Goal: Task Accomplishment & Management: Manage account settings

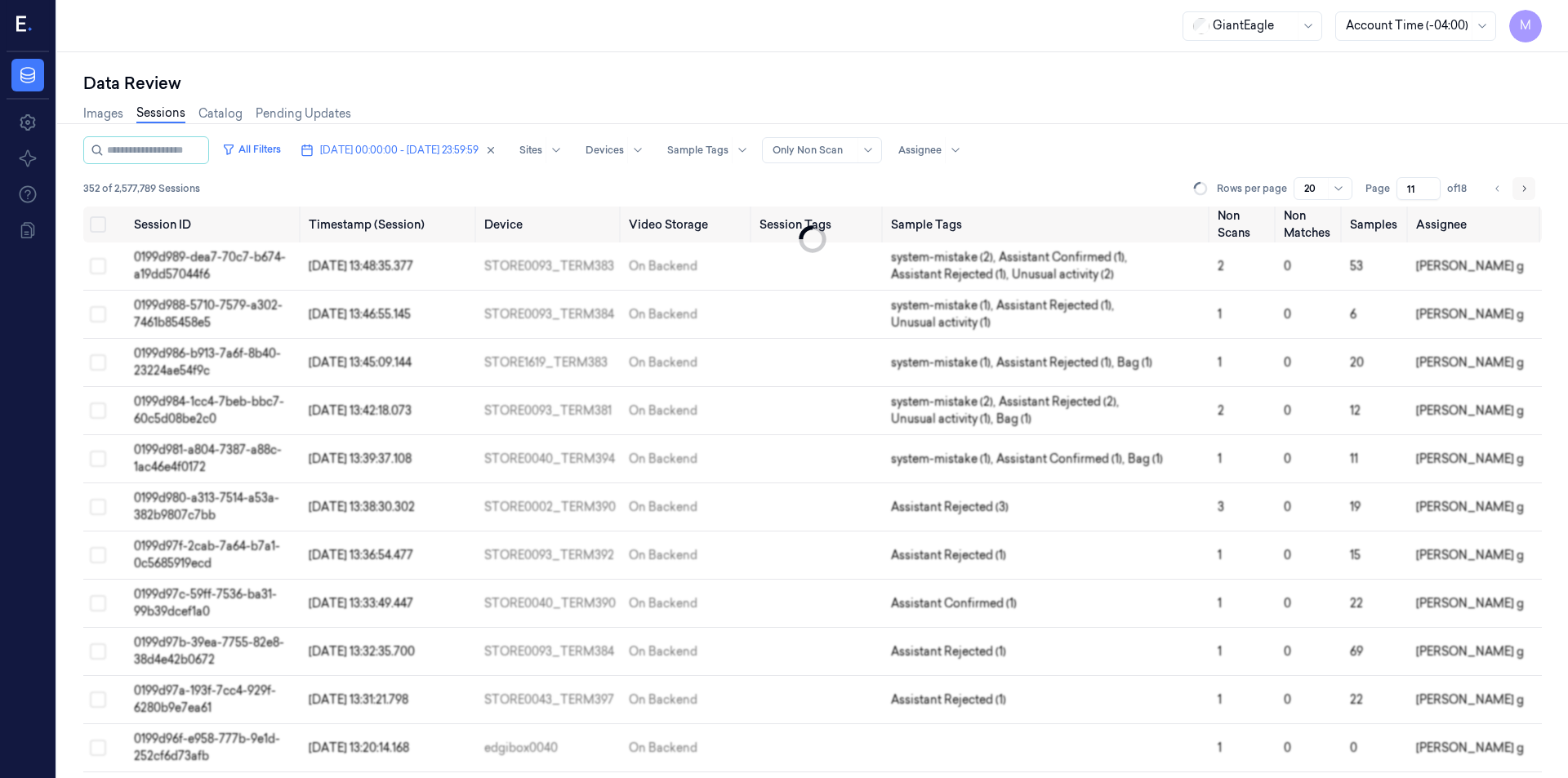
click at [1530, 185] on div "Rows per page 20 Page 11 of 18" at bounding box center [1366, 188] width 351 height 23
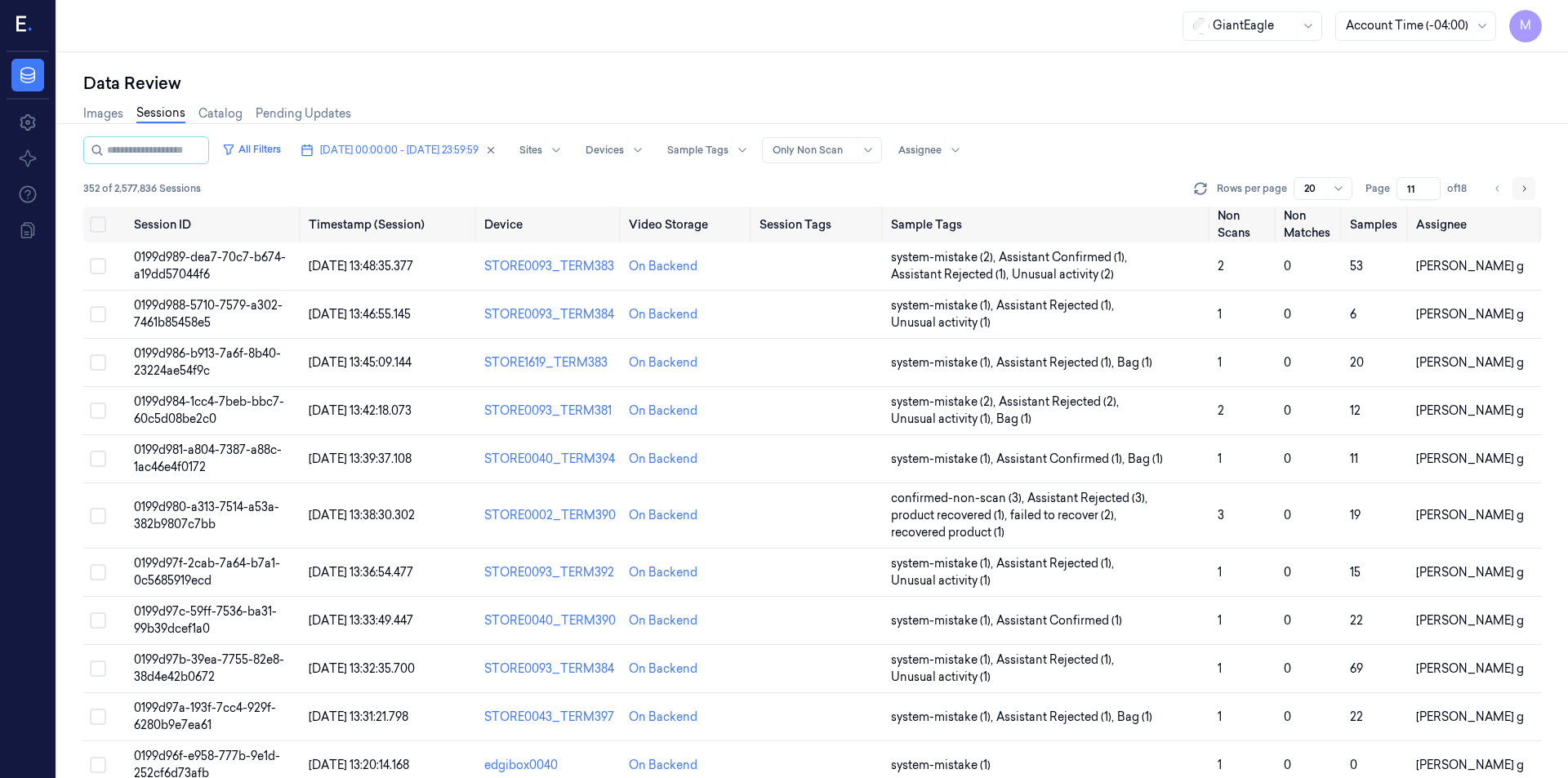
click at [1530, 185] on button "Go to next page" at bounding box center [1524, 188] width 23 height 23
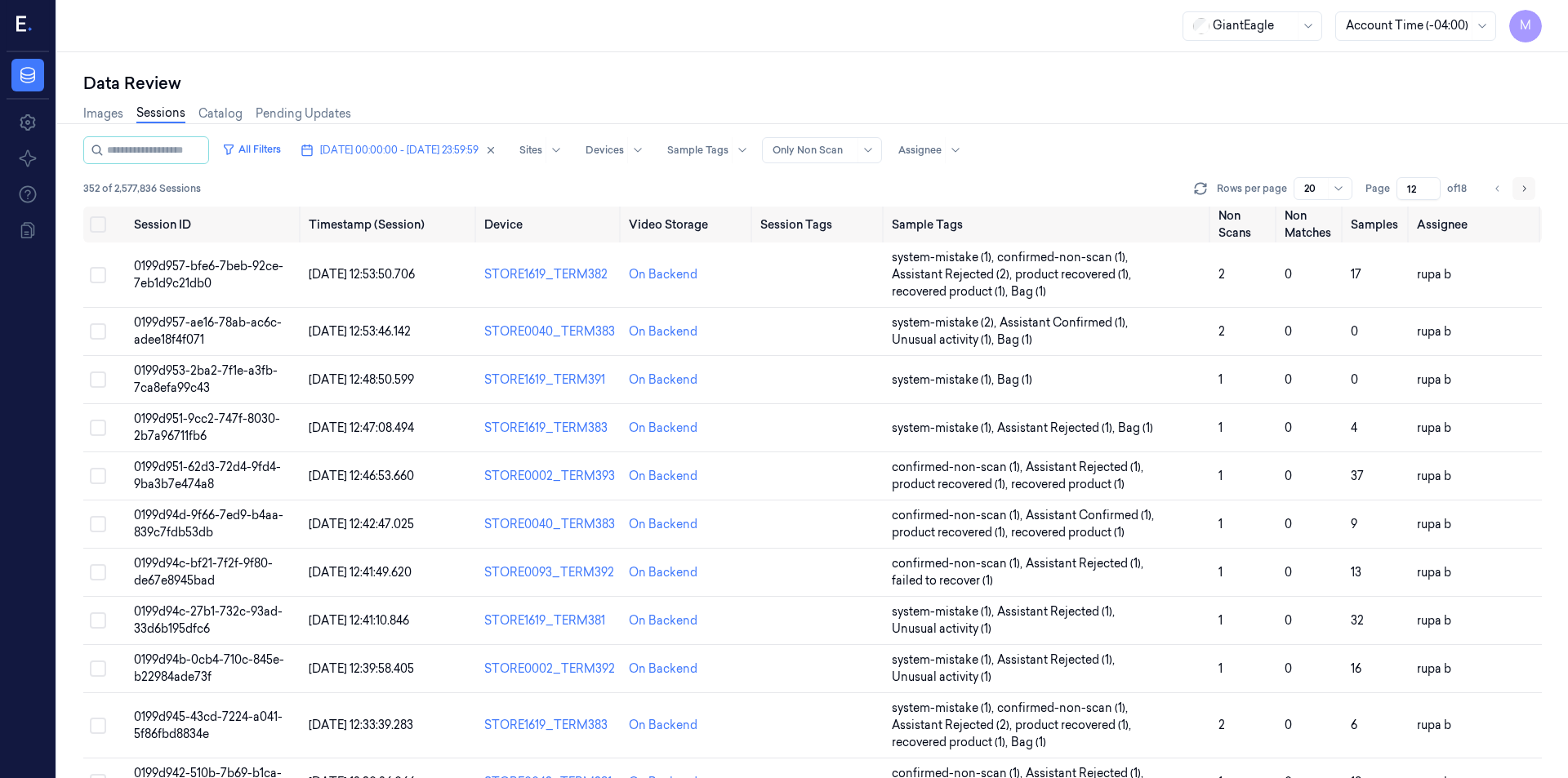
click at [1530, 185] on button "Go to next page" at bounding box center [1524, 188] width 23 height 23
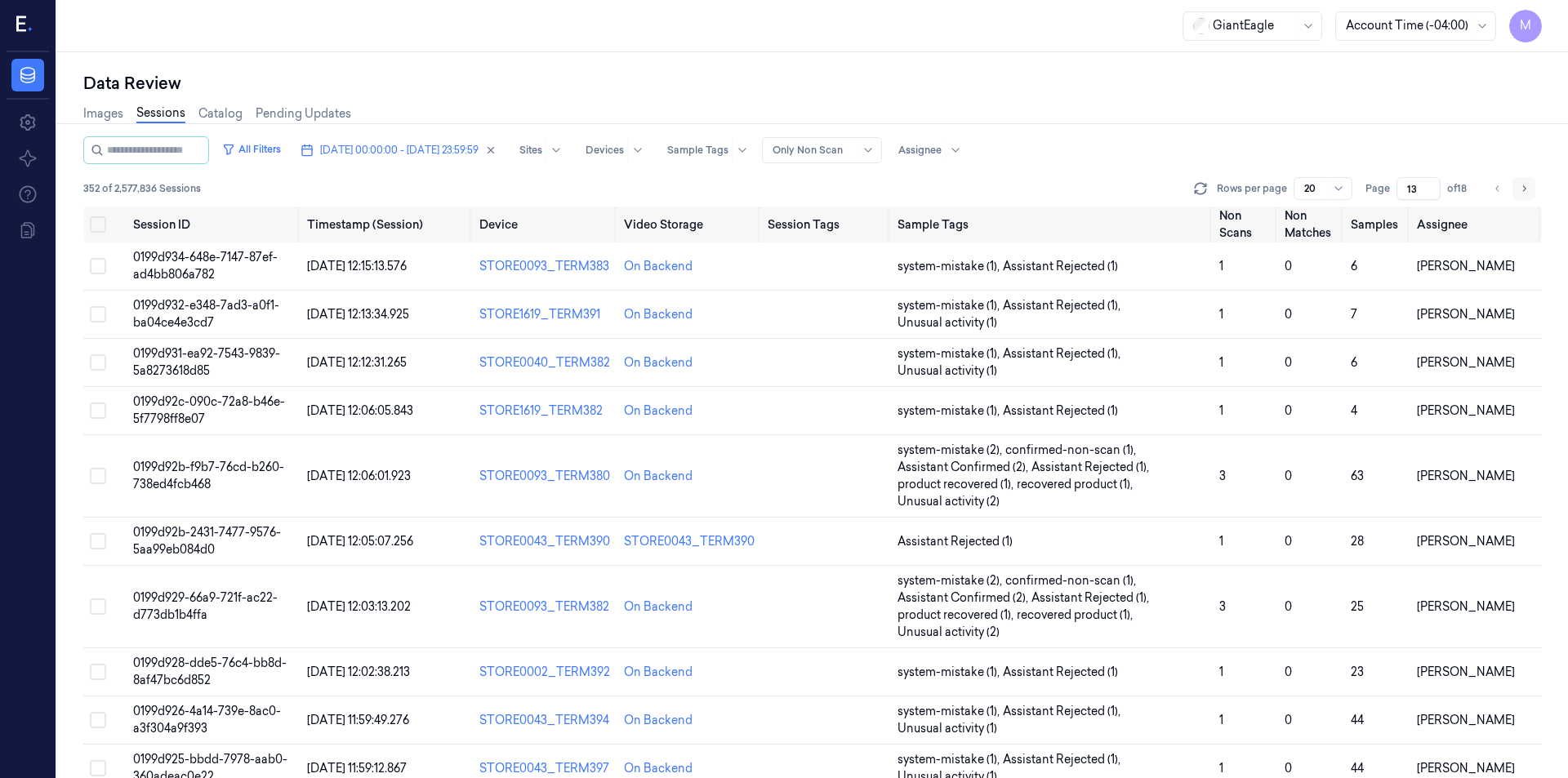
click at [1530, 185] on button "Go to next page" at bounding box center [1524, 188] width 23 height 23
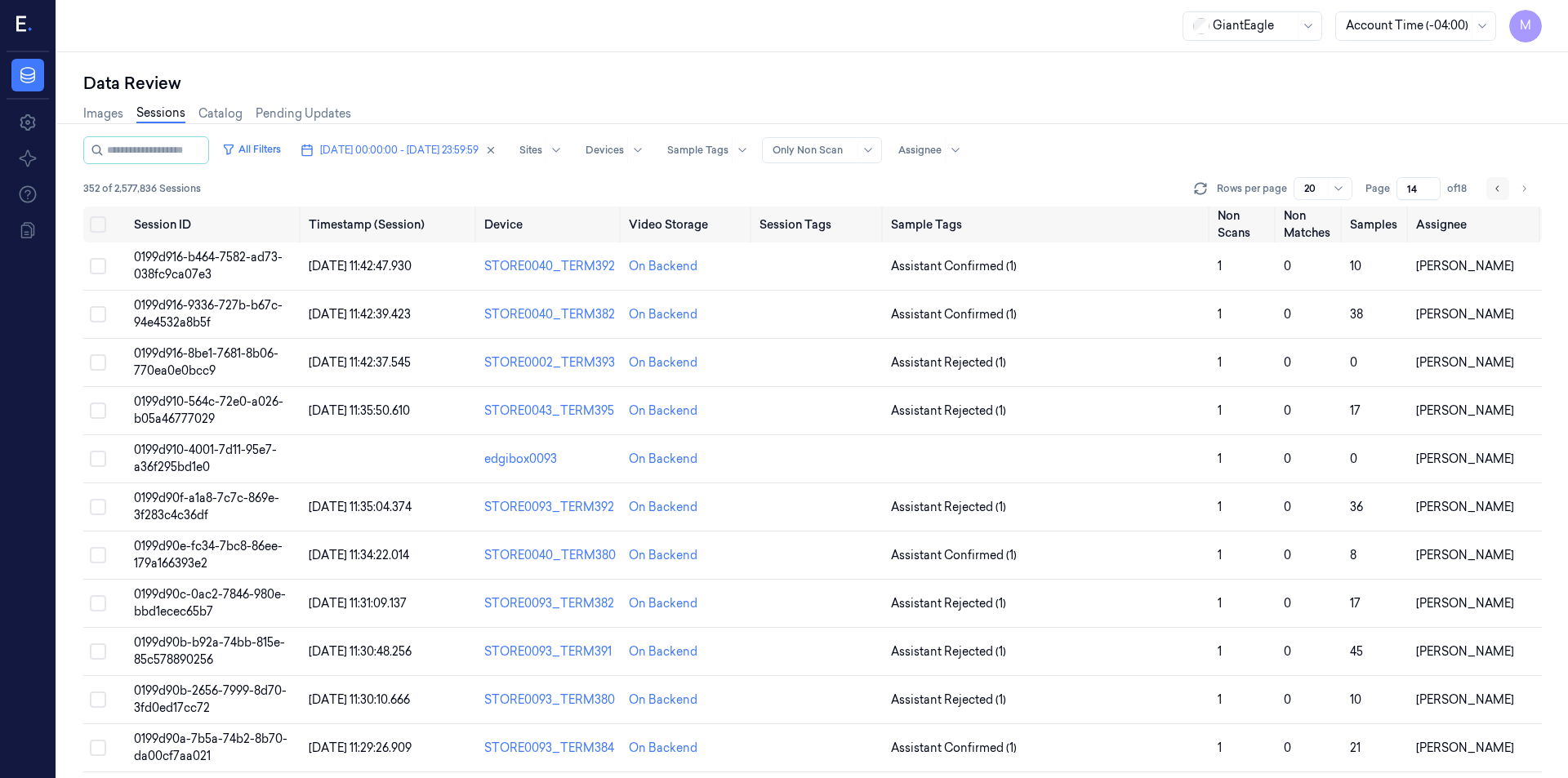
click at [1496, 189] on icon "Go to previous page" at bounding box center [1498, 188] width 10 height 13
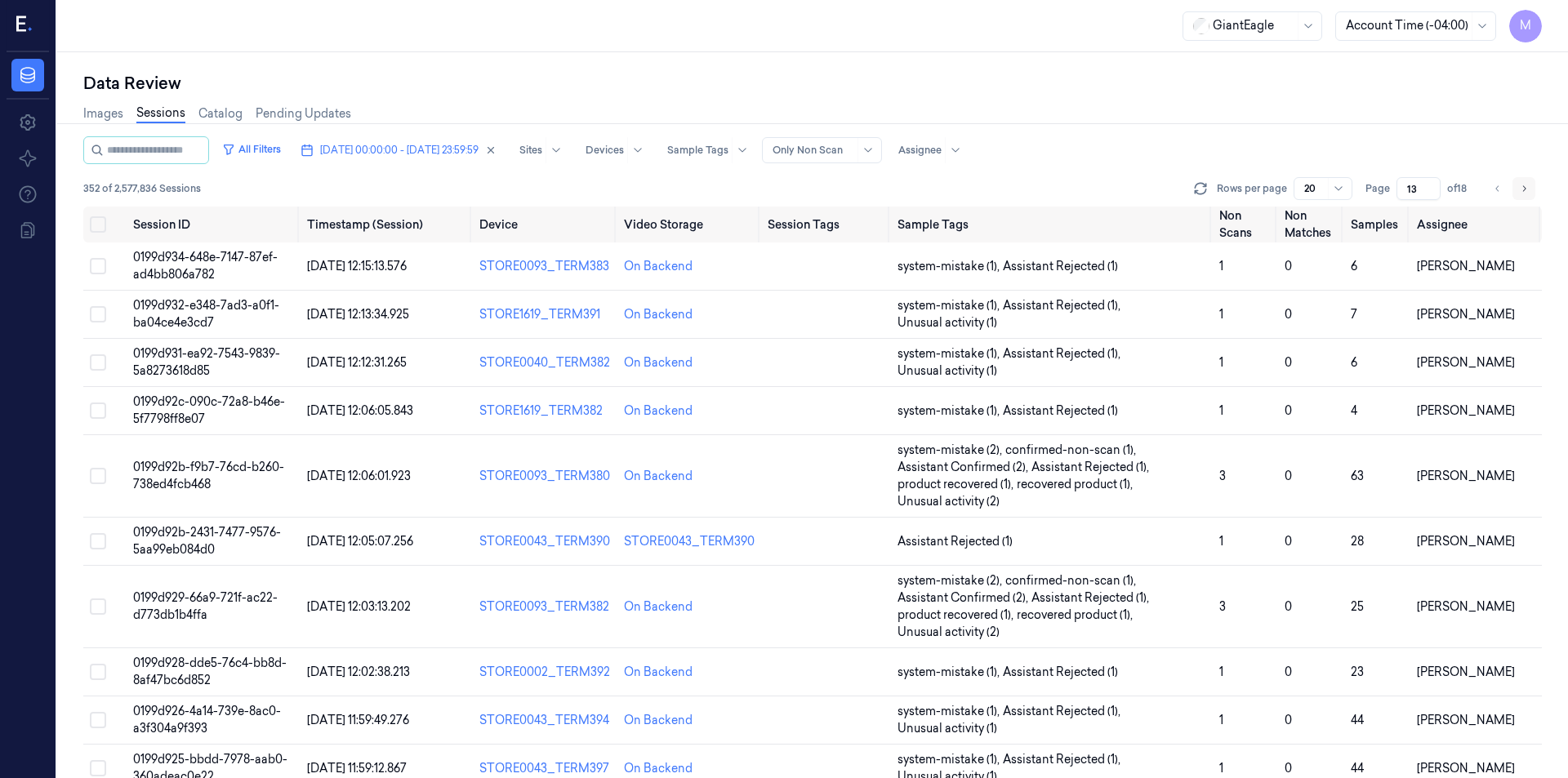
click at [1518, 190] on button "Go to next page" at bounding box center [1524, 188] width 23 height 23
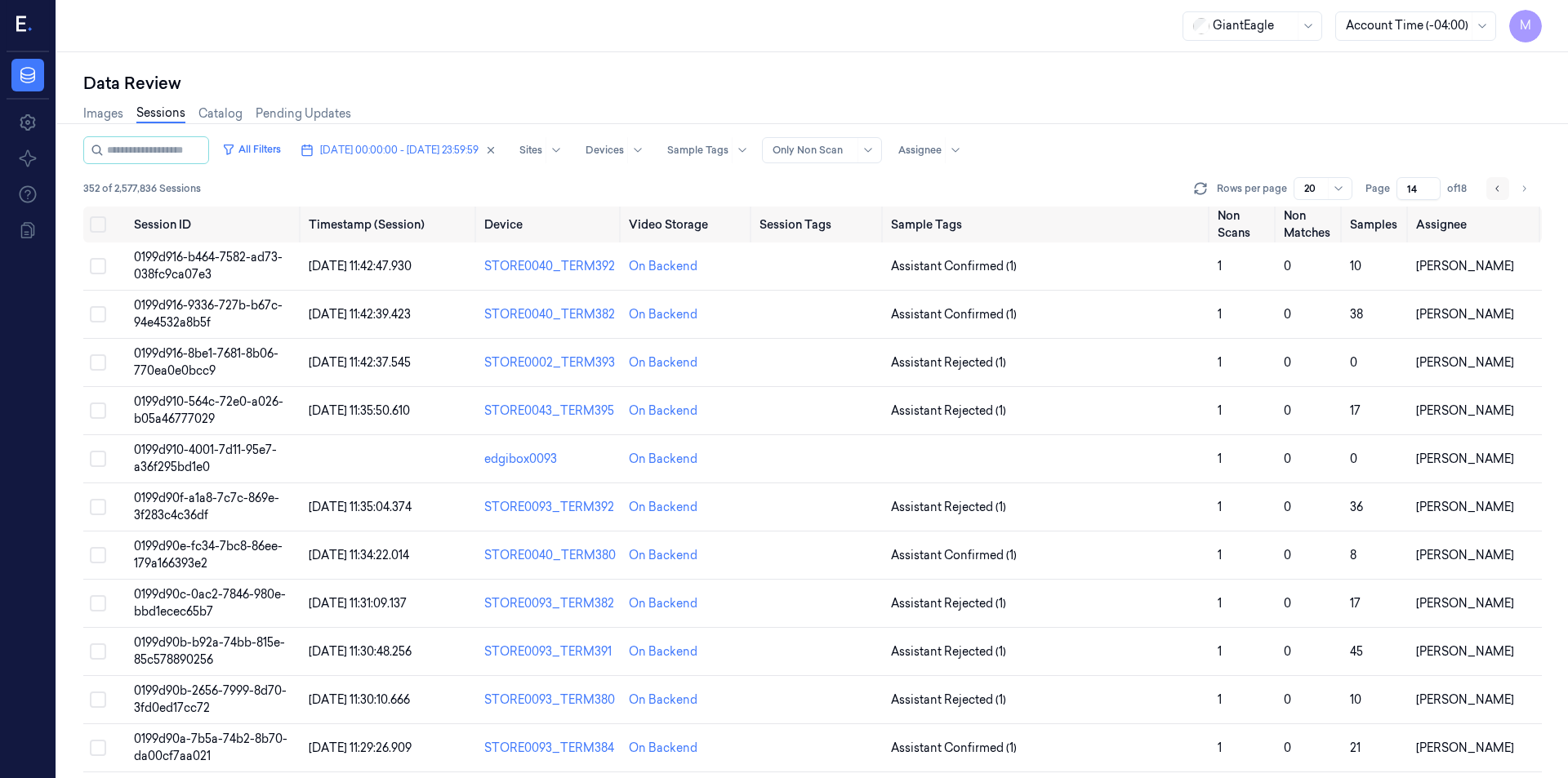
click at [1501, 185] on icon "Go to previous page" at bounding box center [1498, 188] width 10 height 13
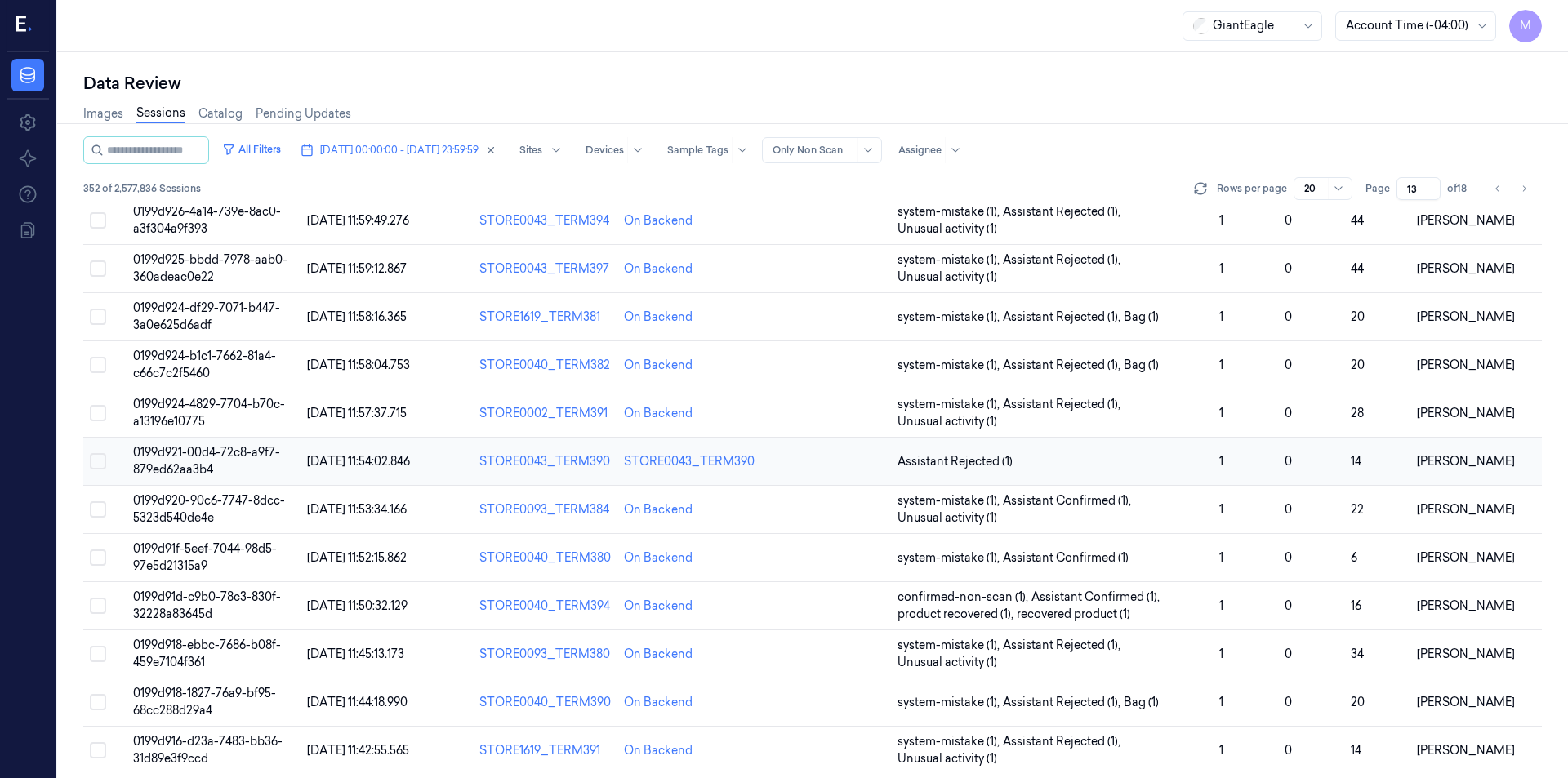
scroll to position [509, 0]
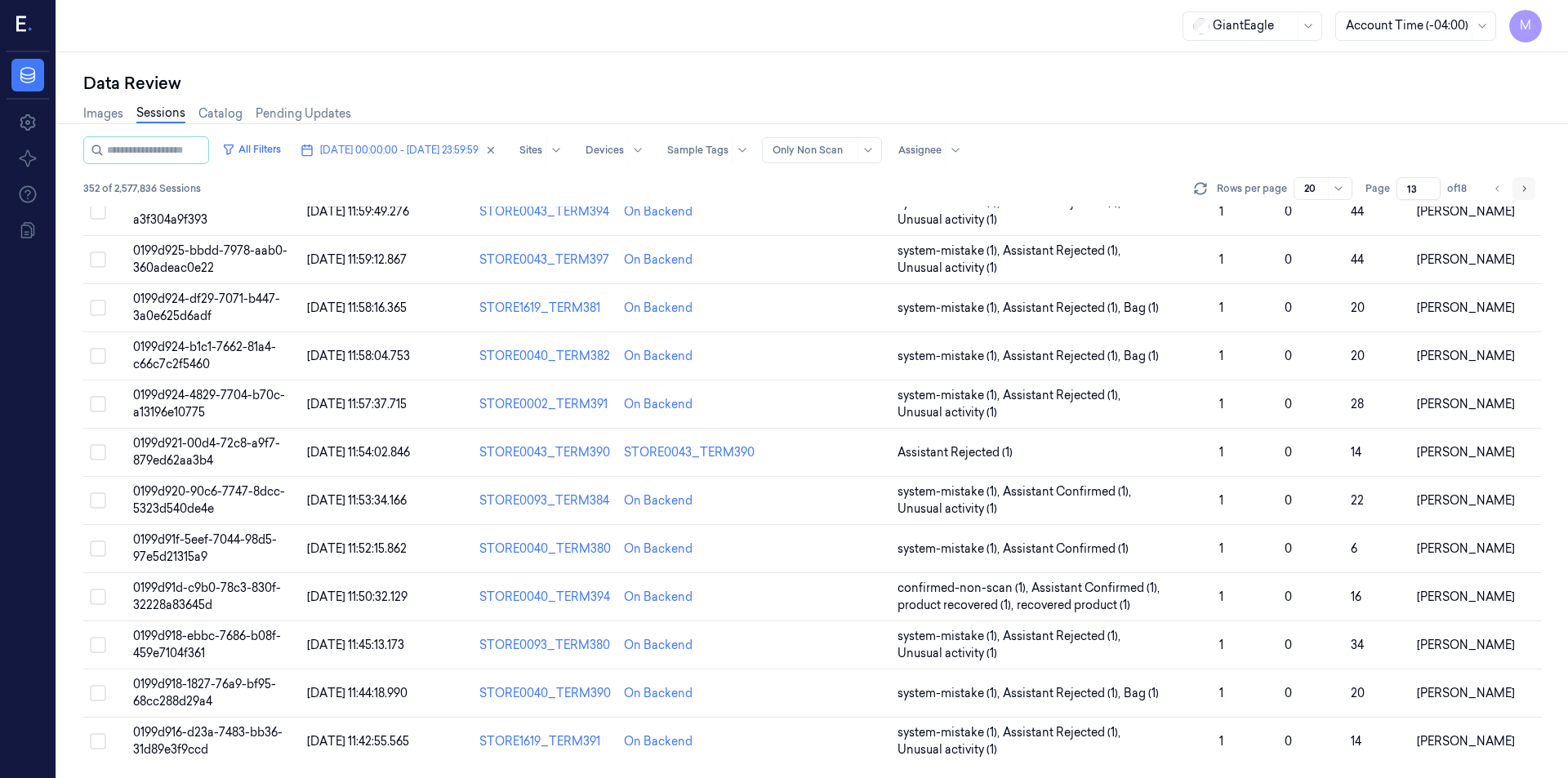
click at [1527, 188] on icon "Go to next page" at bounding box center [1524, 188] width 10 height 13
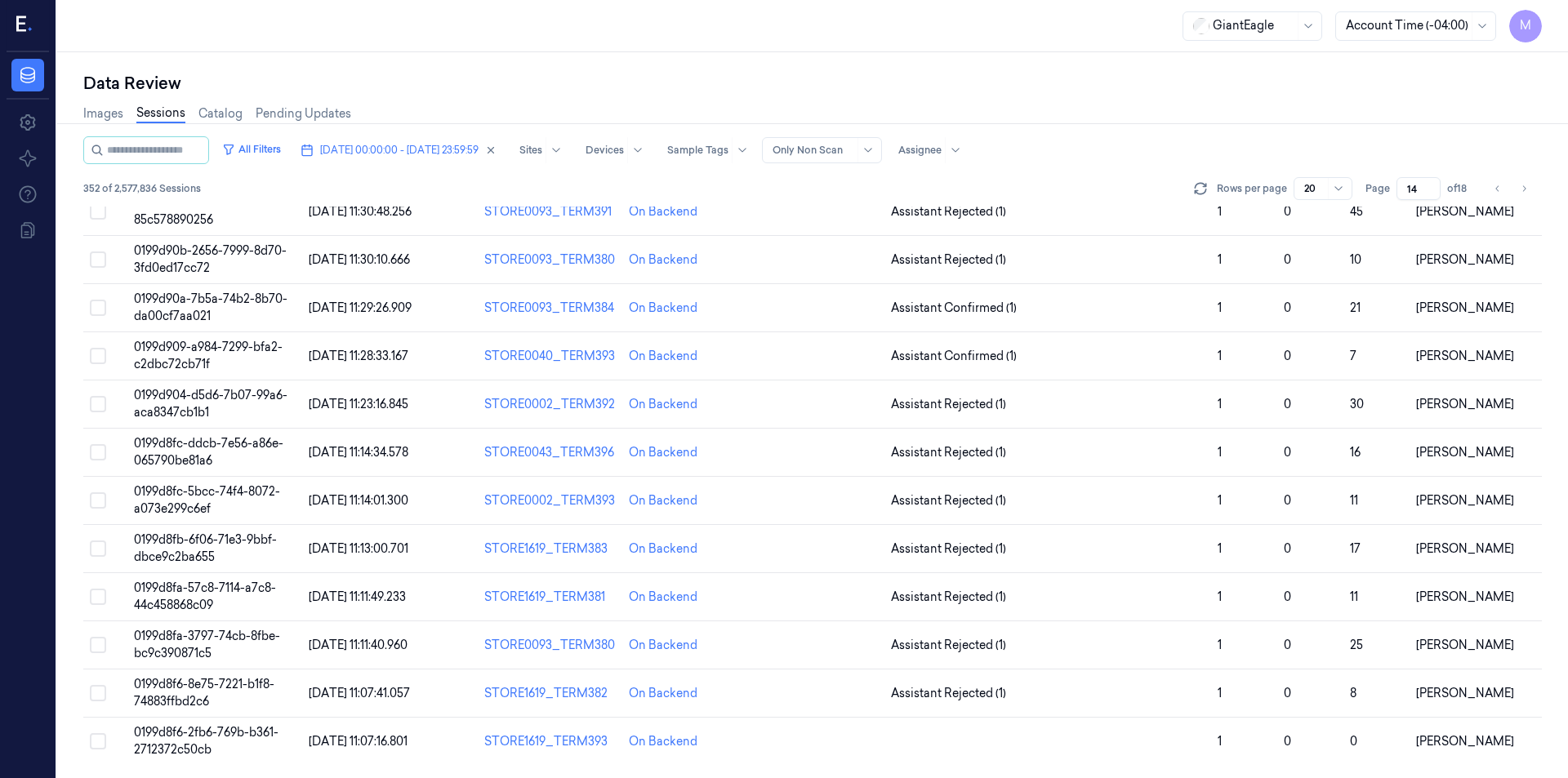
scroll to position [441, 0]
click at [1334, 118] on div "Images Sessions Catalog Pending Updates" at bounding box center [813, 115] width 1459 height 42
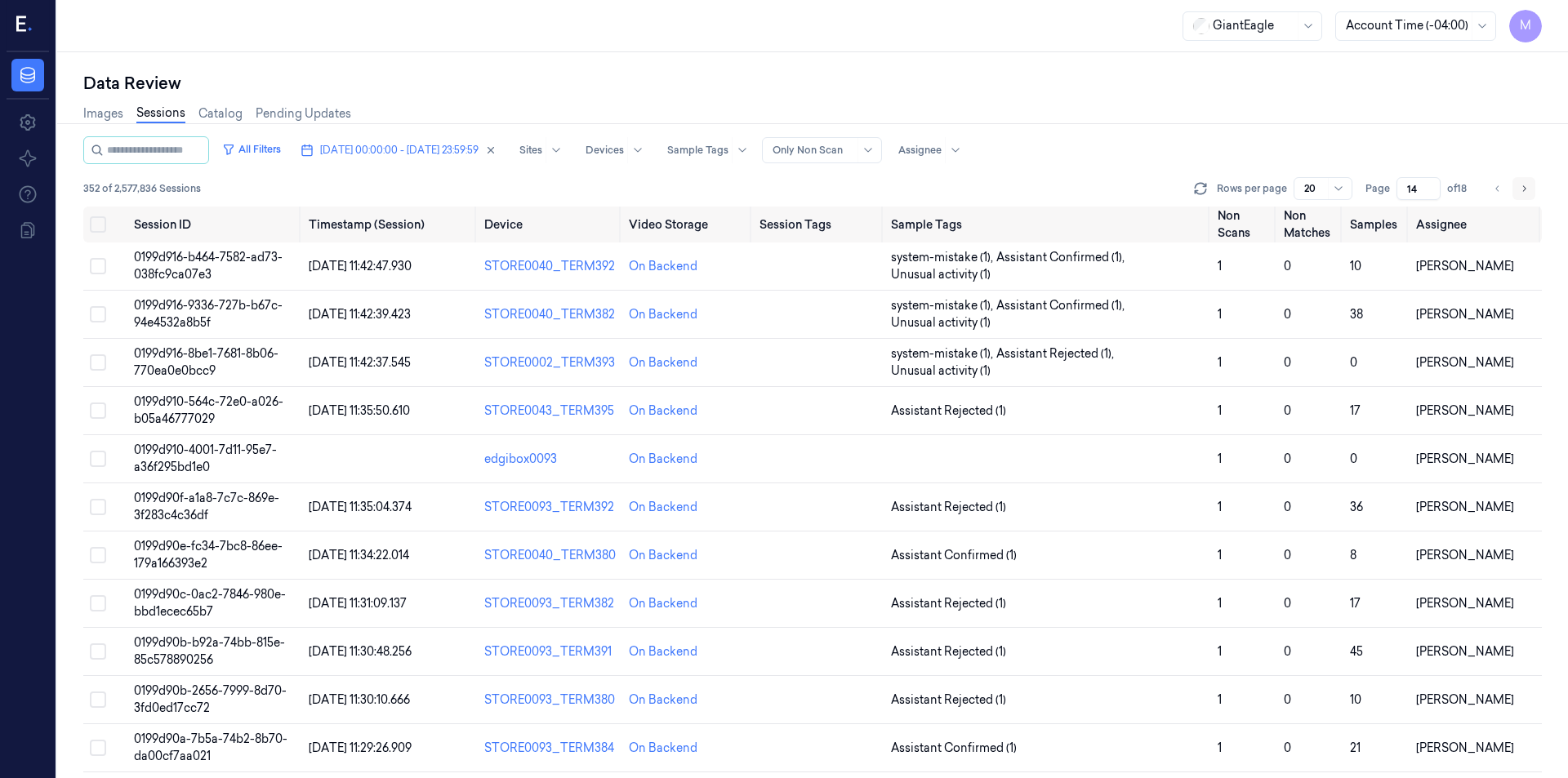
click at [1520, 190] on icon "Go to next page" at bounding box center [1524, 188] width 10 height 13
type input "15"
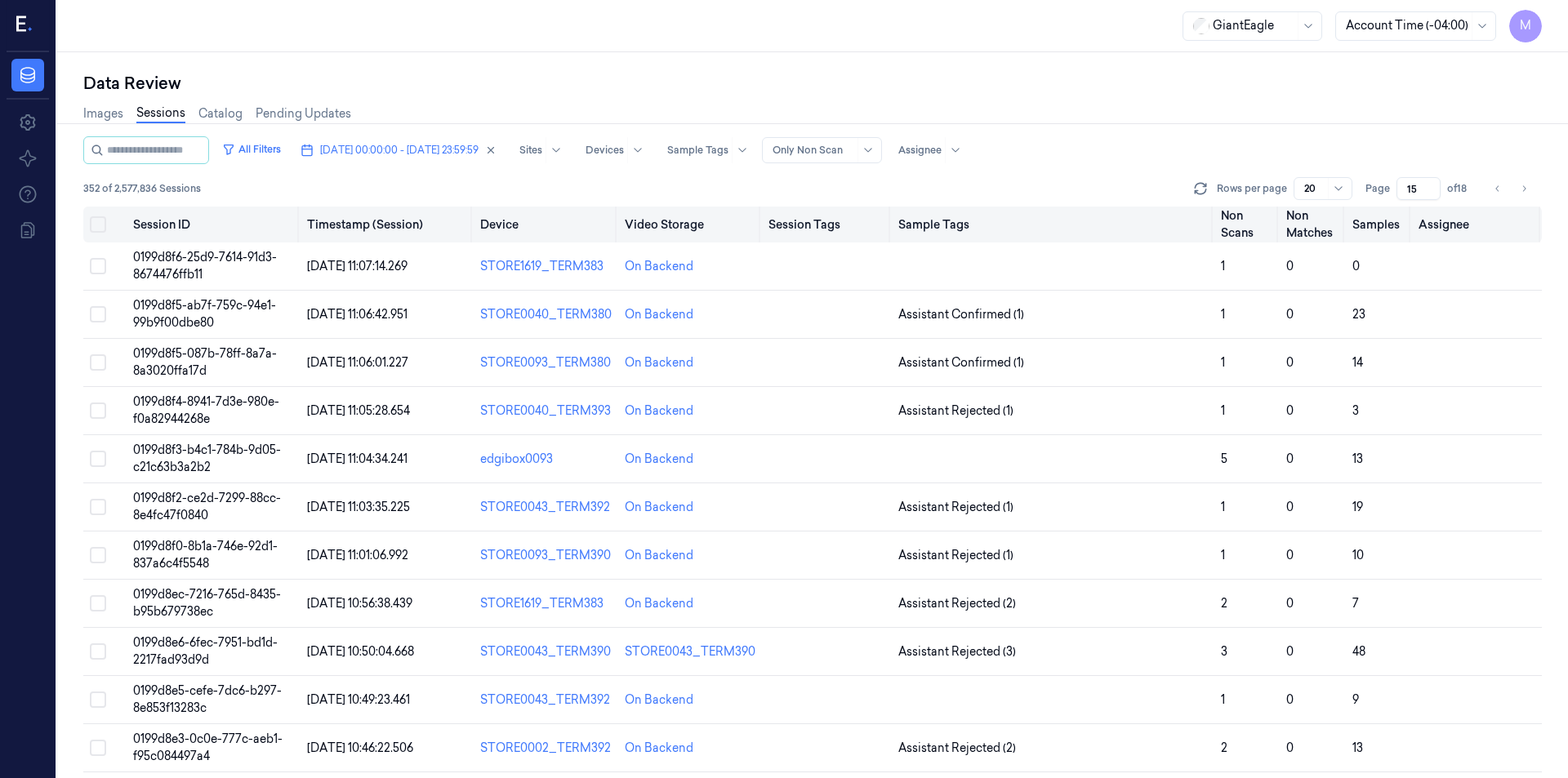
click at [98, 224] on button "Select all" at bounding box center [98, 225] width 16 height 16
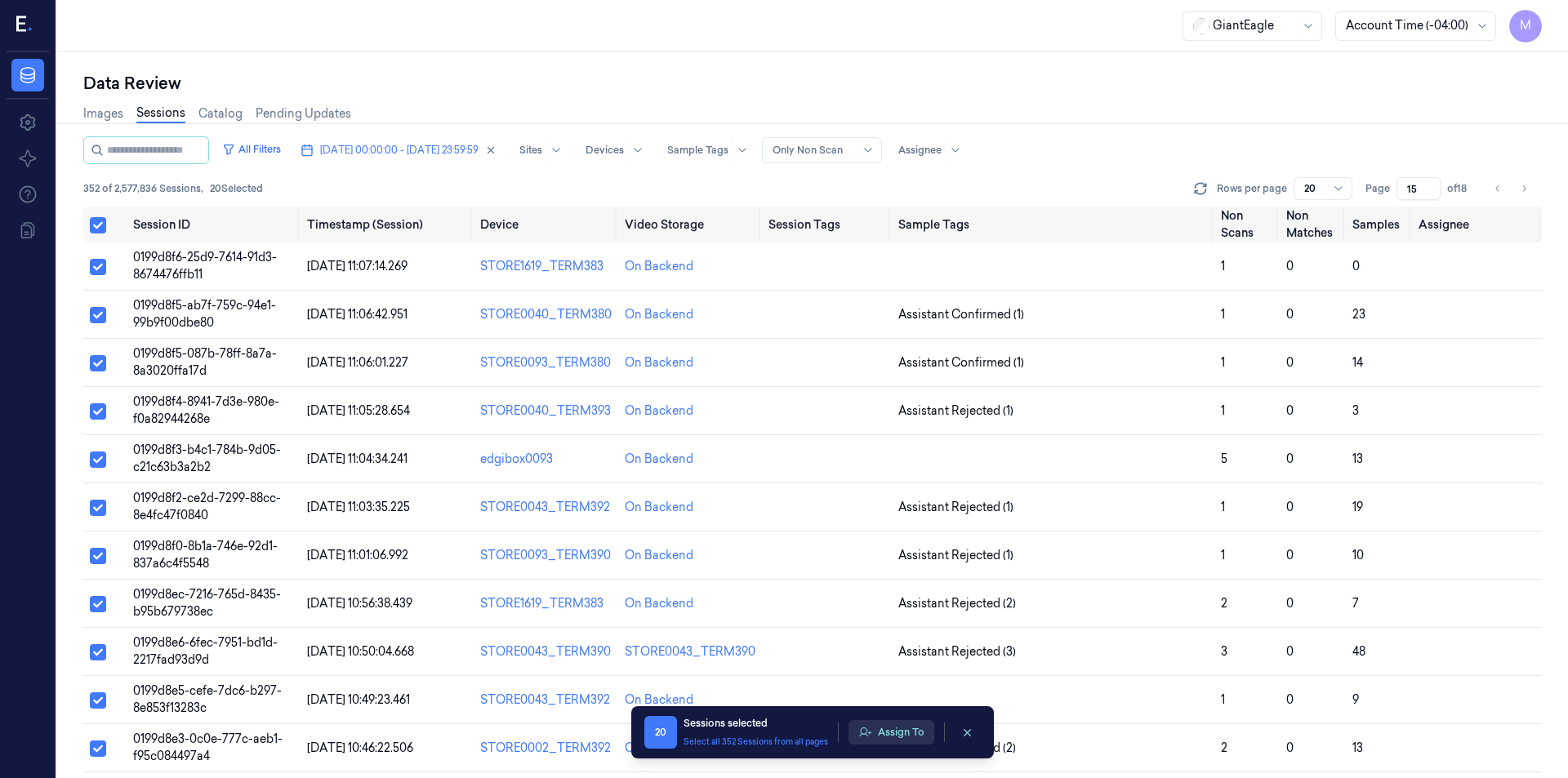
click at [905, 736] on button "Assign To" at bounding box center [891, 732] width 86 height 25
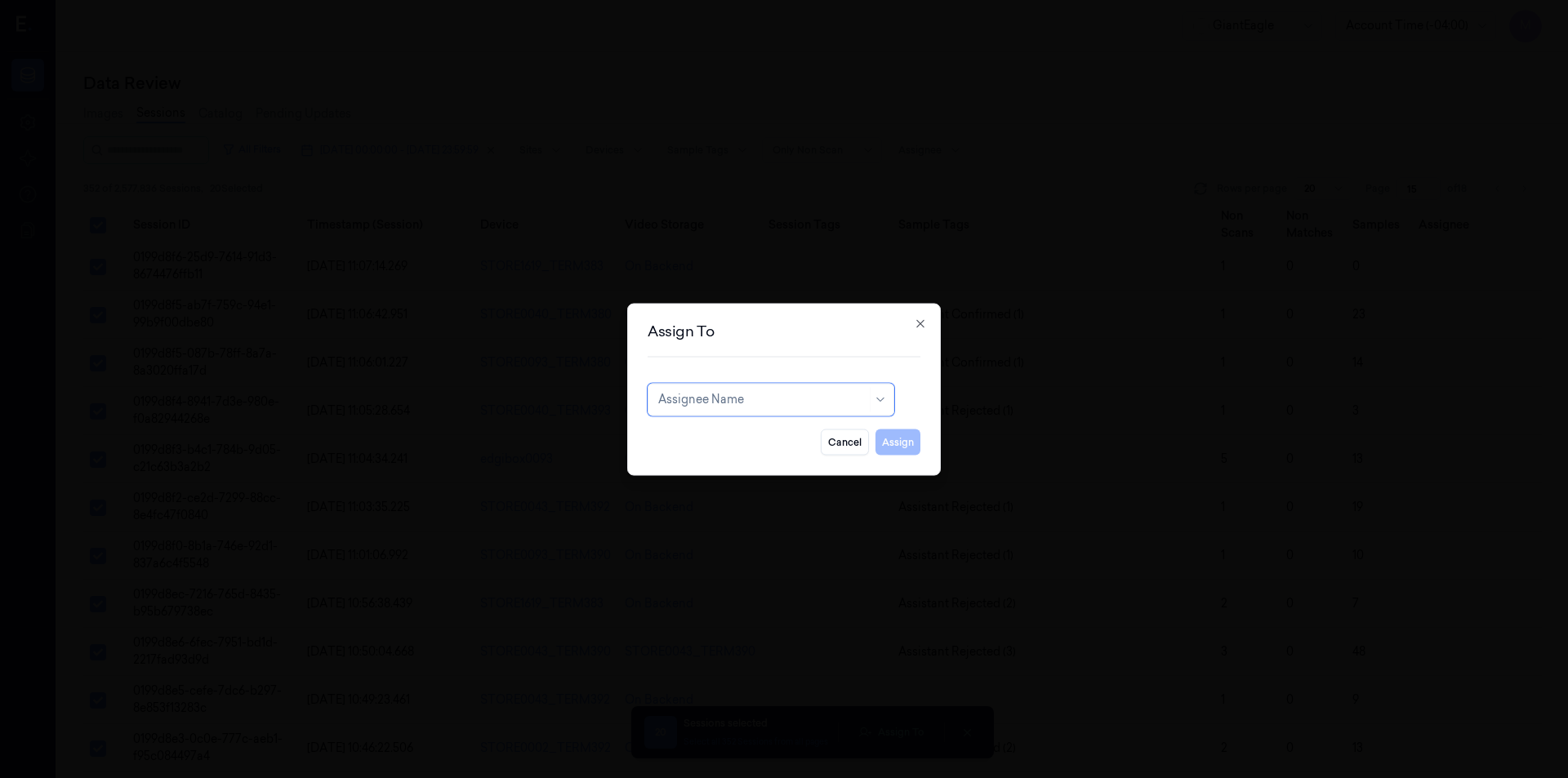
click at [769, 401] on div at bounding box center [762, 399] width 208 height 17
type input "var"
click at [695, 463] on div "[PERSON_NAME] g" at bounding box center [712, 463] width 107 height 17
click at [886, 445] on button "Assign" at bounding box center [897, 442] width 45 height 26
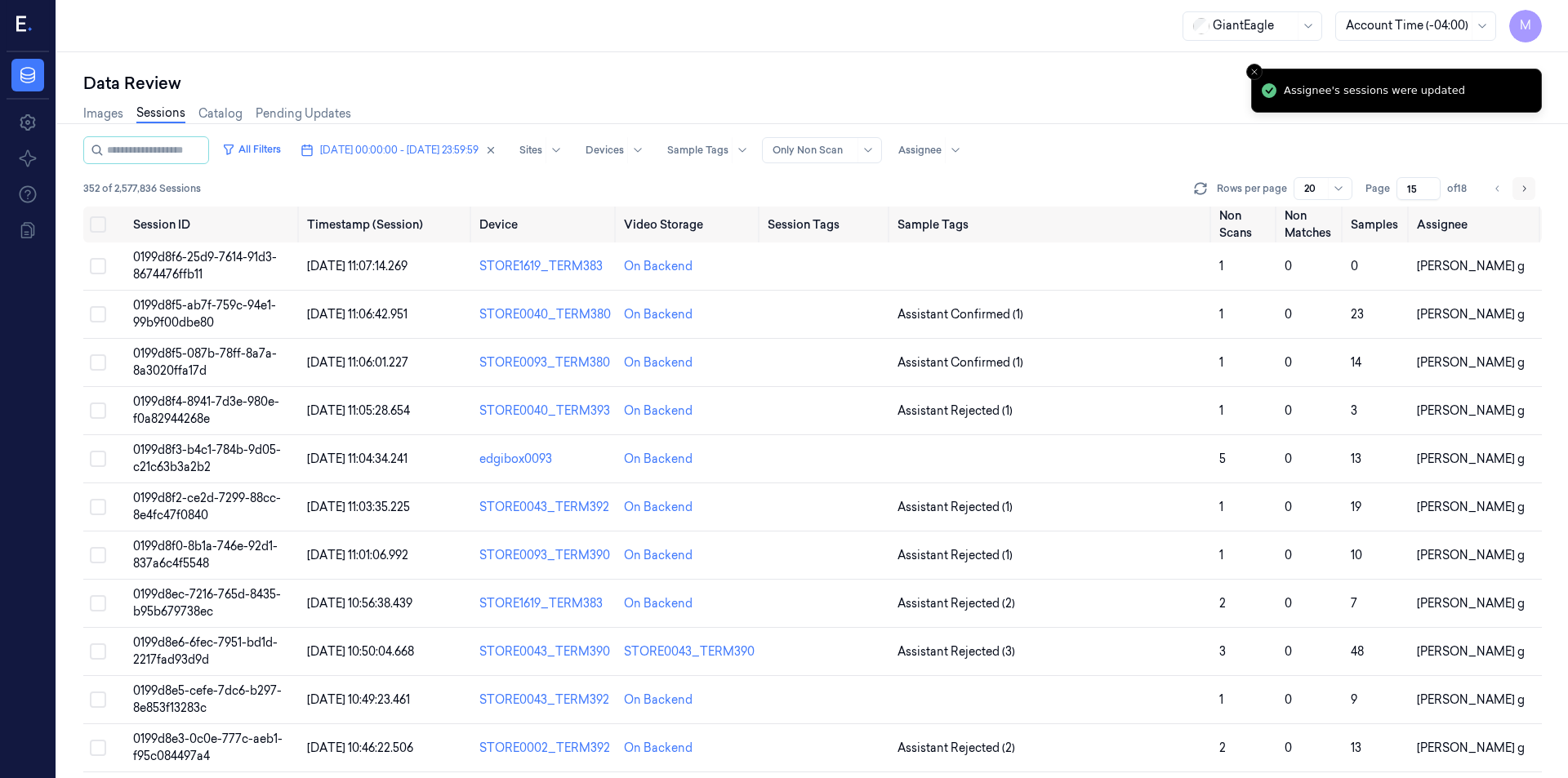
click at [1526, 188] on icon "Go to next page" at bounding box center [1524, 188] width 10 height 13
type input "16"
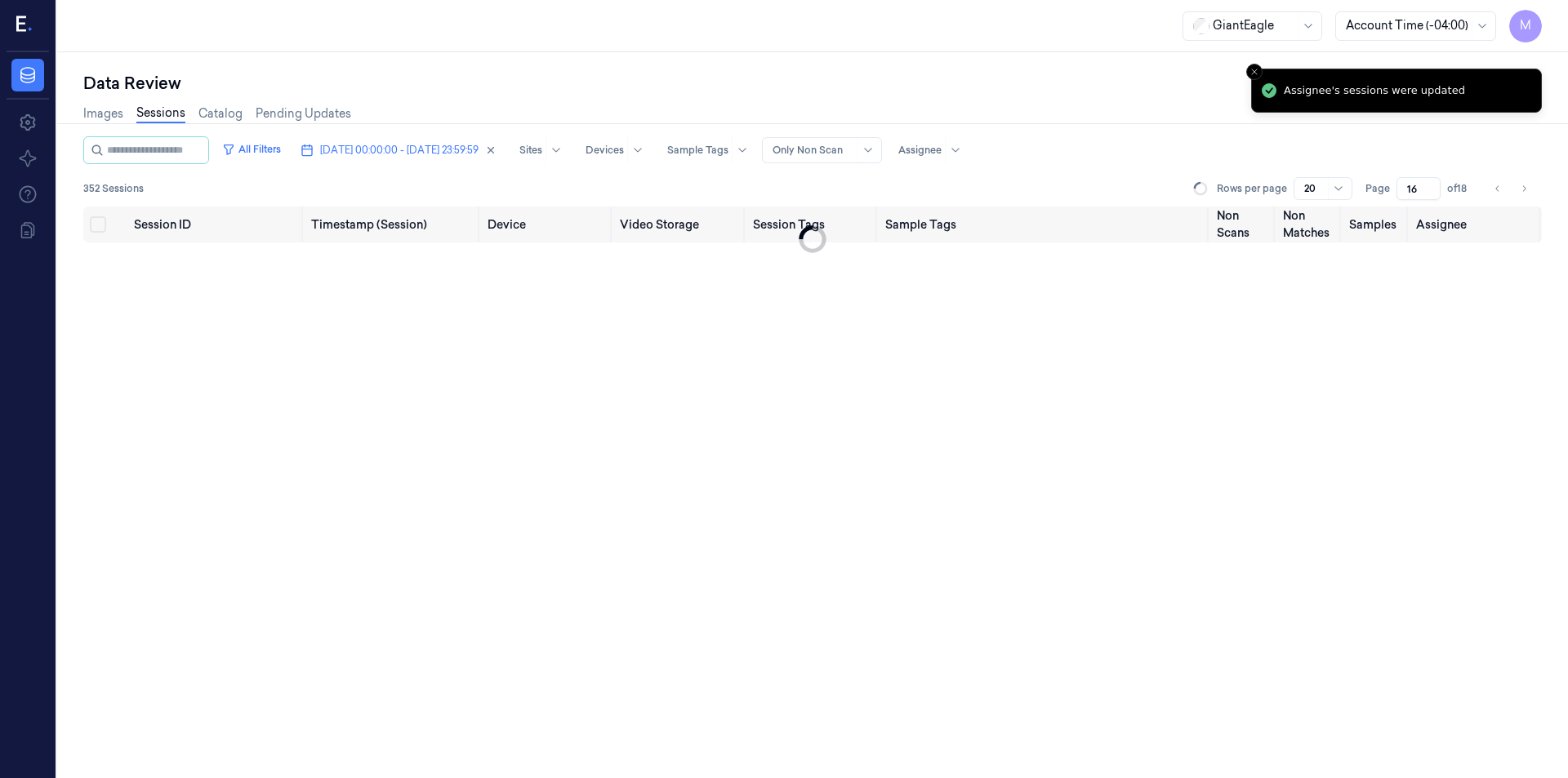
click at [915, 91] on div "Data Review" at bounding box center [813, 83] width 1459 height 23
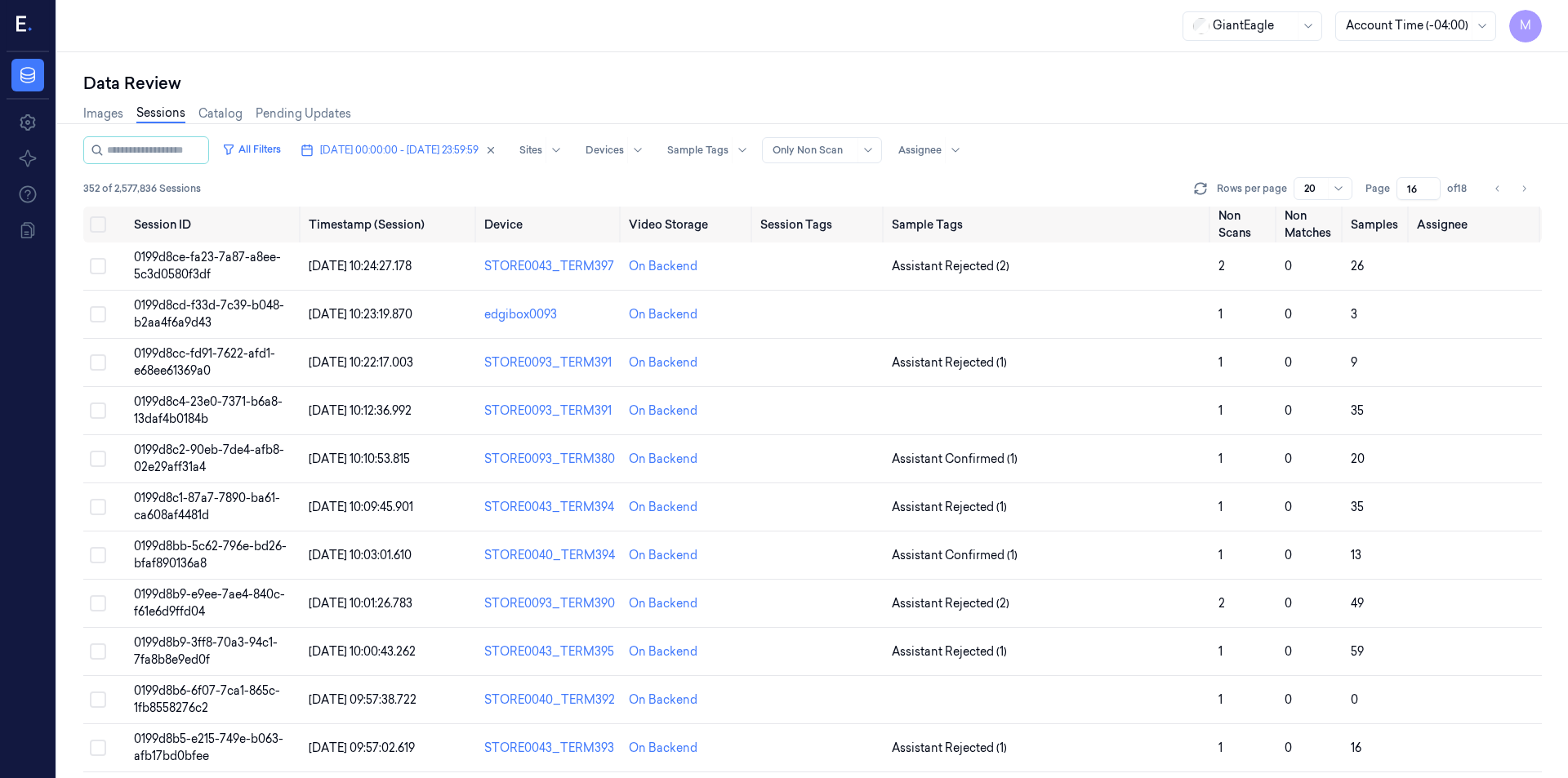
click at [452, 120] on div "Images Sessions Catalog Pending Updates" at bounding box center [813, 115] width 1459 height 42
click at [455, 97] on div "Images Sessions Catalog Pending Updates" at bounding box center [813, 115] width 1459 height 42
click at [570, 57] on div "Data Review Images Sessions Catalog Pending Updates All Filters [DATE] 00:00:00…" at bounding box center [812, 416] width 1511 height 726
click at [429, 53] on div "Data Review Images Sessions Catalog Pending Updates All Filters [DATE] 00:00:00…" at bounding box center [812, 416] width 1511 height 726
click at [102, 227] on button "Select all" at bounding box center [98, 225] width 16 height 16
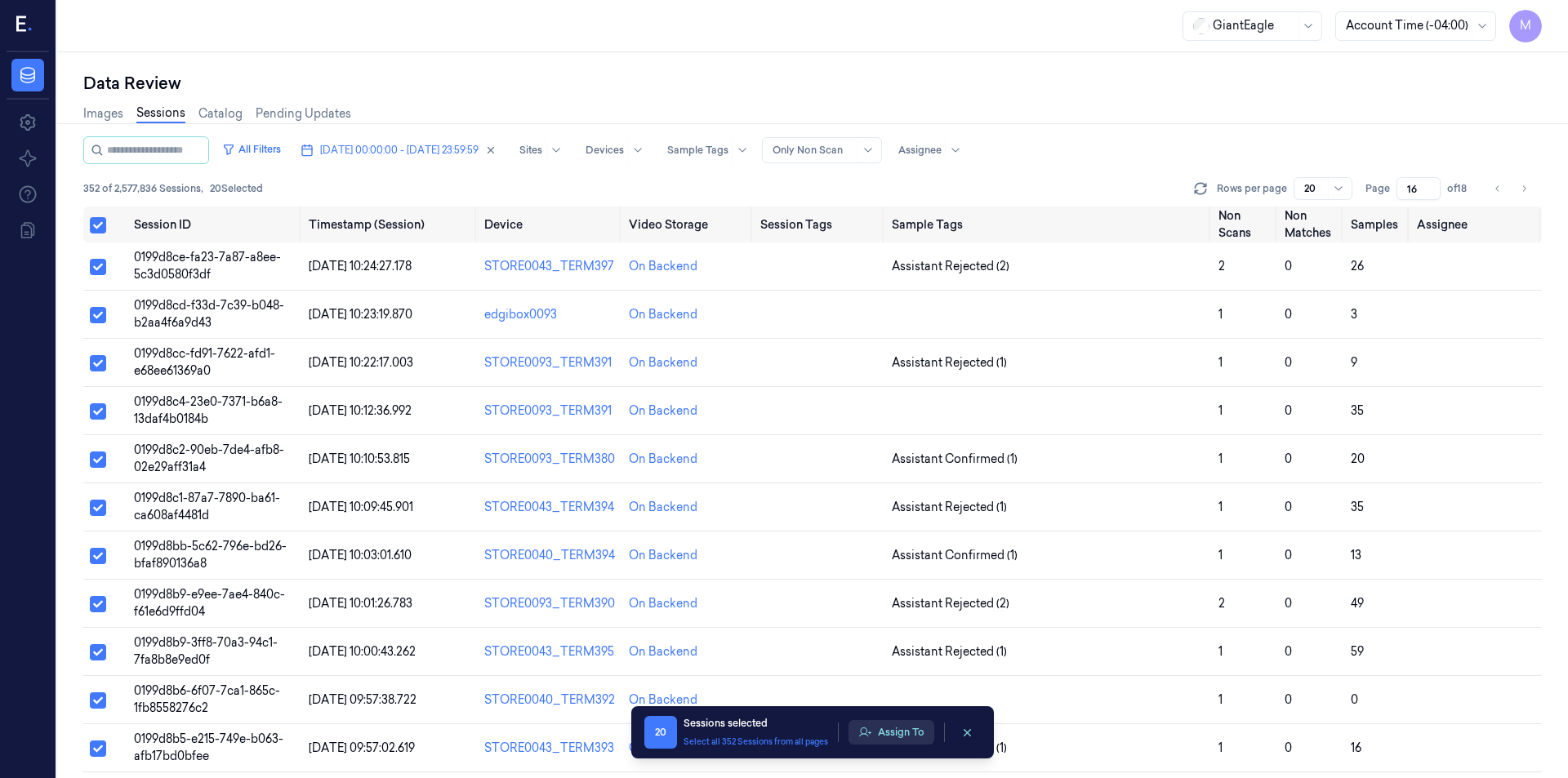
click at [888, 740] on button "Assign To" at bounding box center [891, 732] width 86 height 25
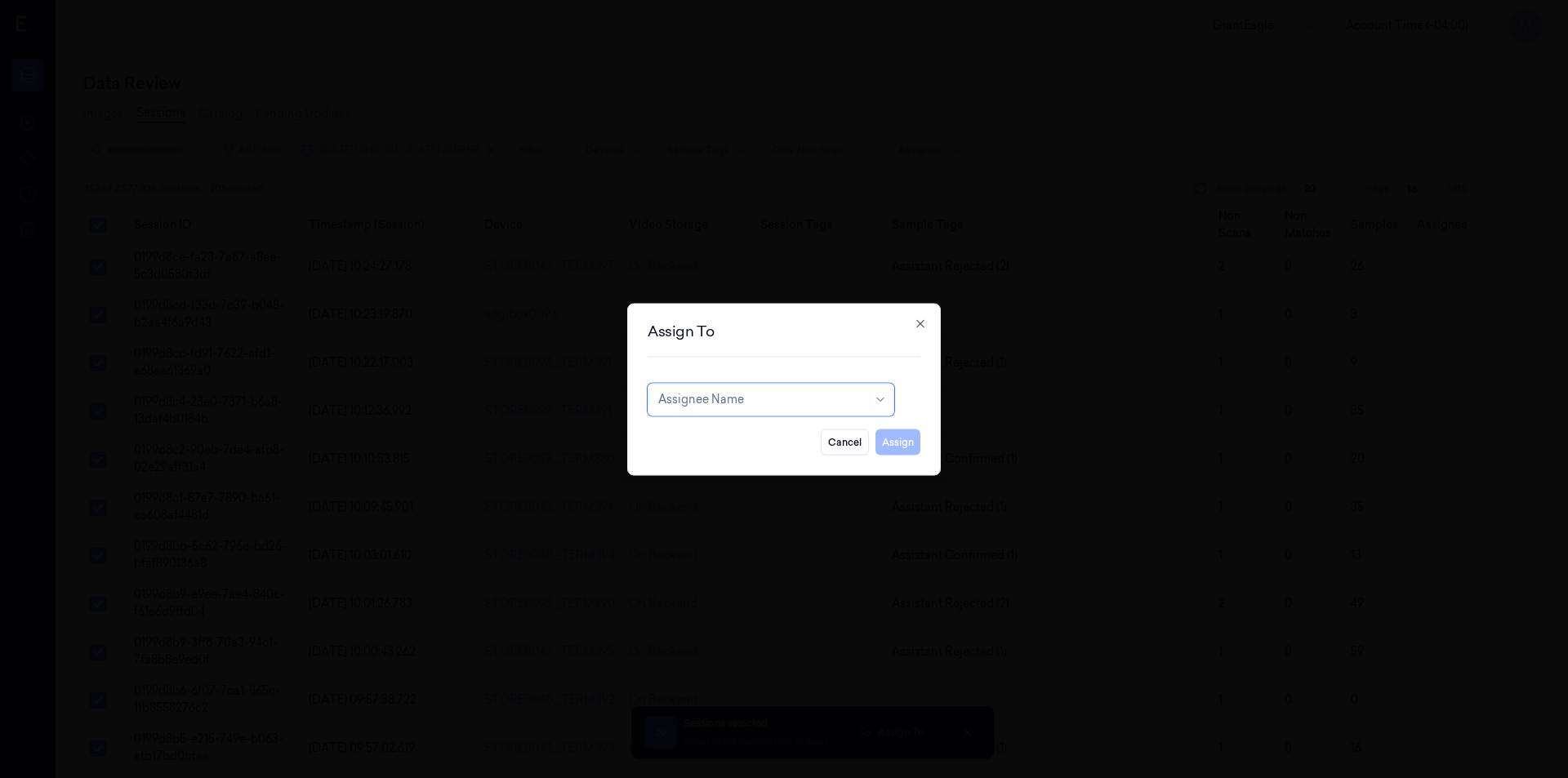
click at [768, 404] on div at bounding box center [762, 399] width 208 height 17
type input "ko"
drag, startPoint x: 710, startPoint y: 438, endPoint x: 910, endPoint y: 445, distance: 200.1
click at [710, 436] on div "korisetty prem" at bounding box center [697, 436] width 79 height 17
click at [911, 444] on button "Assign" at bounding box center [897, 442] width 45 height 26
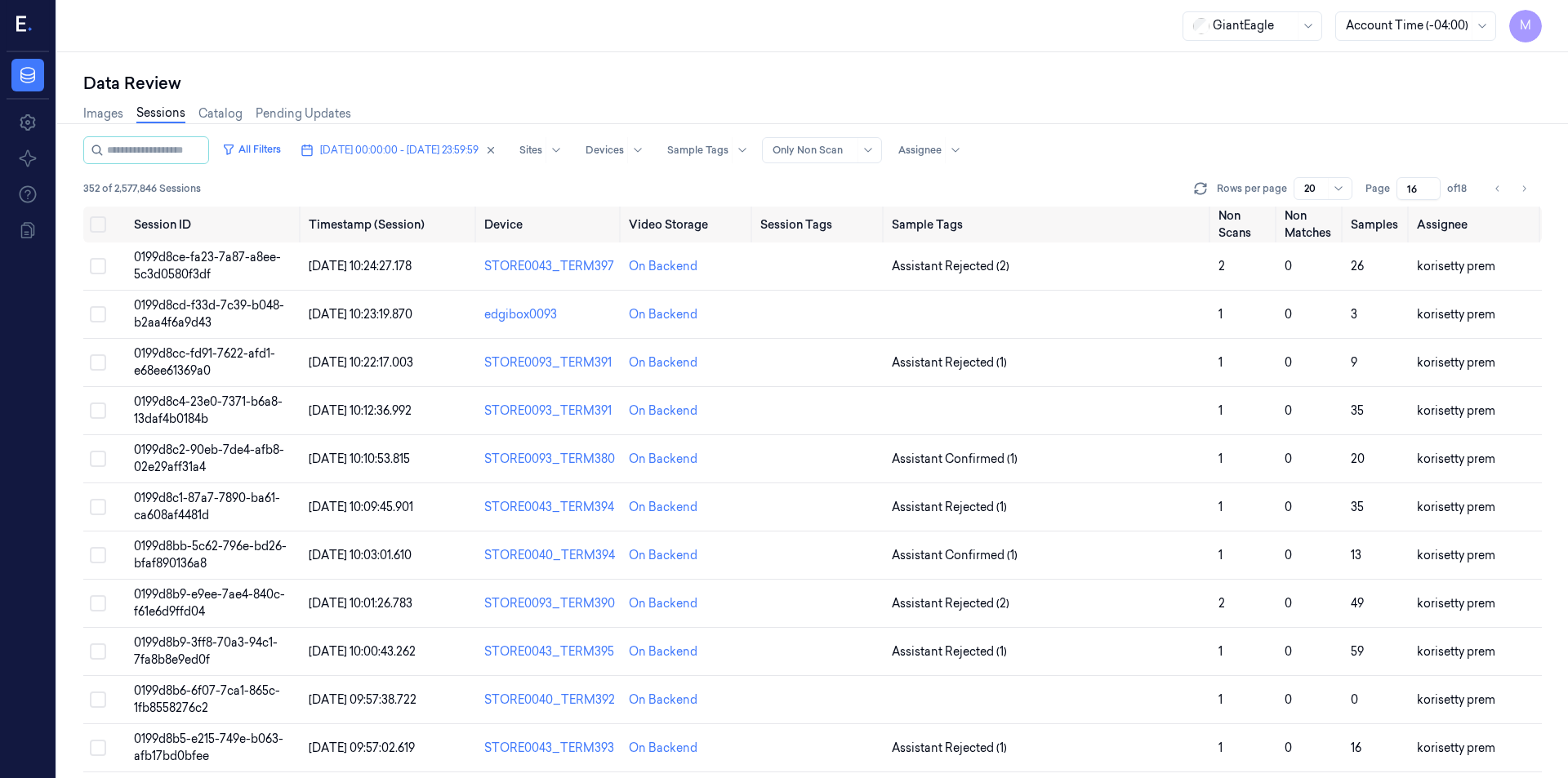
click at [532, 24] on div "GiantEagle Account Time (-04:00) M" at bounding box center [812, 26] width 1511 height 53
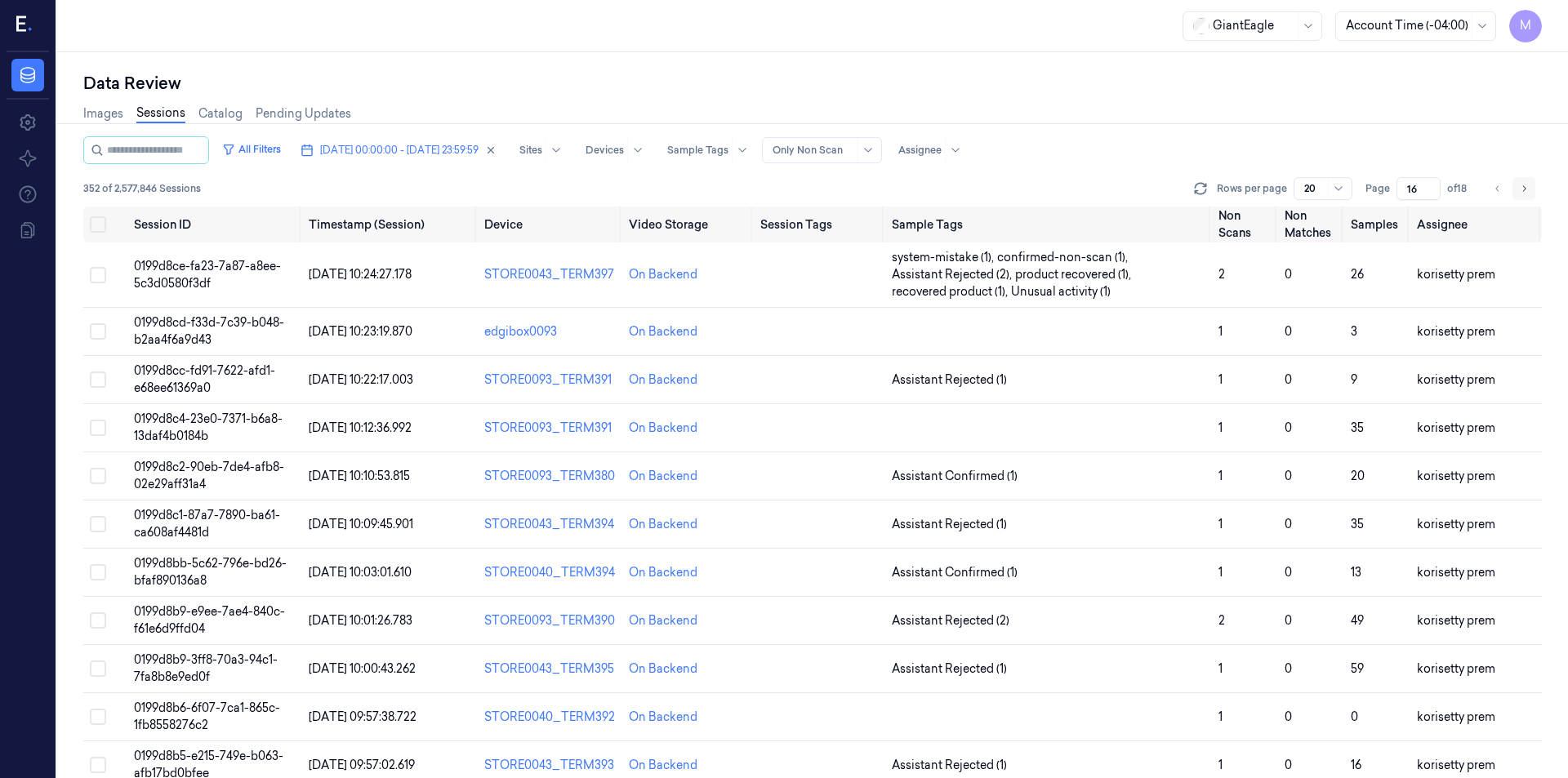
click at [1528, 190] on icon "Go to next page" at bounding box center [1524, 188] width 10 height 13
type input "17"
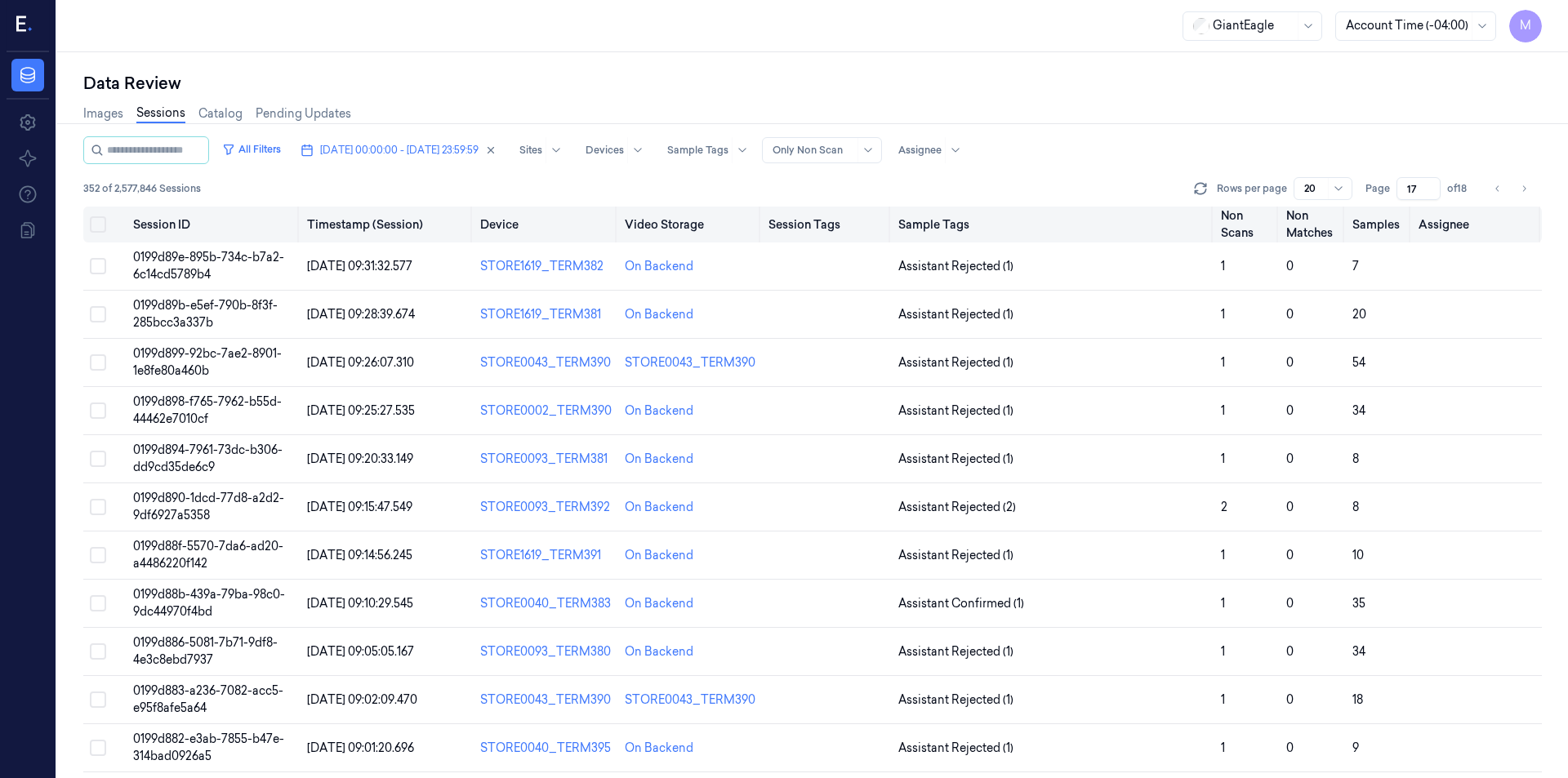
click at [94, 225] on button "Select all" at bounding box center [98, 225] width 16 height 16
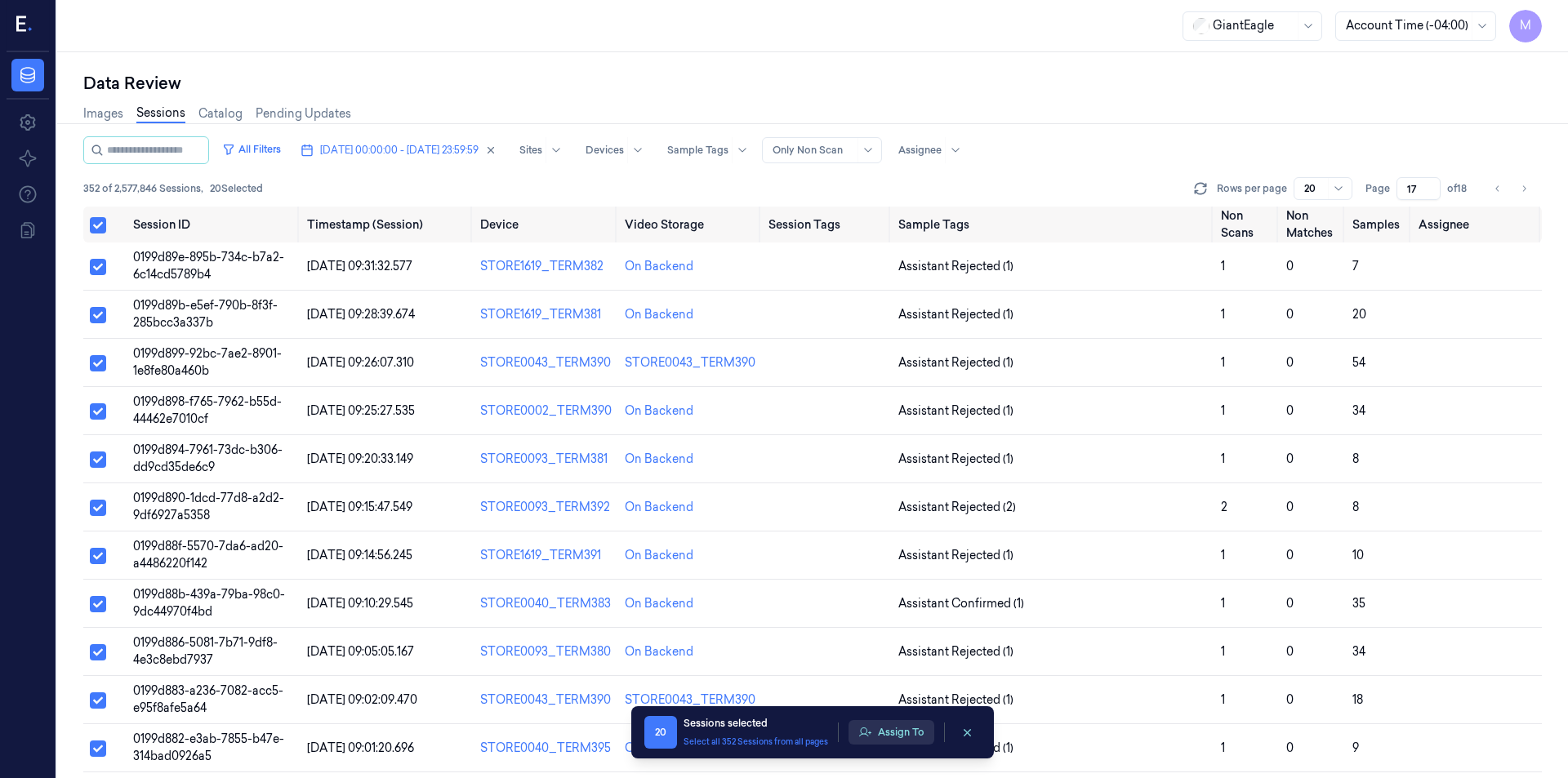
click at [905, 744] on button "Assign To" at bounding box center [891, 732] width 86 height 25
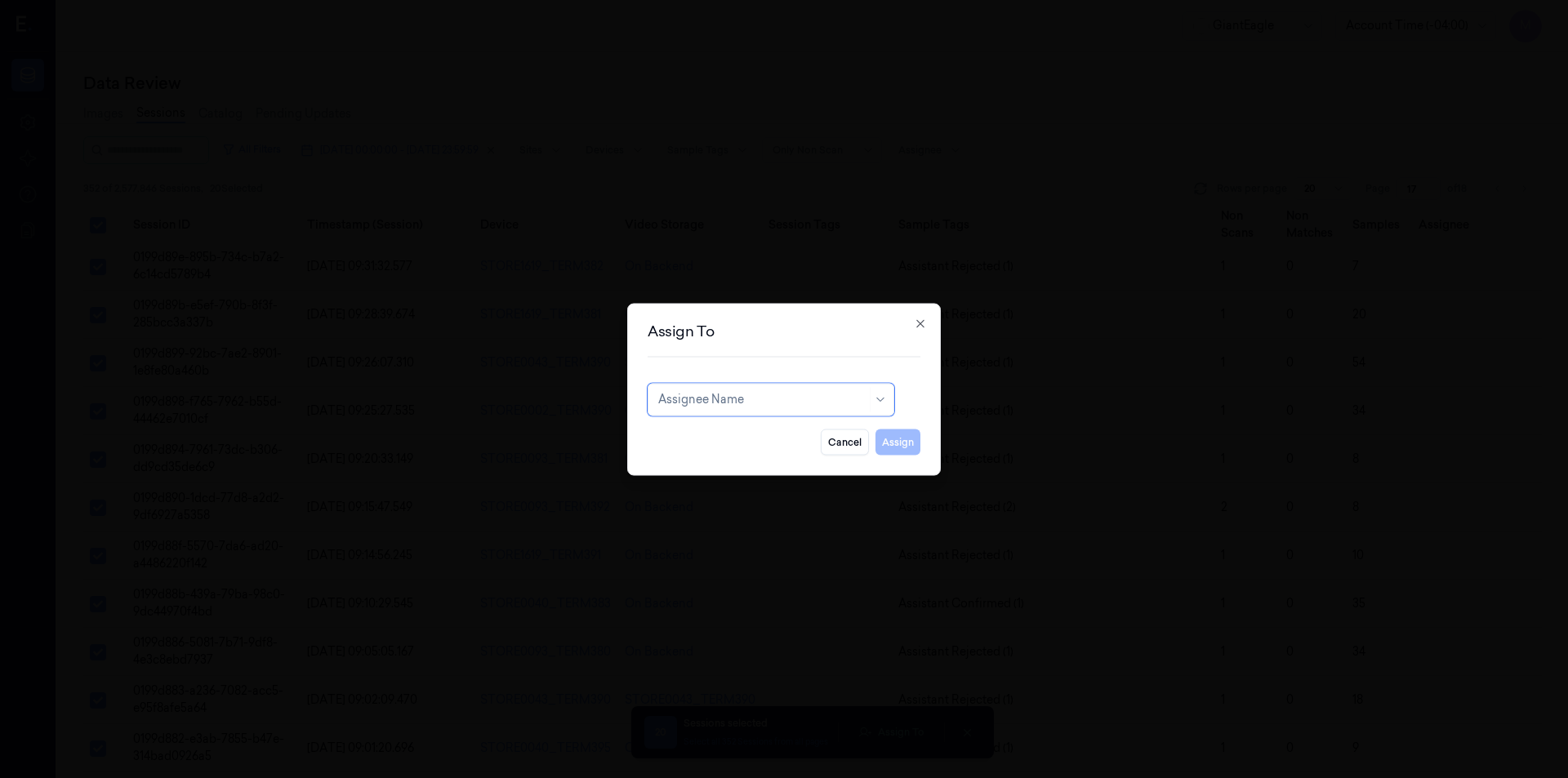
click at [734, 398] on div at bounding box center [762, 399] width 208 height 17
type input "ru"
click at [721, 436] on div "rupa b" at bounding box center [771, 436] width 226 height 17
click at [899, 442] on button "Assign" at bounding box center [897, 442] width 45 height 26
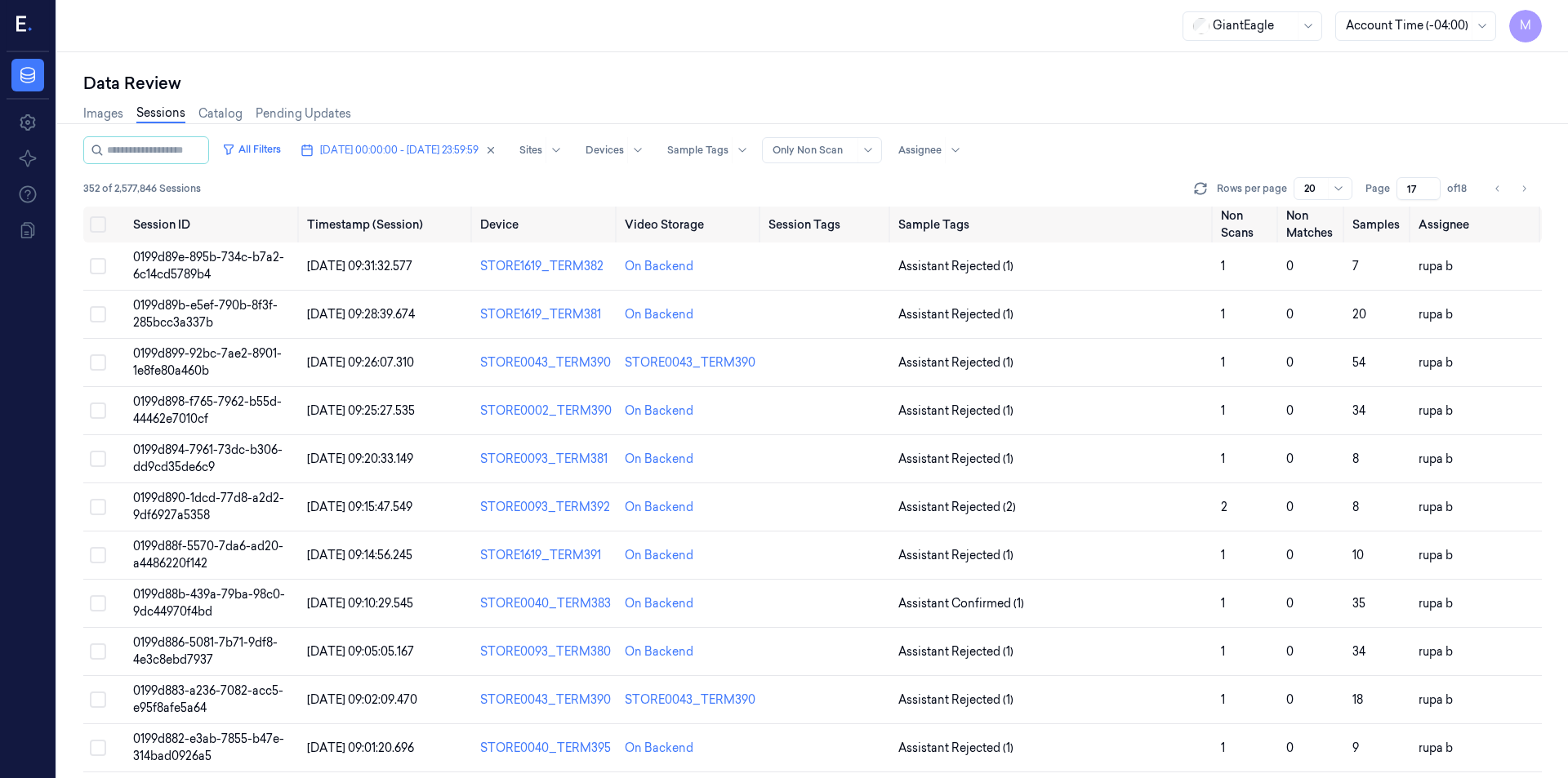
drag, startPoint x: 1530, startPoint y: 184, endPoint x: 1363, endPoint y: 158, distance: 169.0
click at [1530, 184] on button "Go to next page" at bounding box center [1524, 188] width 23 height 23
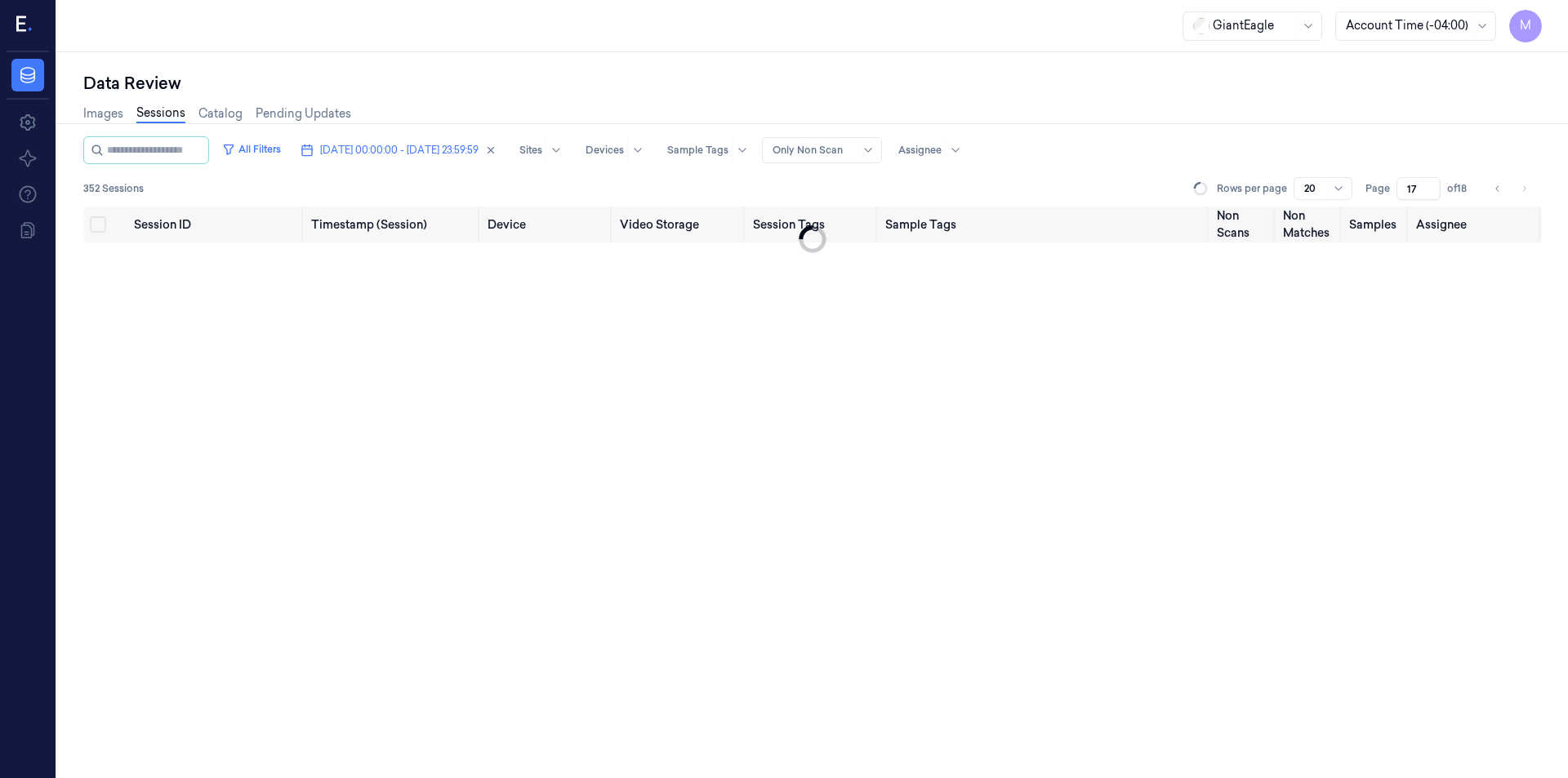
type input "18"
click at [1229, 129] on div "Images Sessions Catalog Pending Updates" at bounding box center [813, 115] width 1459 height 42
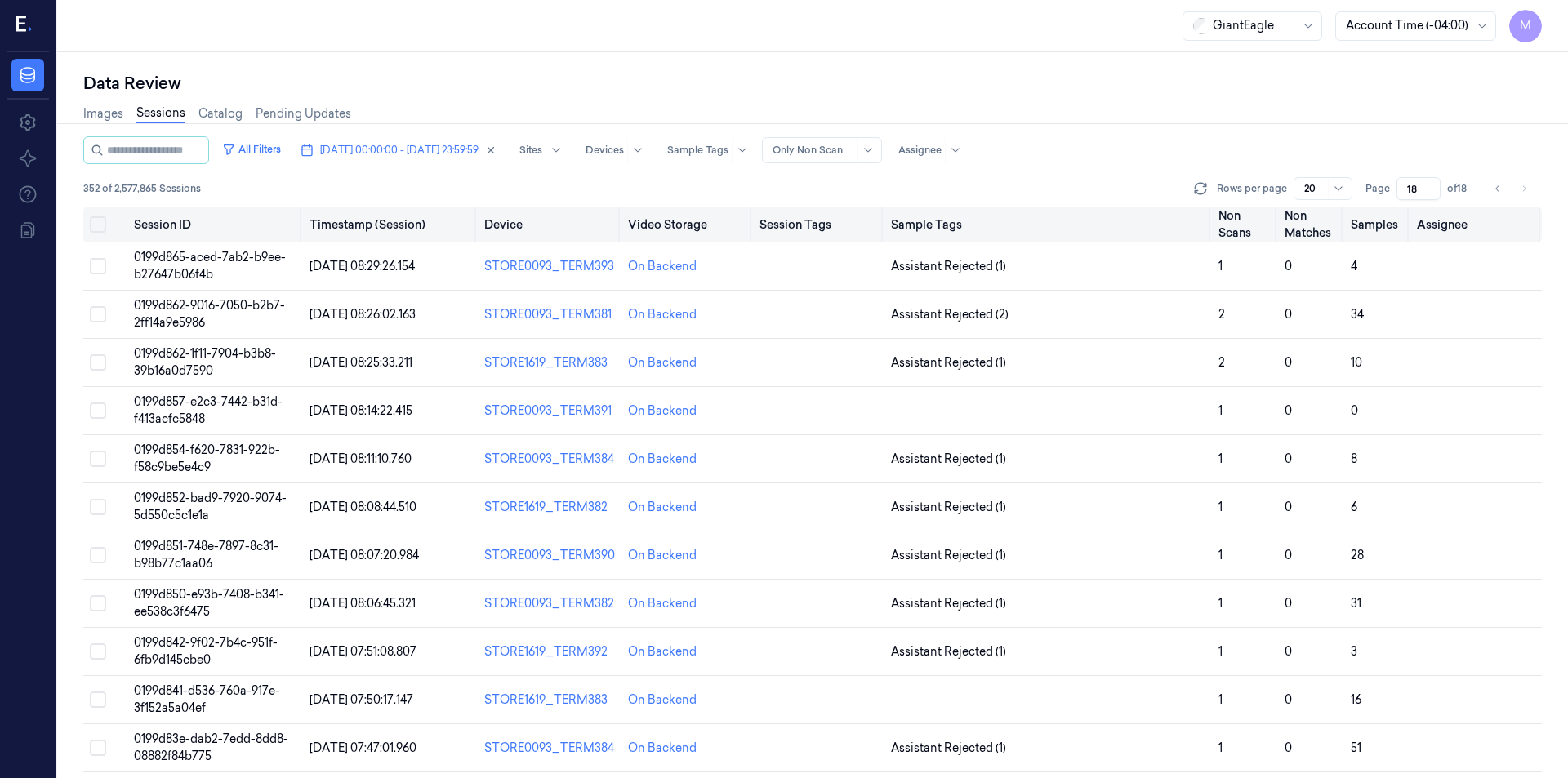
click at [94, 225] on button "Select all" at bounding box center [98, 225] width 16 height 16
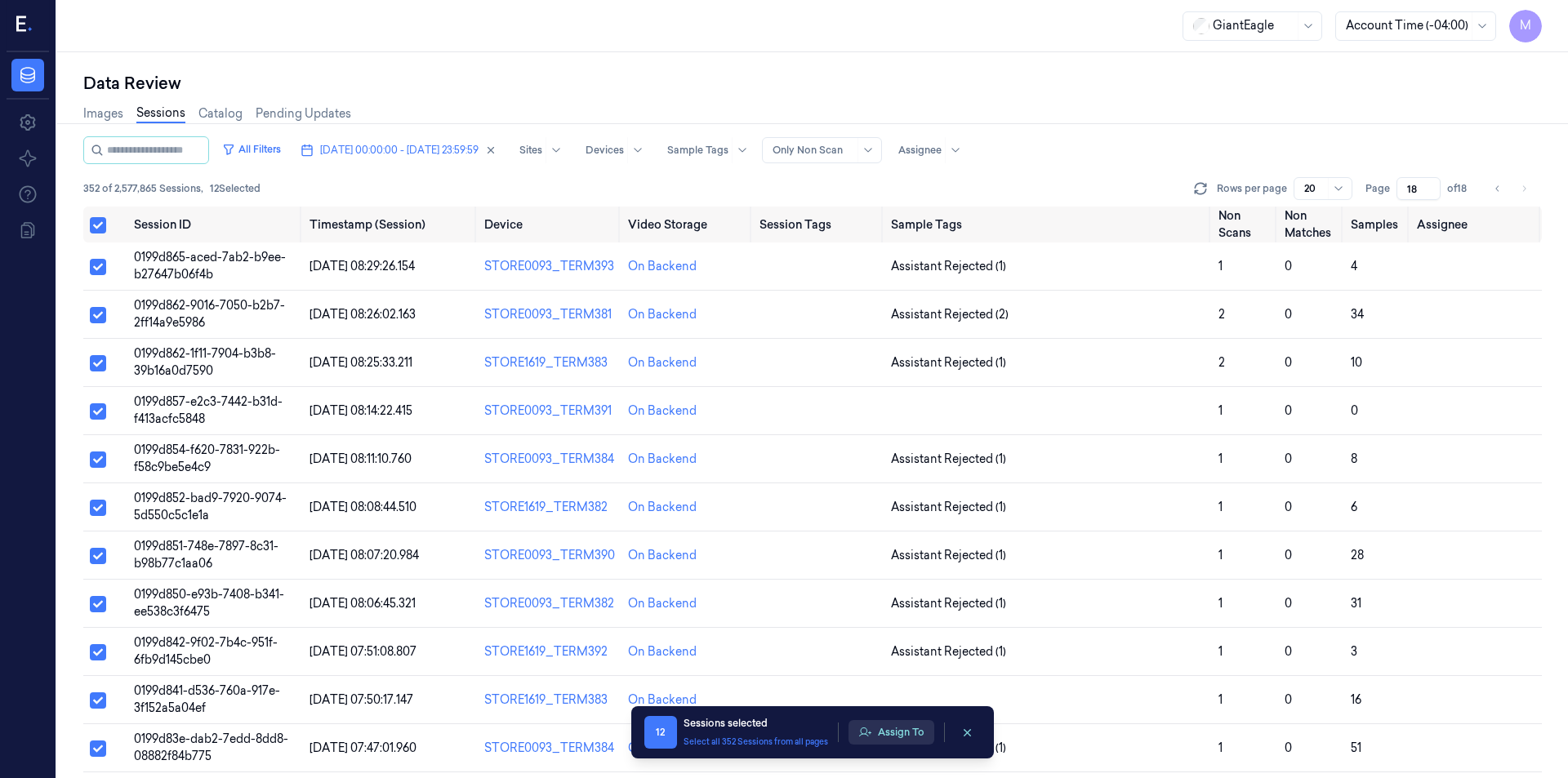
click at [910, 736] on button "Assign To" at bounding box center [891, 732] width 86 height 25
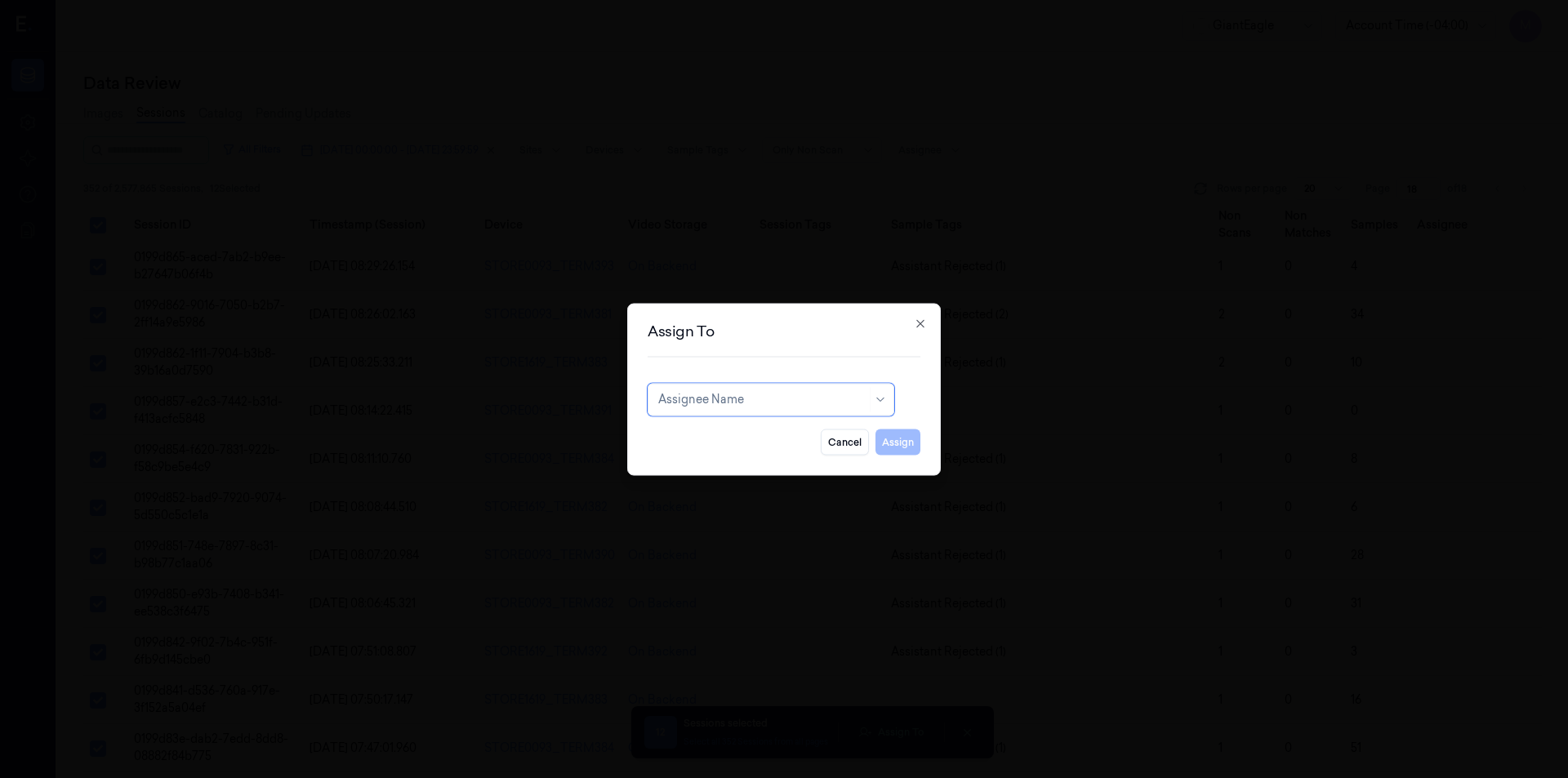
click at [774, 407] on div at bounding box center [762, 399] width 208 height 17
type input "mo"
click at [709, 436] on div "[PERSON_NAME]" at bounding box center [707, 436] width 98 height 17
drag, startPoint x: 906, startPoint y: 442, endPoint x: 869, endPoint y: 440, distance: 37.1
click at [906, 442] on button "Assign" at bounding box center [897, 442] width 45 height 26
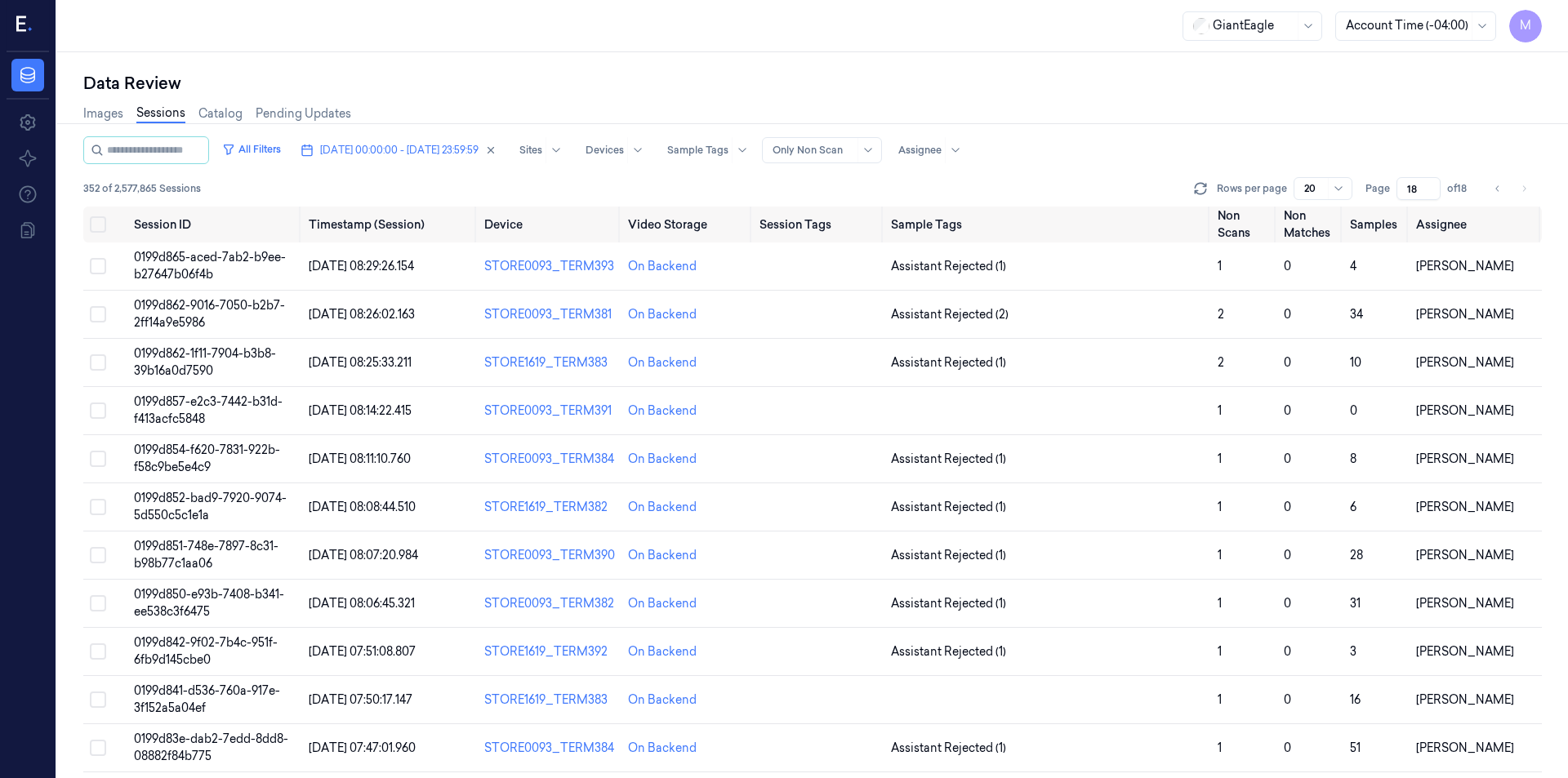
click at [1410, 192] on input "18" at bounding box center [1419, 188] width 44 height 23
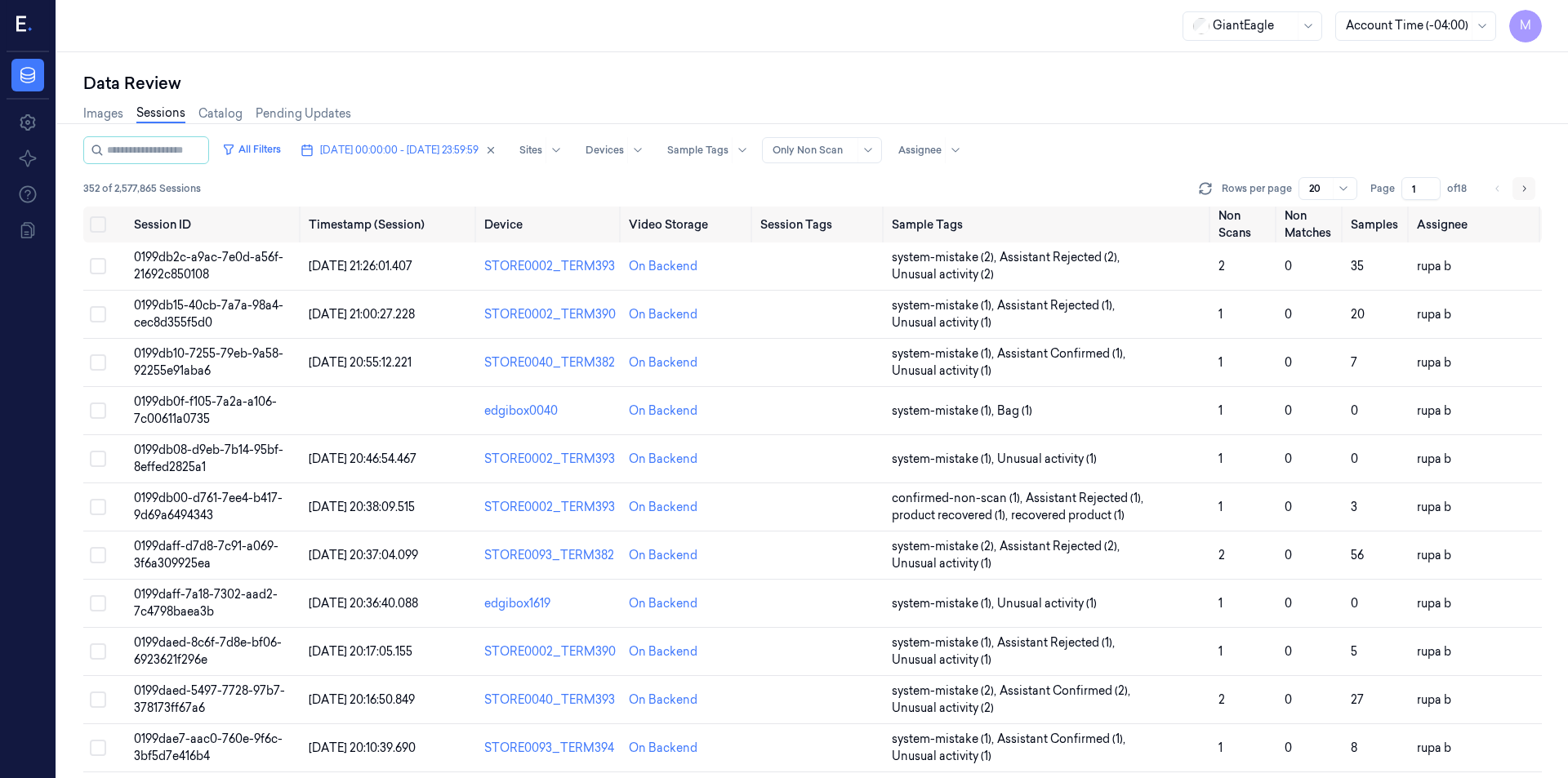
click at [1522, 185] on icon "Go to next page" at bounding box center [1524, 188] width 10 height 13
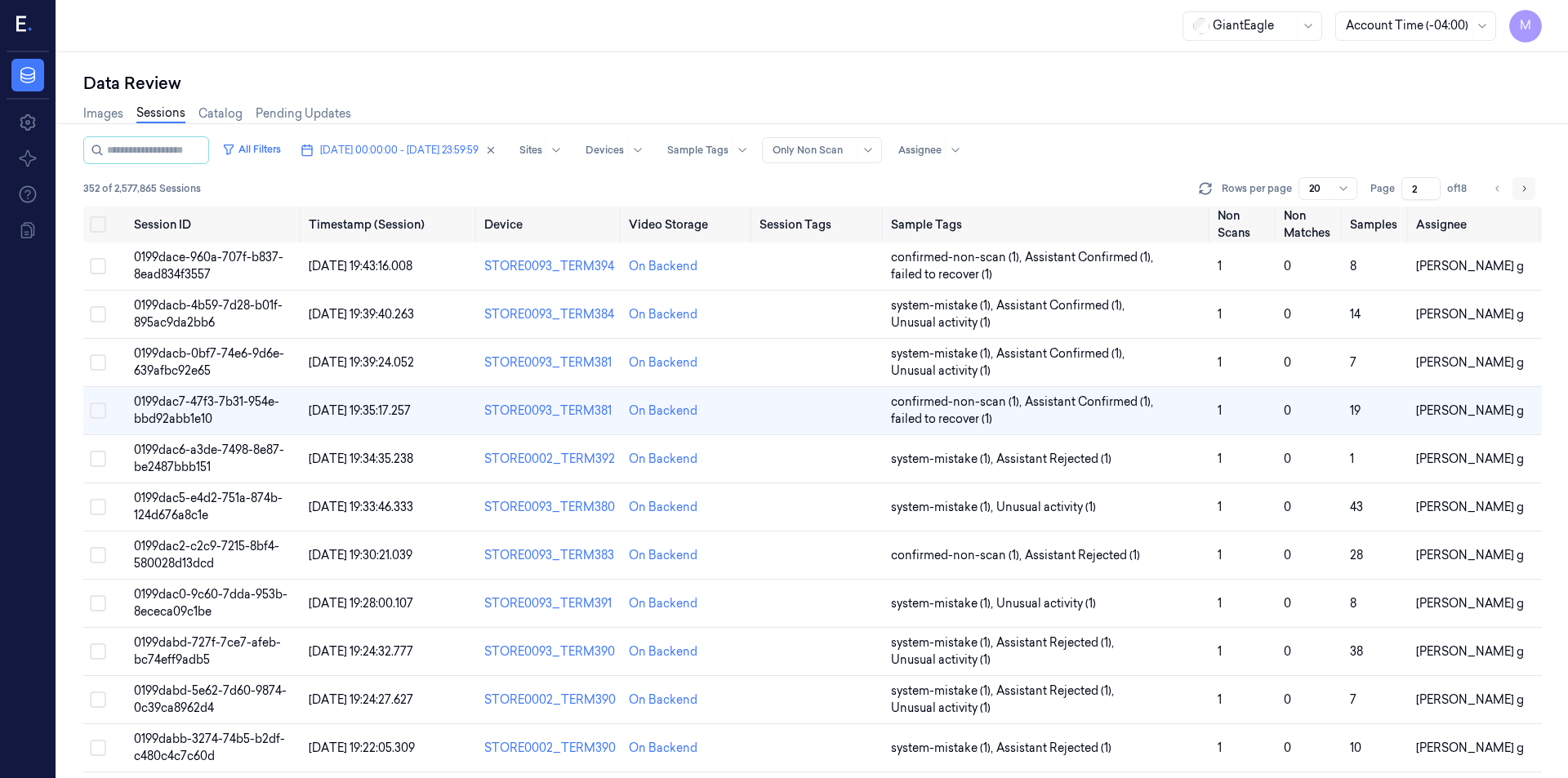
click at [1520, 184] on icon "Go to next page" at bounding box center [1524, 188] width 10 height 13
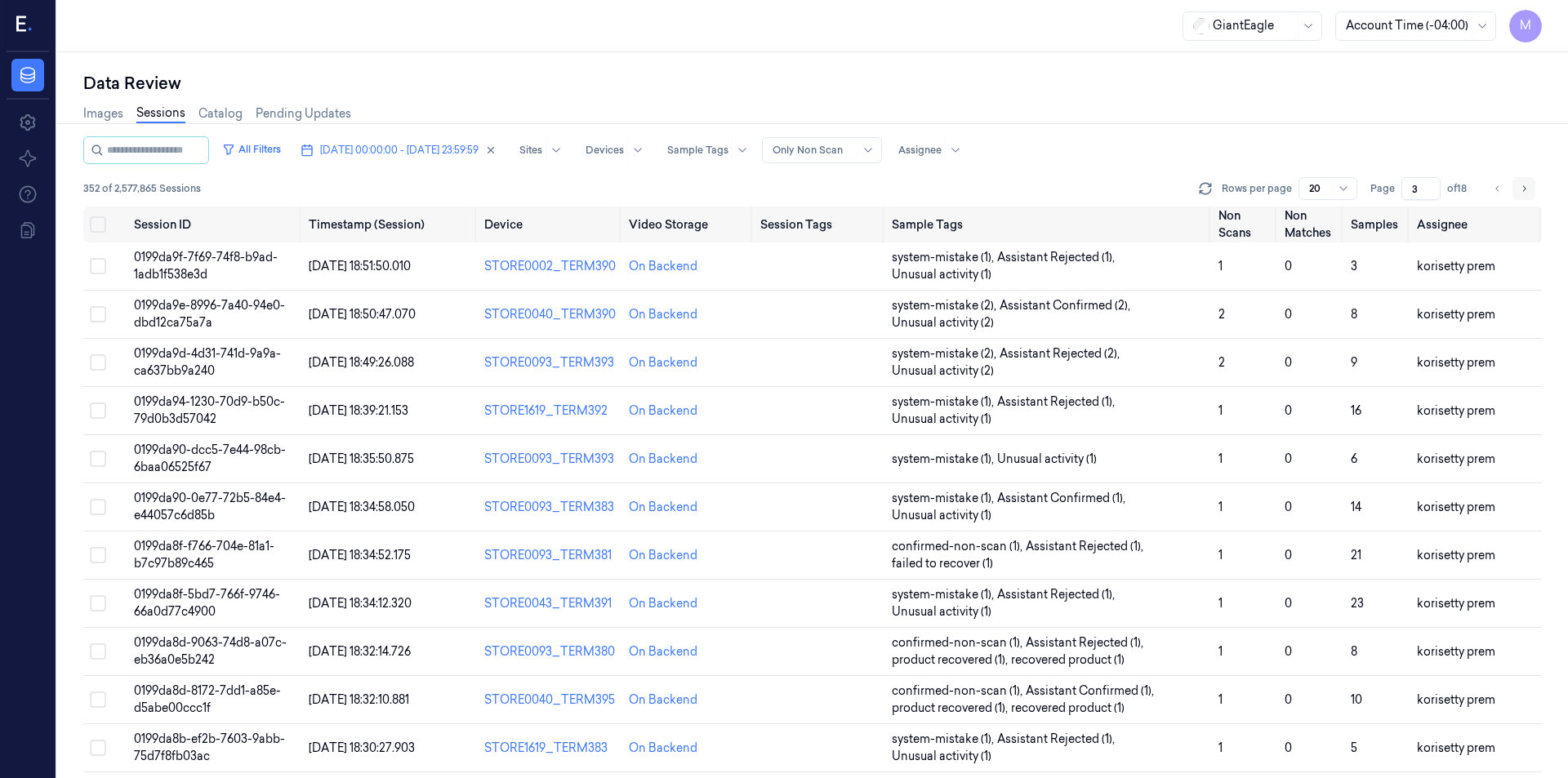
click at [1520, 184] on icon "Go to next page" at bounding box center [1524, 188] width 10 height 13
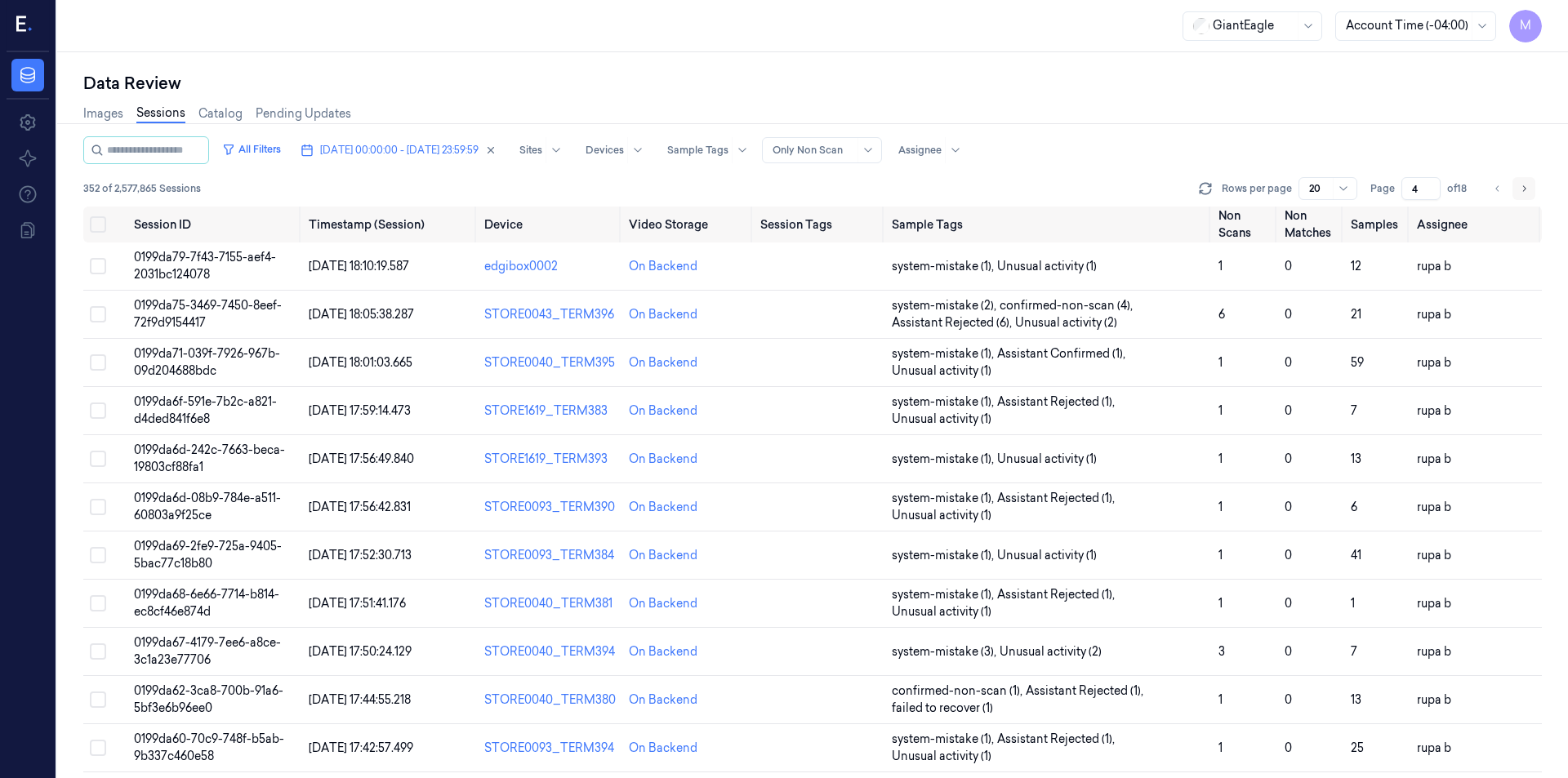
click at [1520, 184] on icon "Go to next page" at bounding box center [1524, 188] width 10 height 13
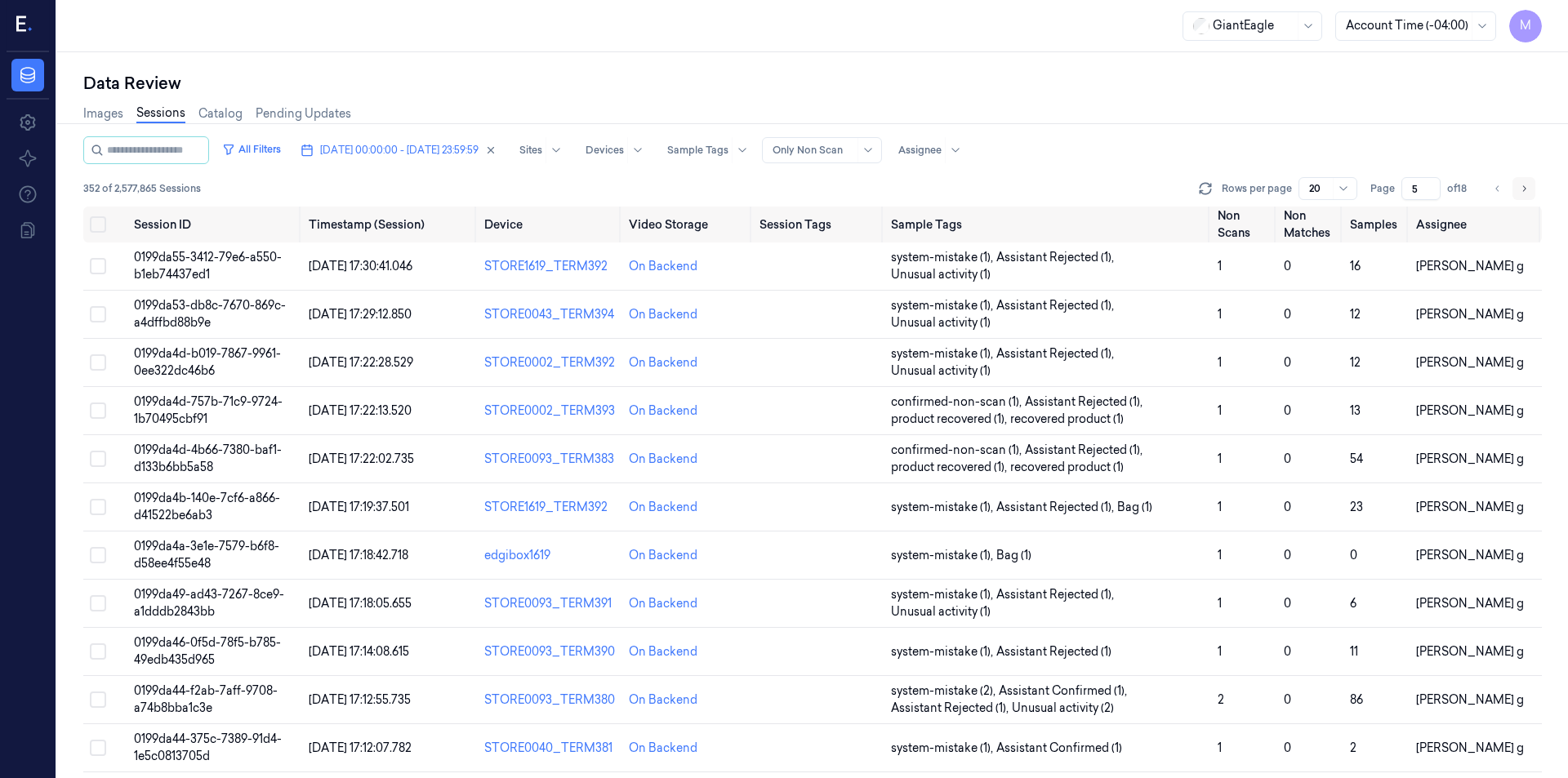
click at [1520, 184] on icon "Go to next page" at bounding box center [1524, 188] width 10 height 13
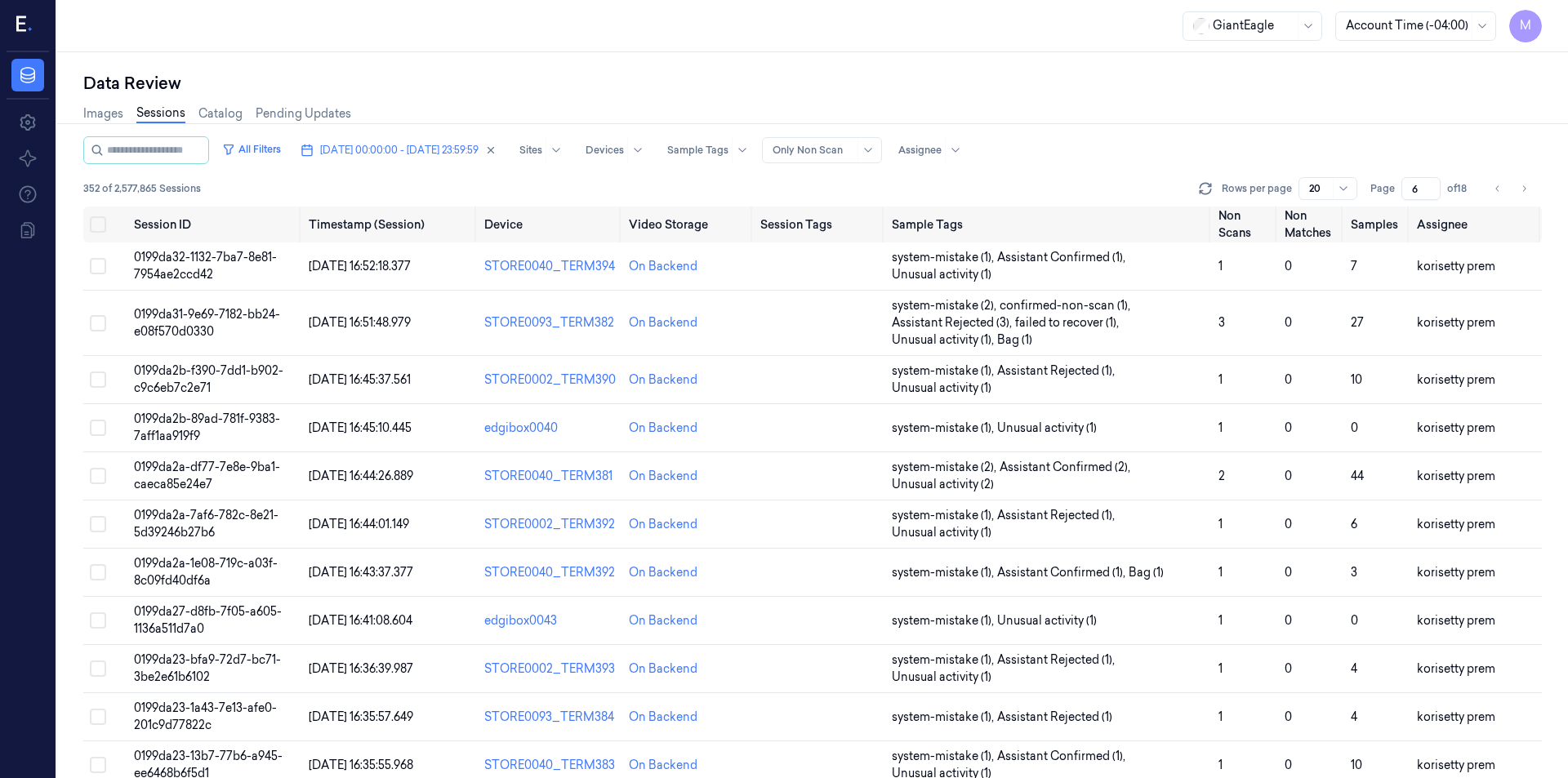
click at [984, 90] on div "Data Review" at bounding box center [813, 83] width 1459 height 23
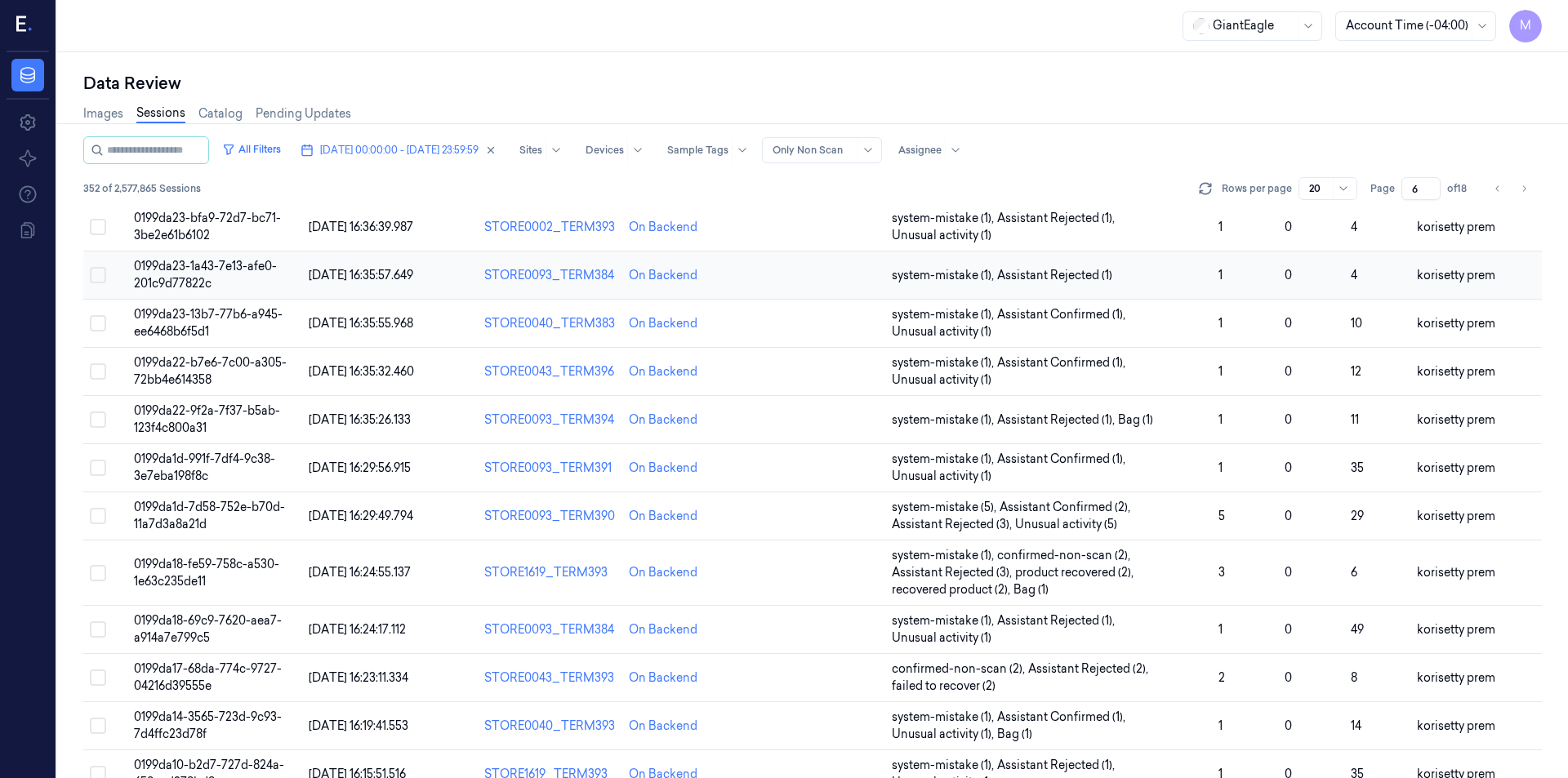
scroll to position [475, 0]
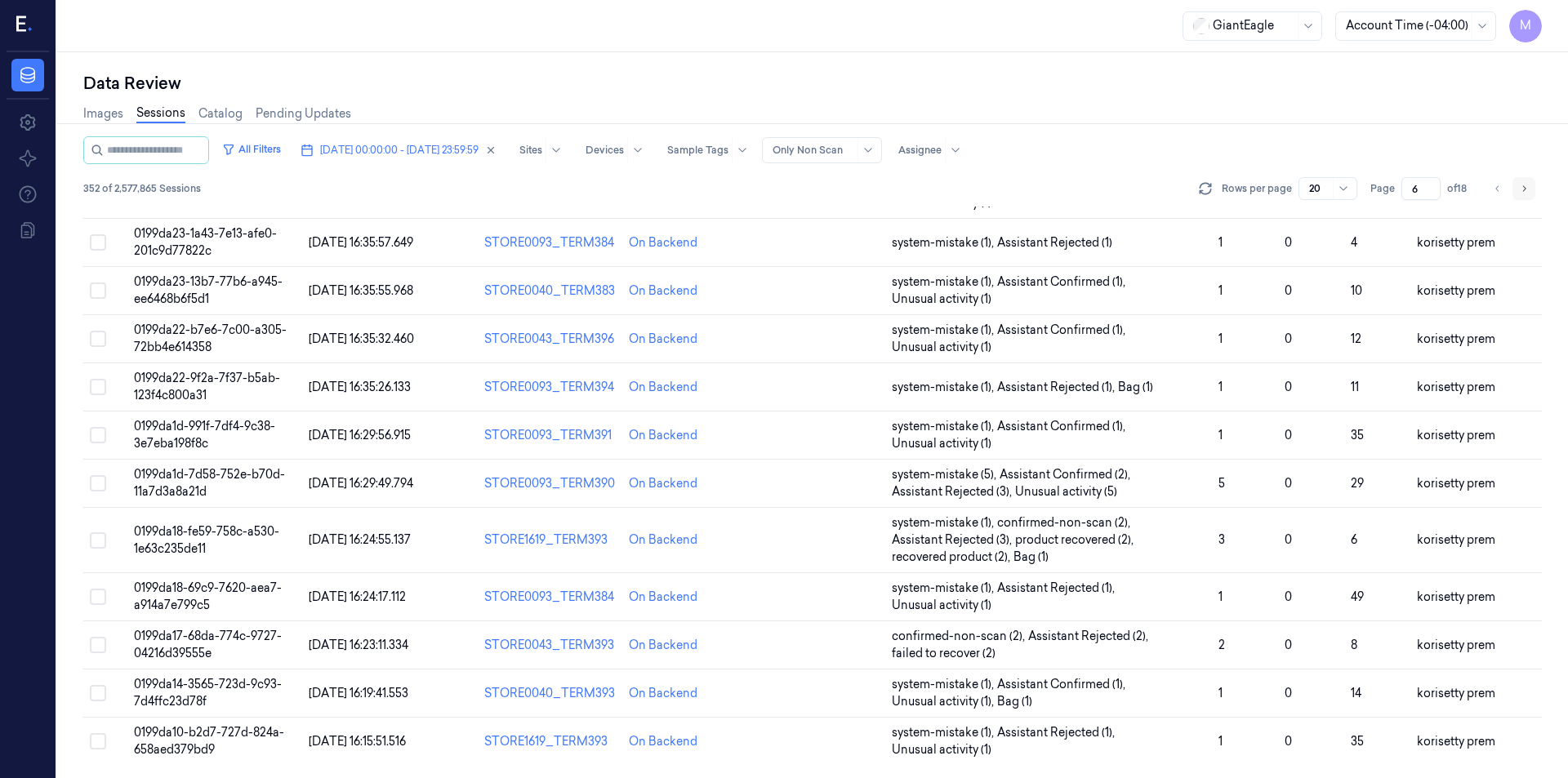
click at [1530, 194] on button "Go to next page" at bounding box center [1524, 188] width 23 height 23
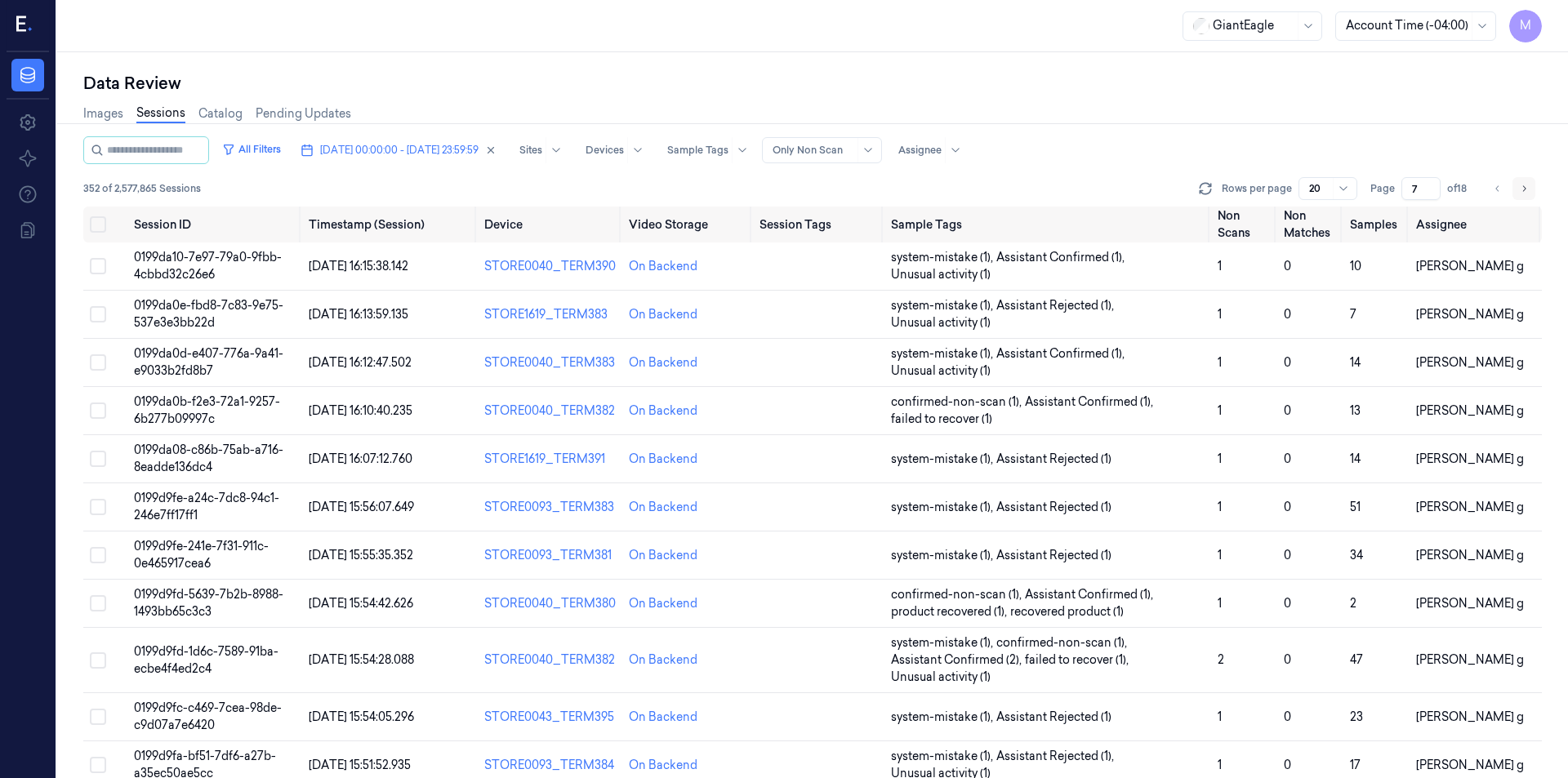
click at [1530, 194] on button "Go to next page" at bounding box center [1524, 188] width 23 height 23
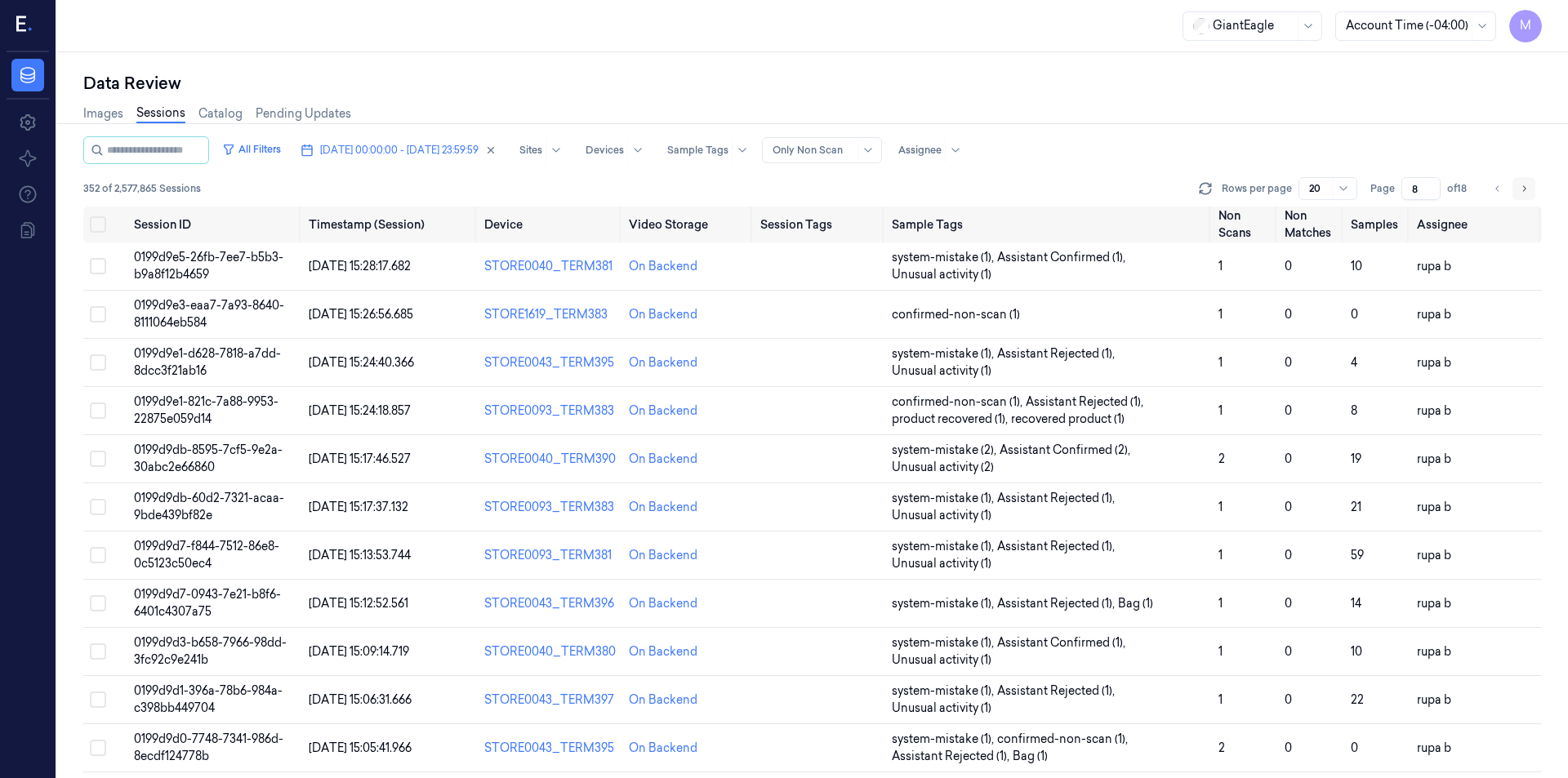
click at [1530, 194] on button "Go to next page" at bounding box center [1524, 188] width 23 height 23
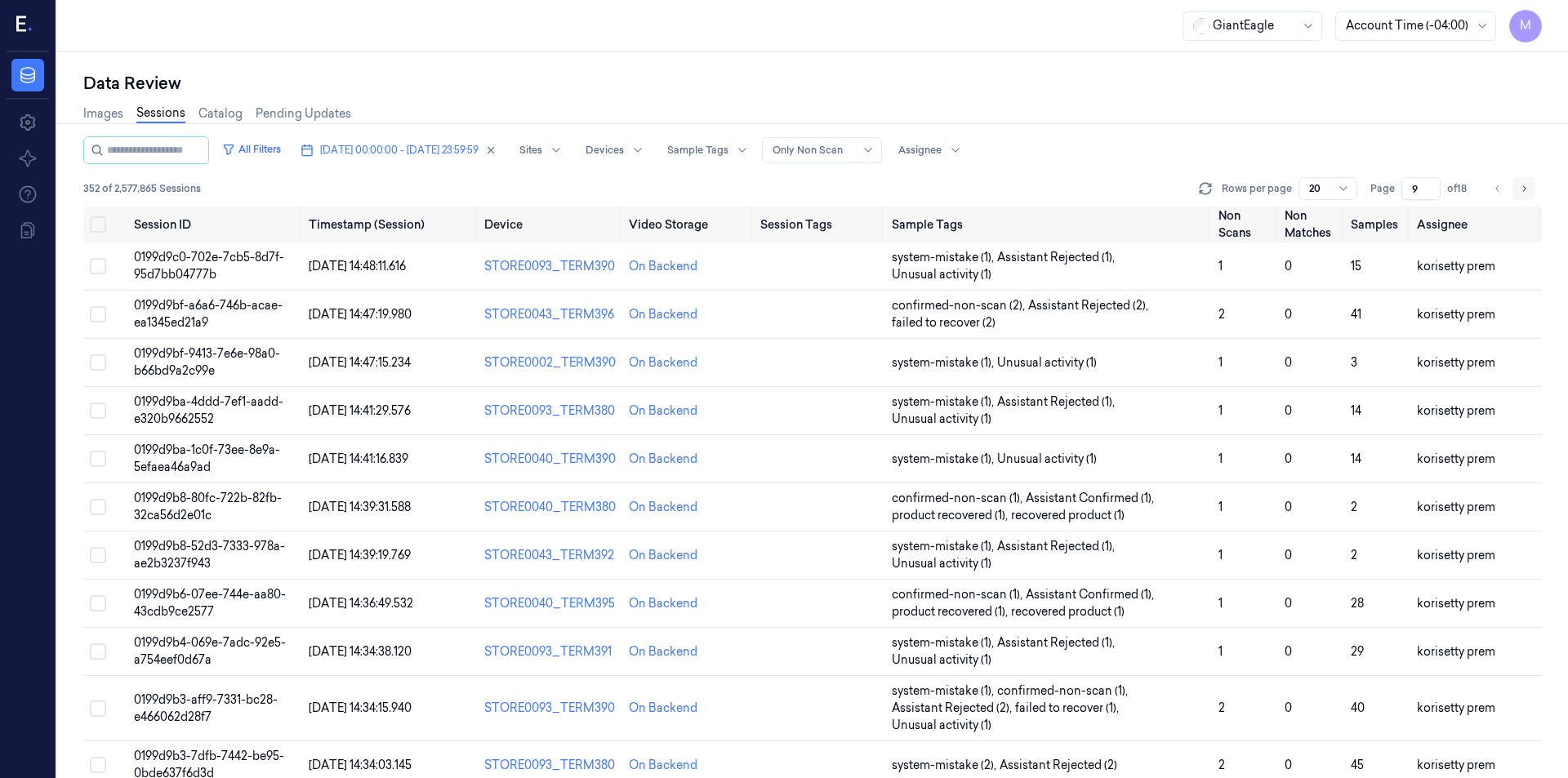
click at [1530, 194] on button "Go to next page" at bounding box center [1524, 188] width 23 height 23
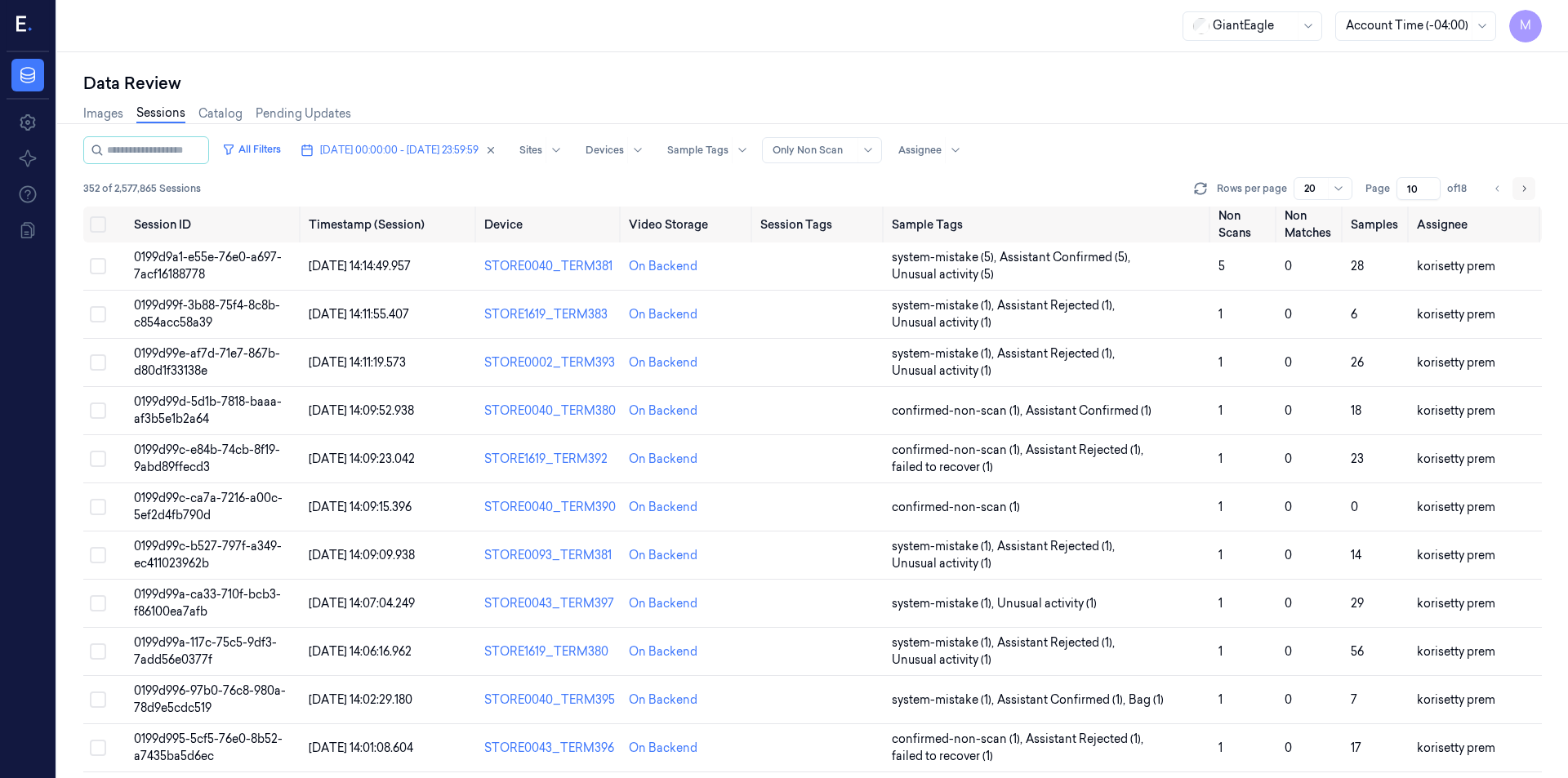
click at [1530, 194] on button "Go to next page" at bounding box center [1524, 188] width 23 height 23
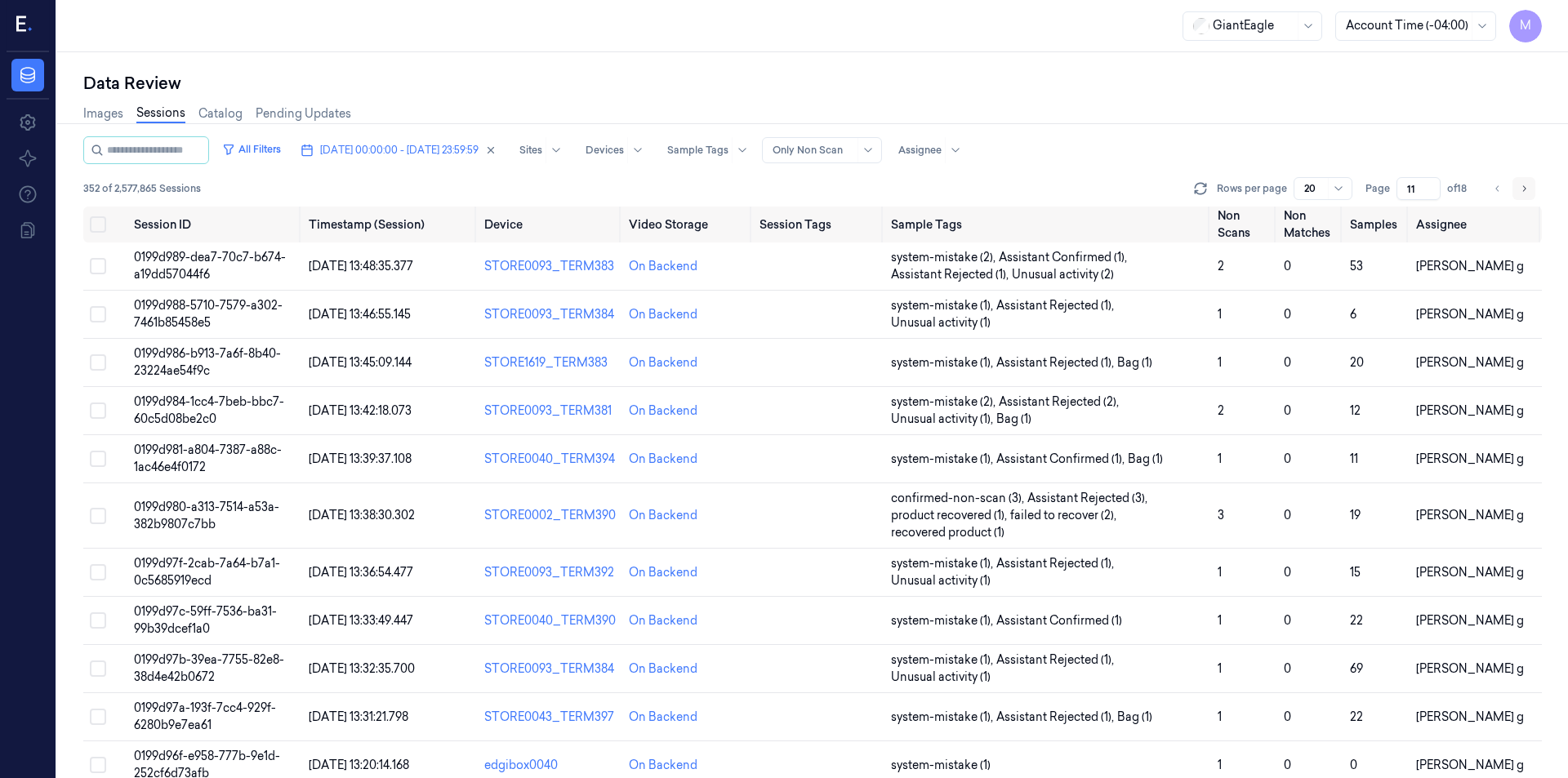
click at [1530, 194] on button "Go to next page" at bounding box center [1524, 188] width 23 height 23
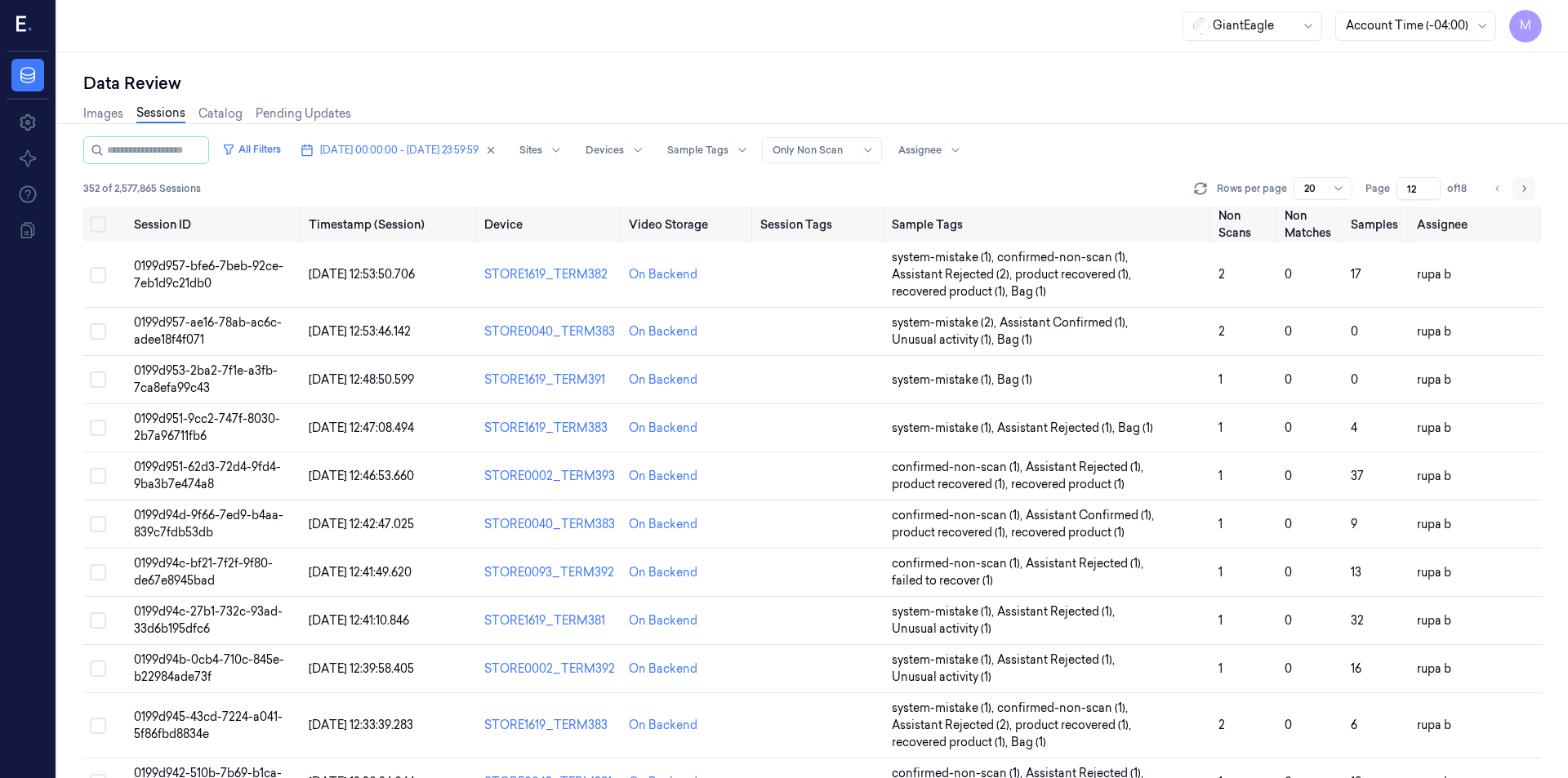
click at [1530, 194] on button "Go to next page" at bounding box center [1524, 188] width 23 height 23
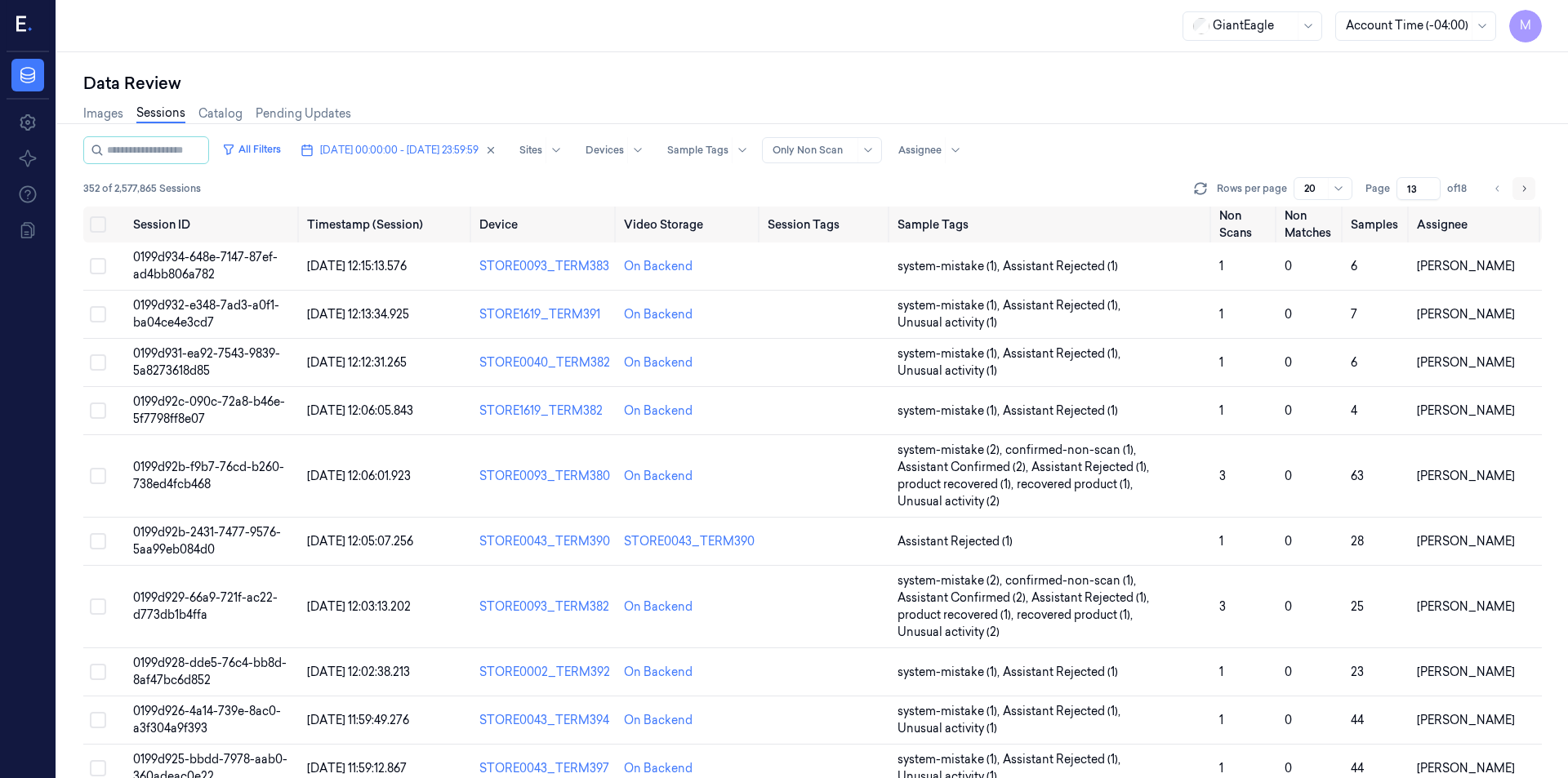
click at [1530, 194] on button "Go to next page" at bounding box center [1524, 188] width 23 height 23
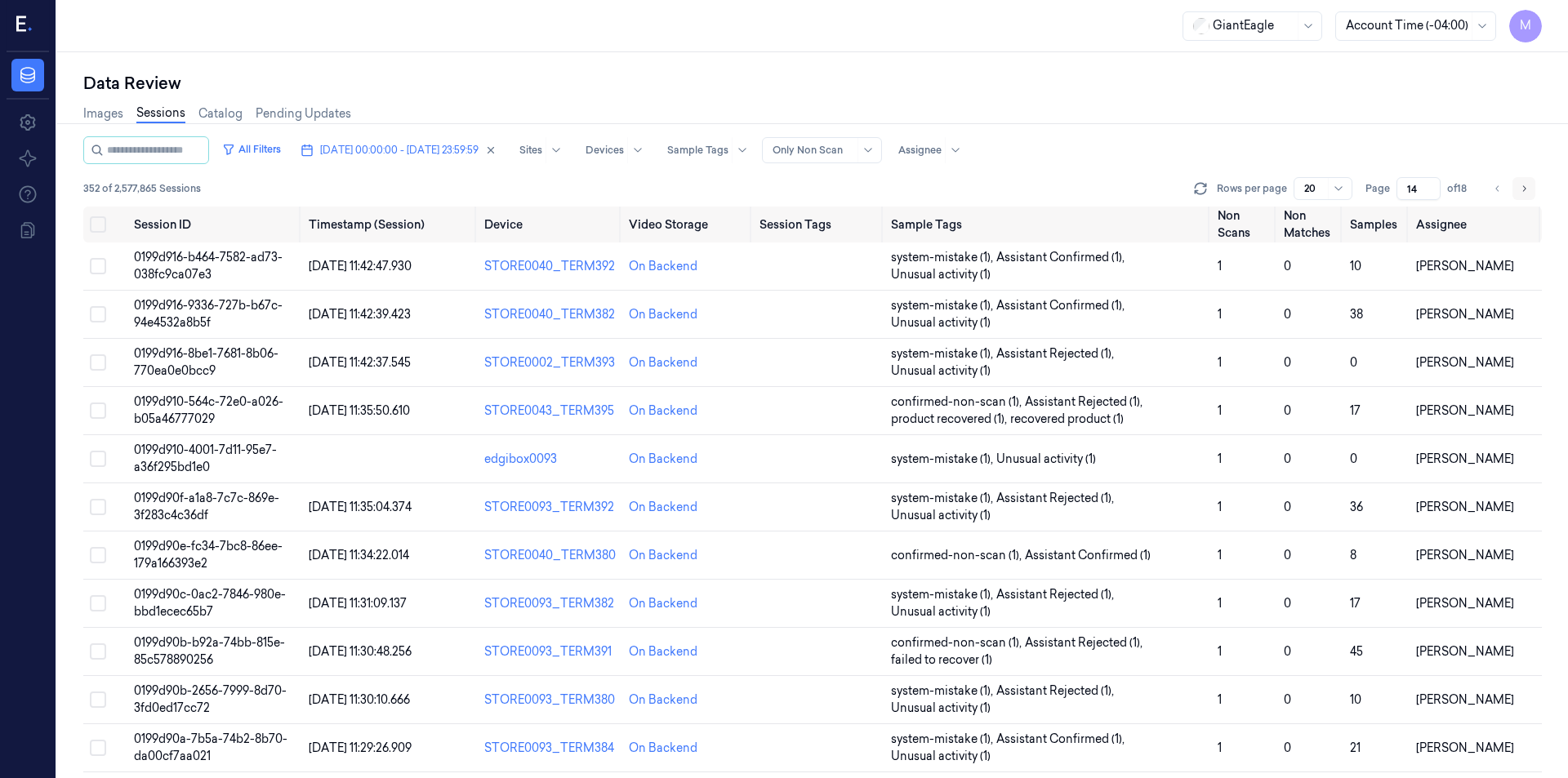
click at [1530, 194] on button "Go to next page" at bounding box center [1524, 188] width 23 height 23
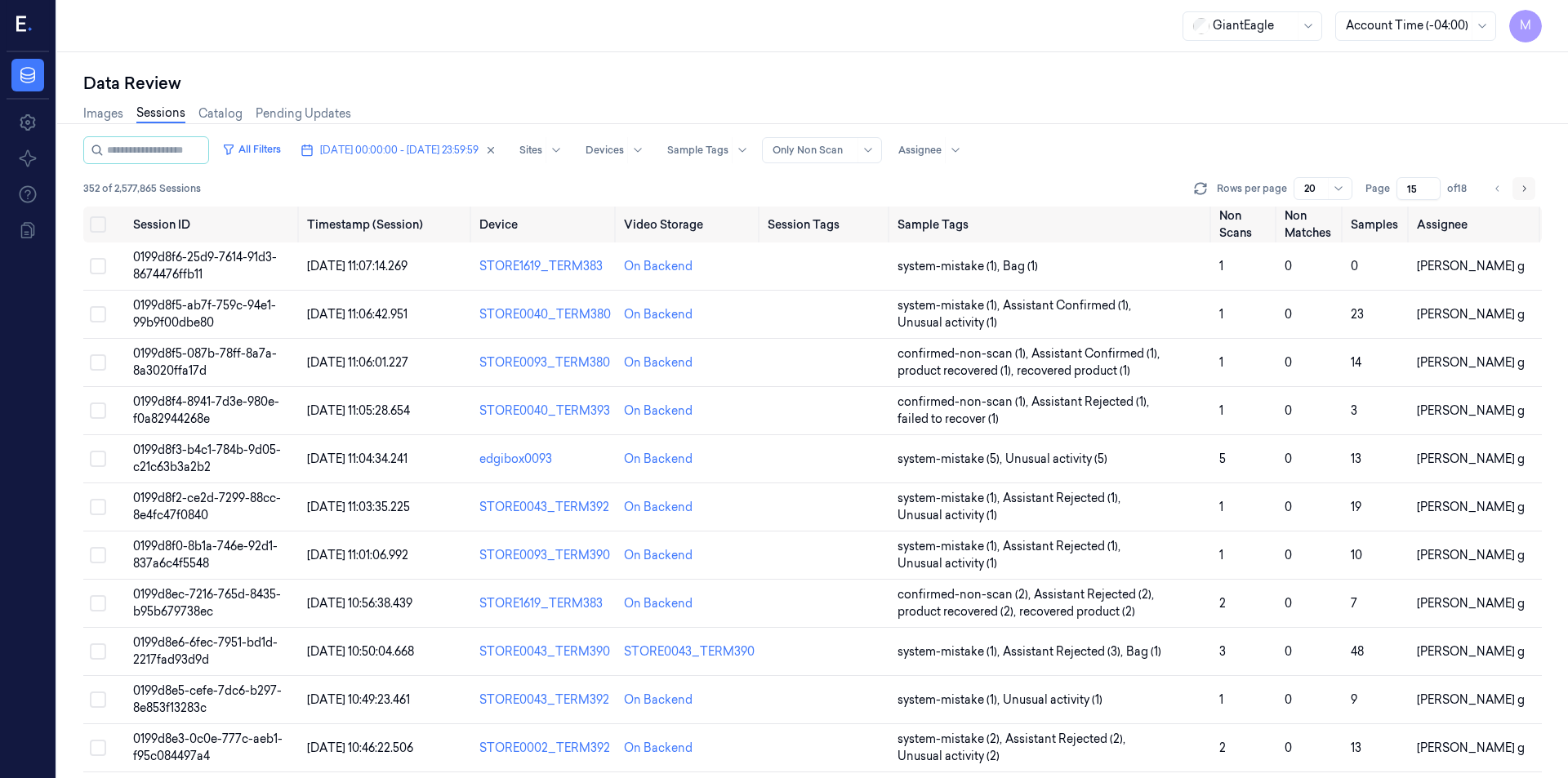
click at [1530, 194] on button "Go to next page" at bounding box center [1524, 188] width 23 height 23
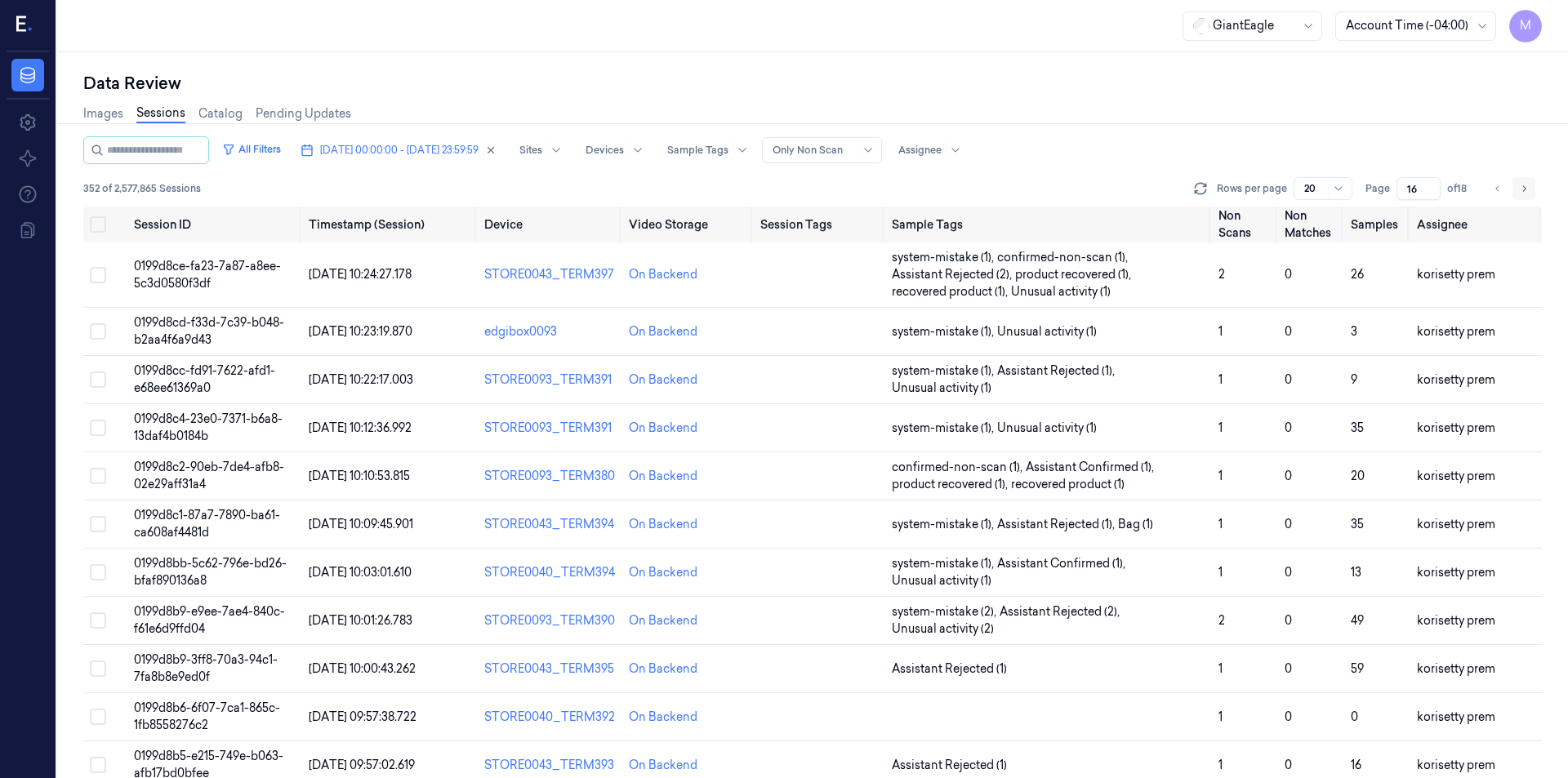
click at [1530, 194] on button "Go to next page" at bounding box center [1524, 188] width 23 height 23
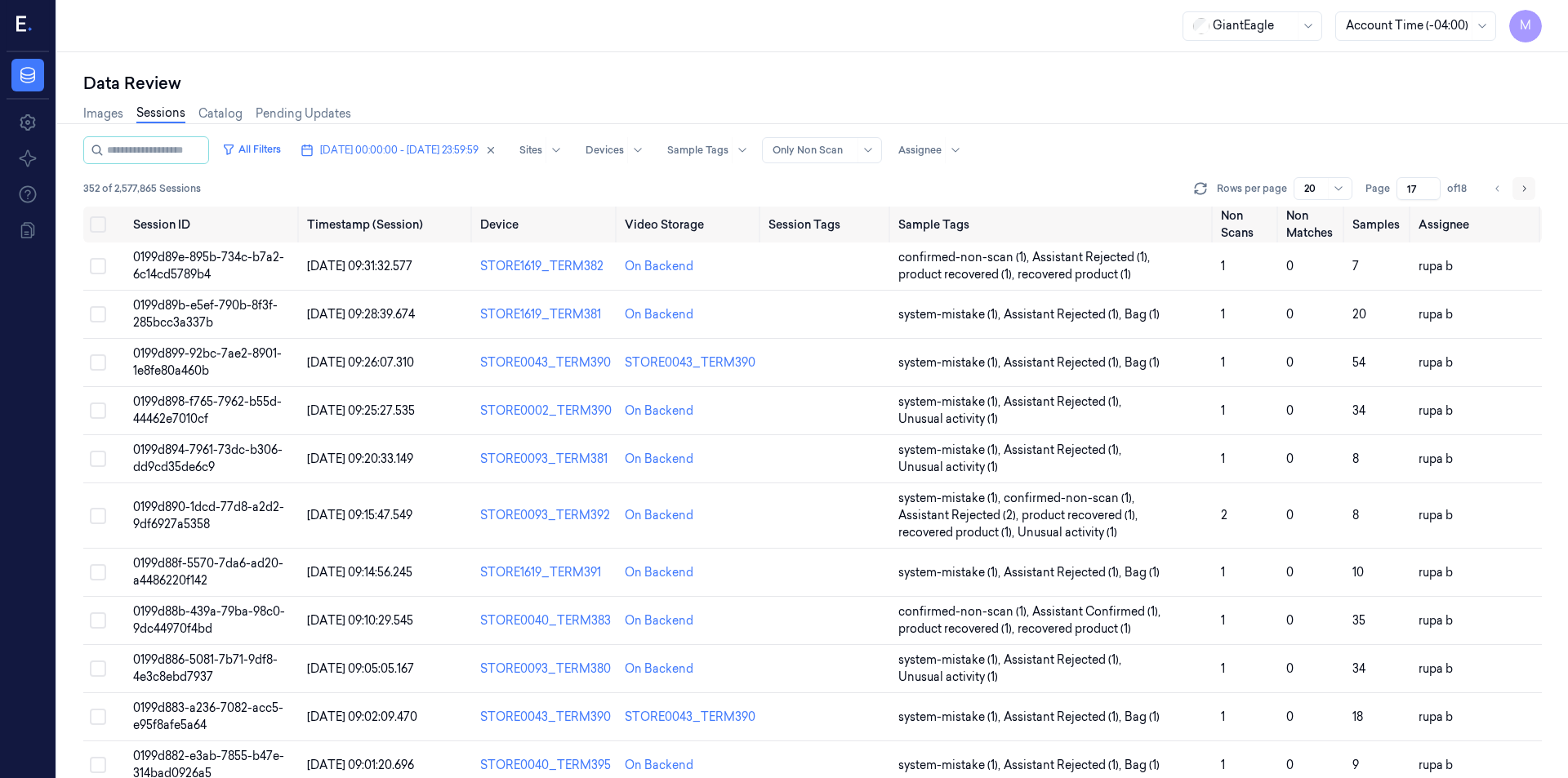
click at [1530, 194] on button "Go to next page" at bounding box center [1524, 188] width 23 height 23
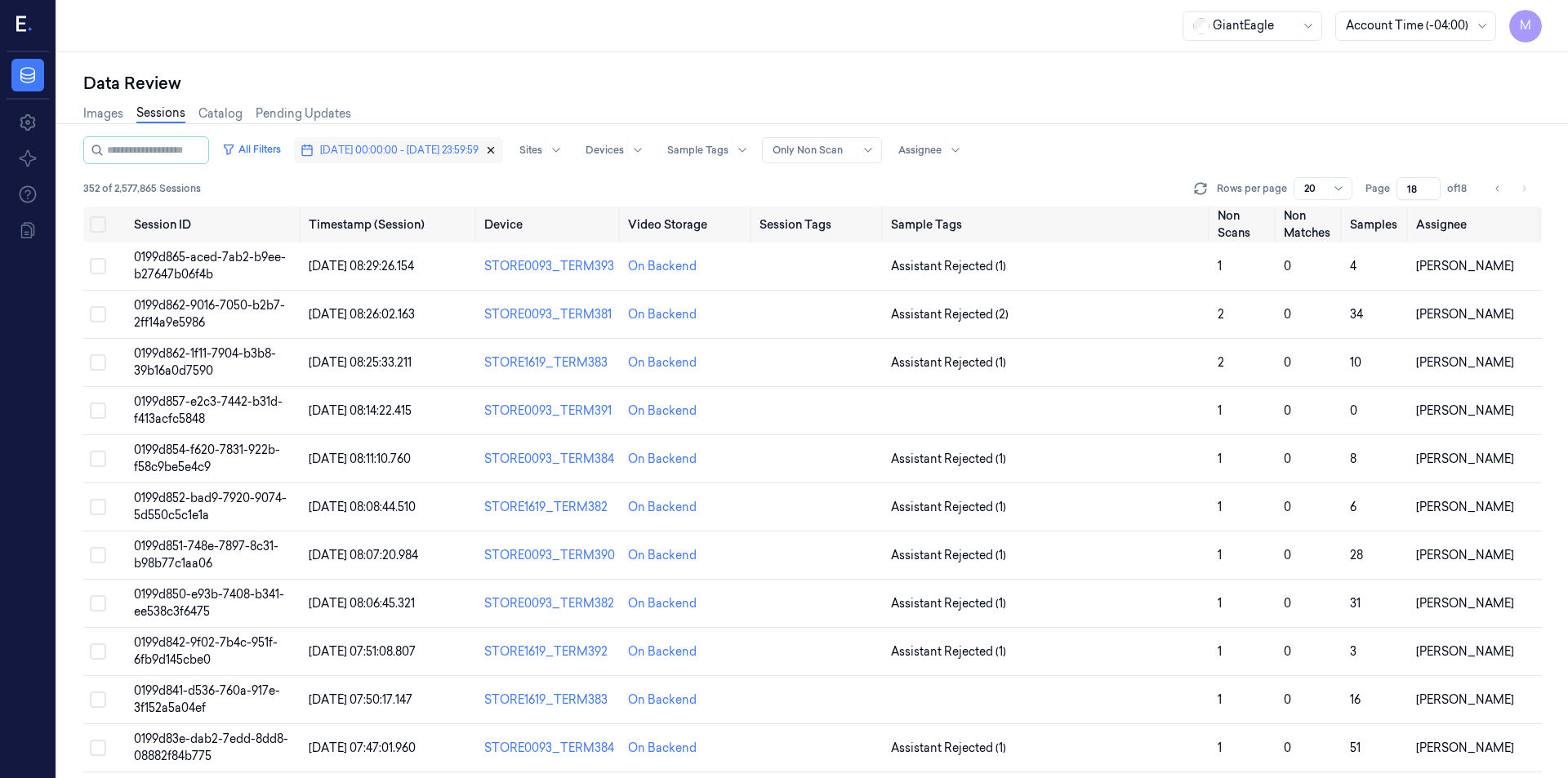
click at [496, 150] on icon "button" at bounding box center [490, 149] width 11 height 11
type input "1"
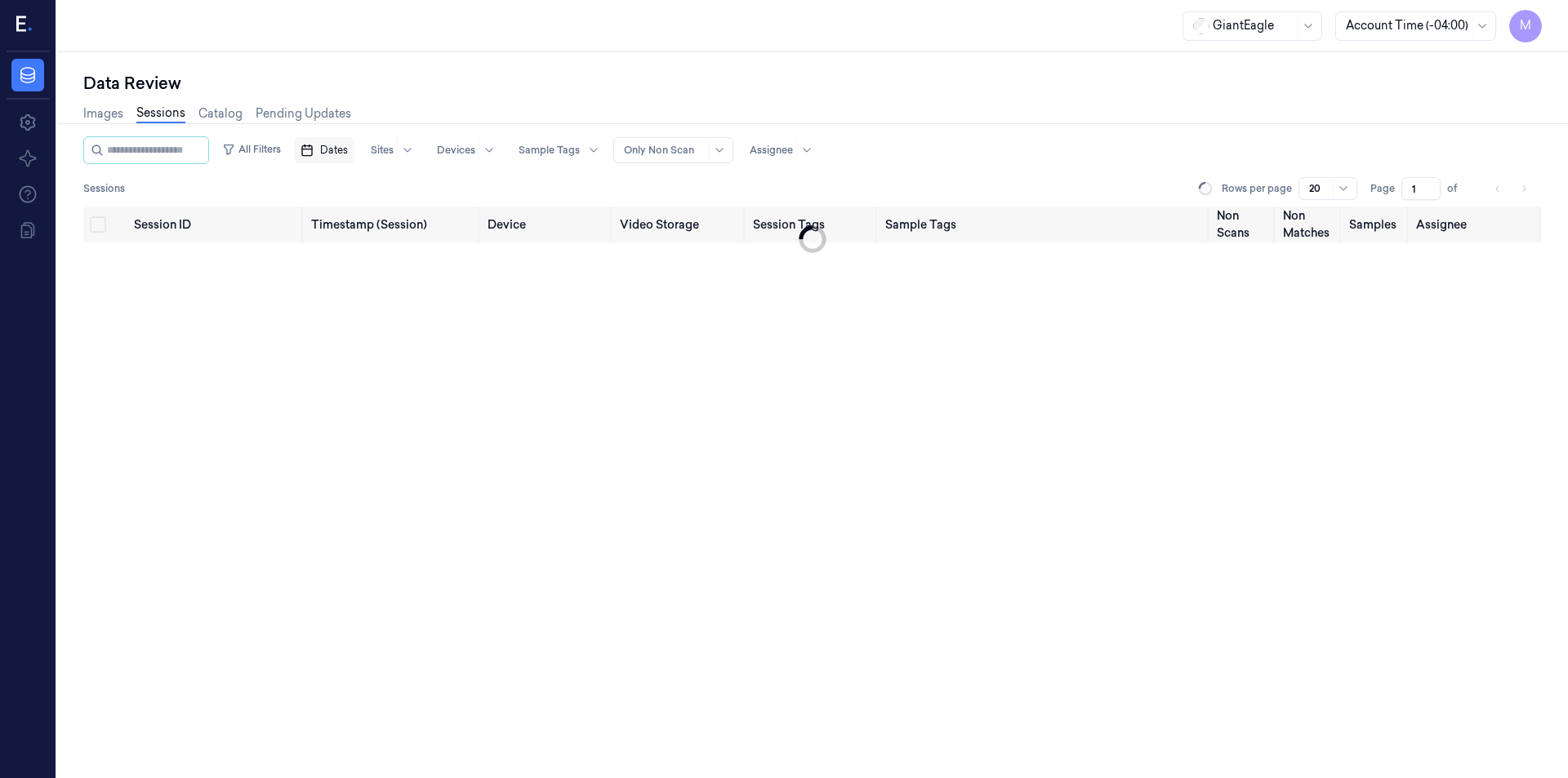
click at [347, 153] on span "Dates" at bounding box center [334, 150] width 28 height 15
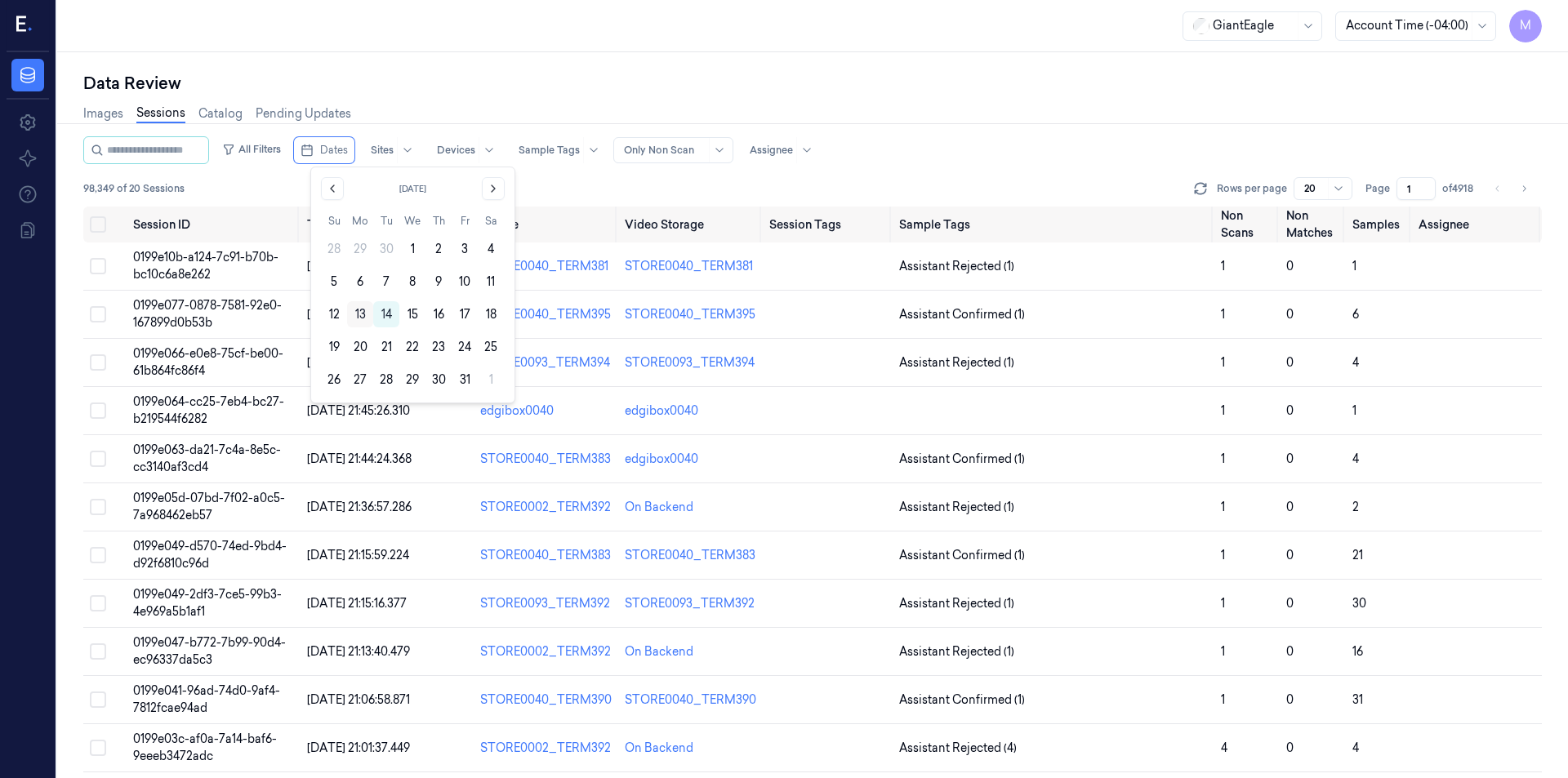
click at [363, 311] on button "13" at bounding box center [360, 314] width 26 height 26
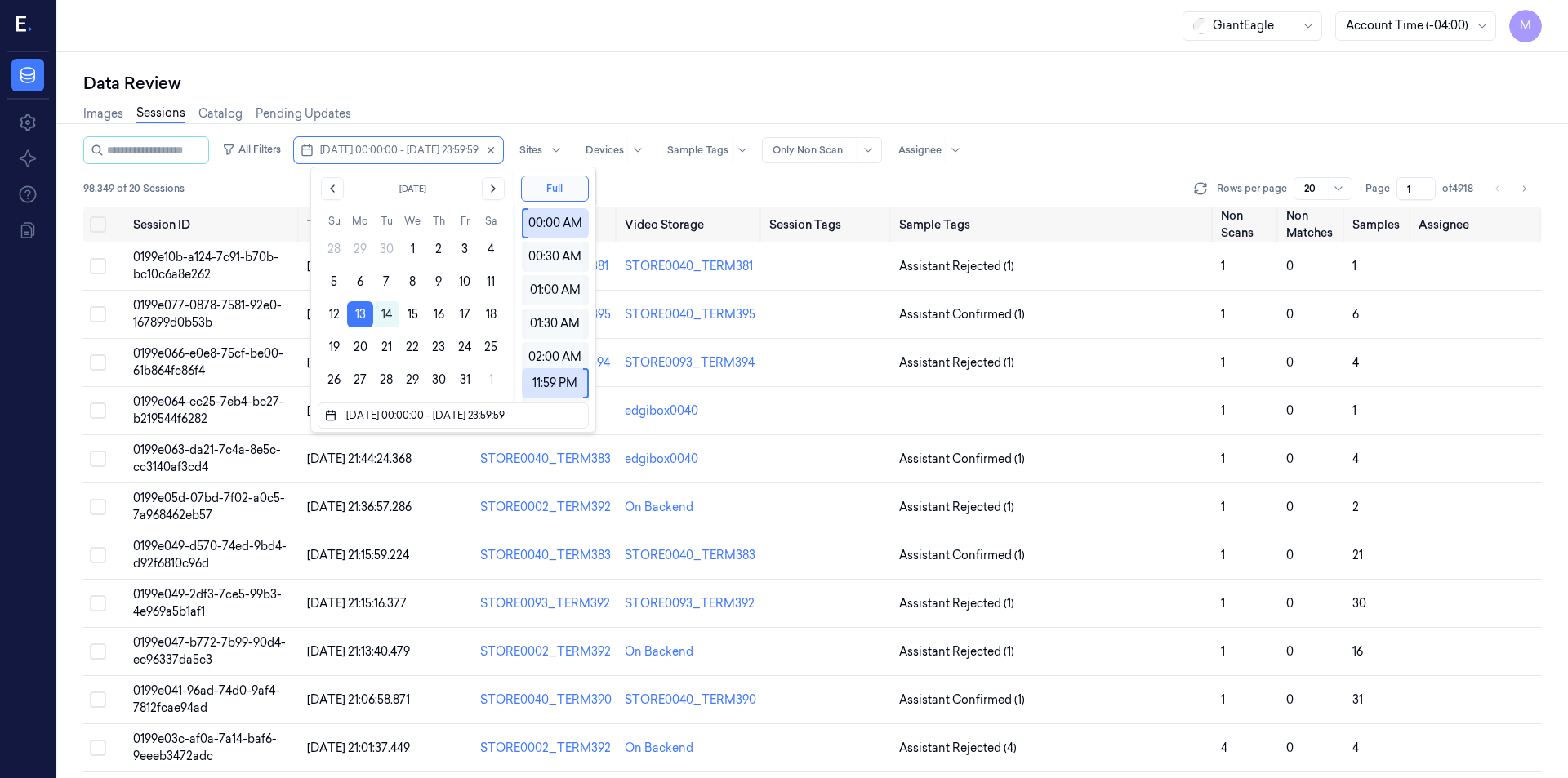
click at [536, 78] on div "Data Review" at bounding box center [813, 83] width 1459 height 23
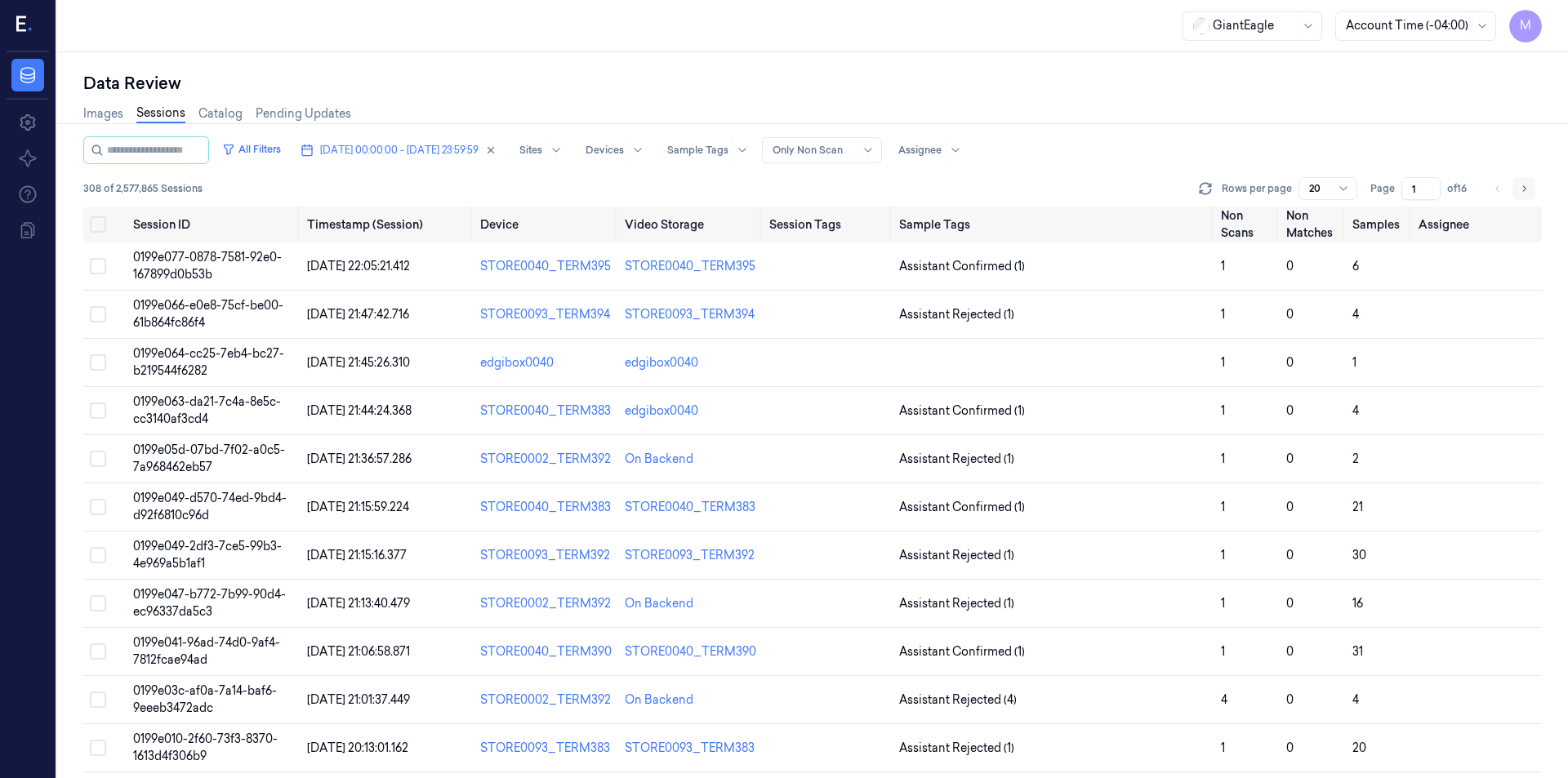
click at [1524, 190] on icon "Go to next page" at bounding box center [1524, 188] width 3 height 6
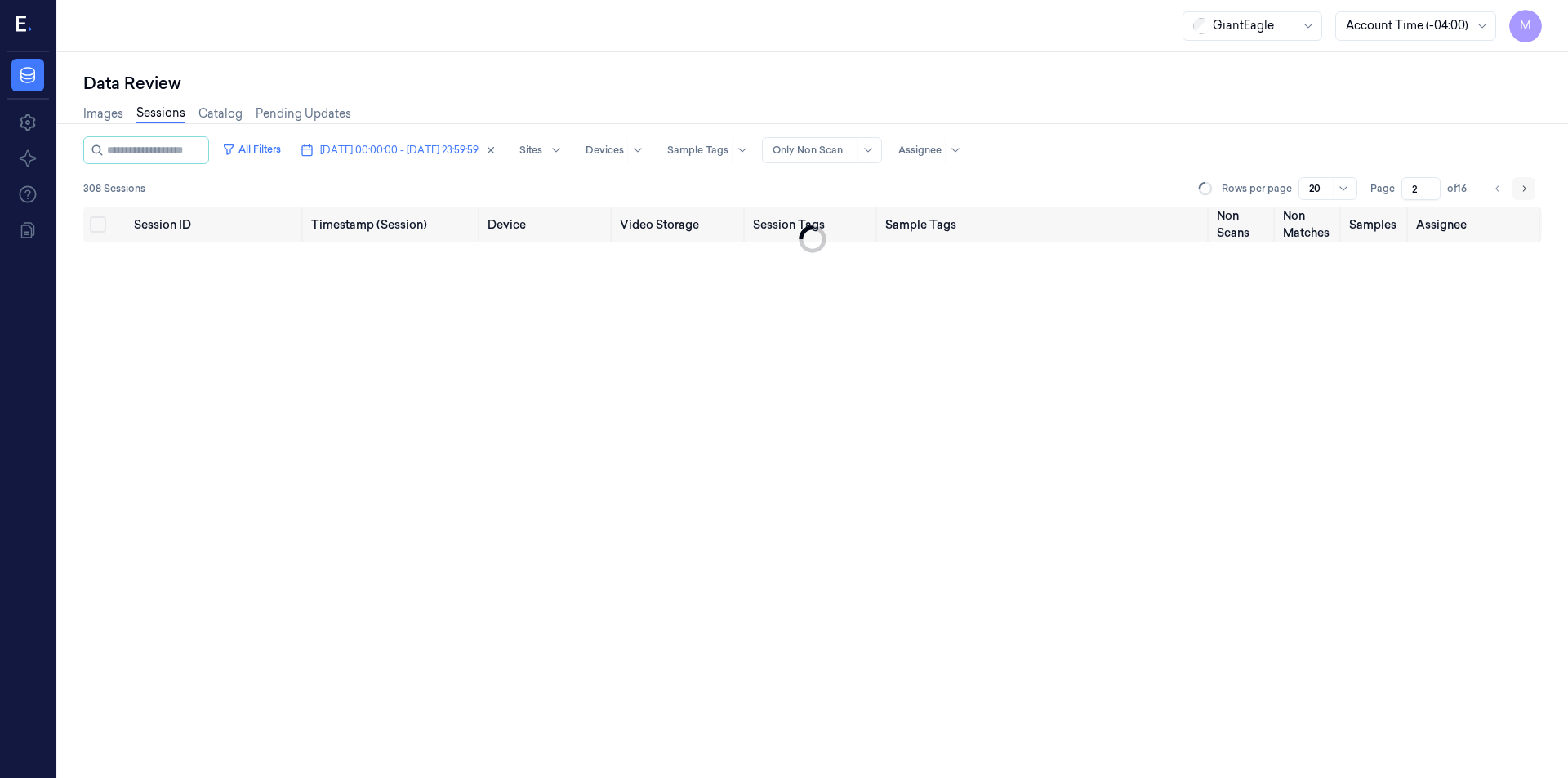
click at [1524, 190] on icon "Go to next page" at bounding box center [1524, 188] width 3 height 6
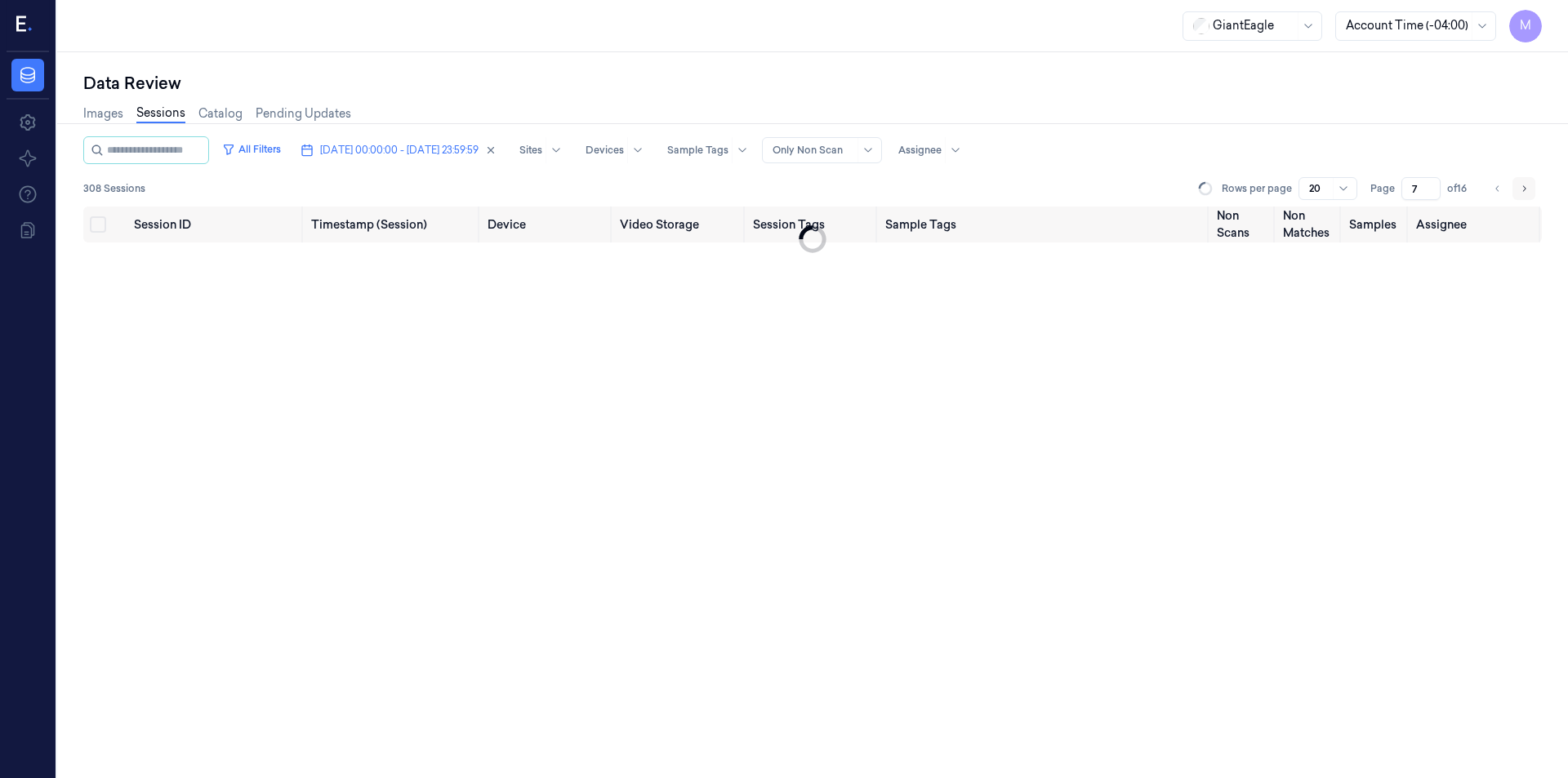
click at [1524, 190] on icon "Go to next page" at bounding box center [1524, 188] width 3 height 6
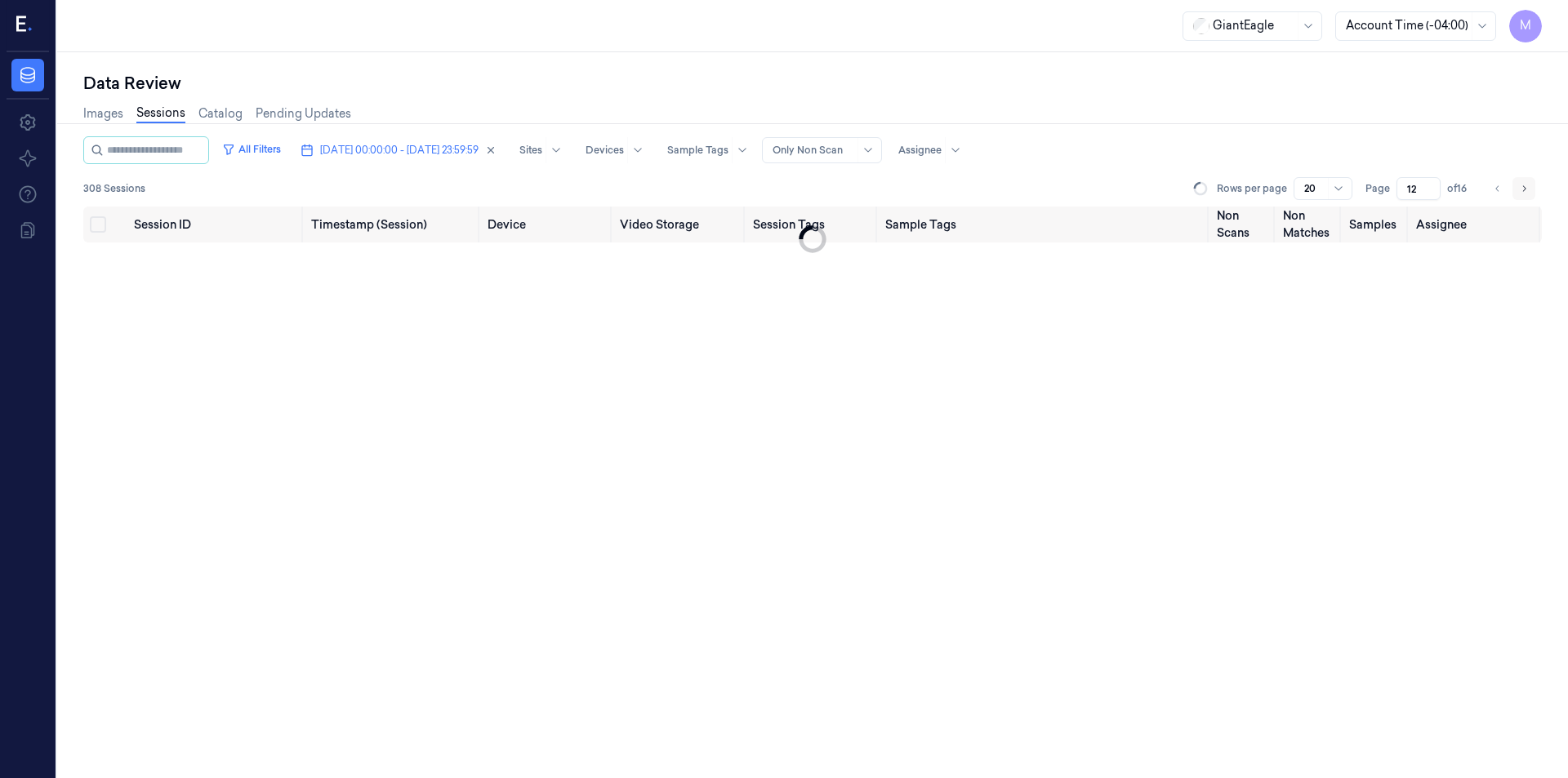
click at [1524, 190] on icon "Go to next page" at bounding box center [1524, 188] width 3 height 6
type input "16"
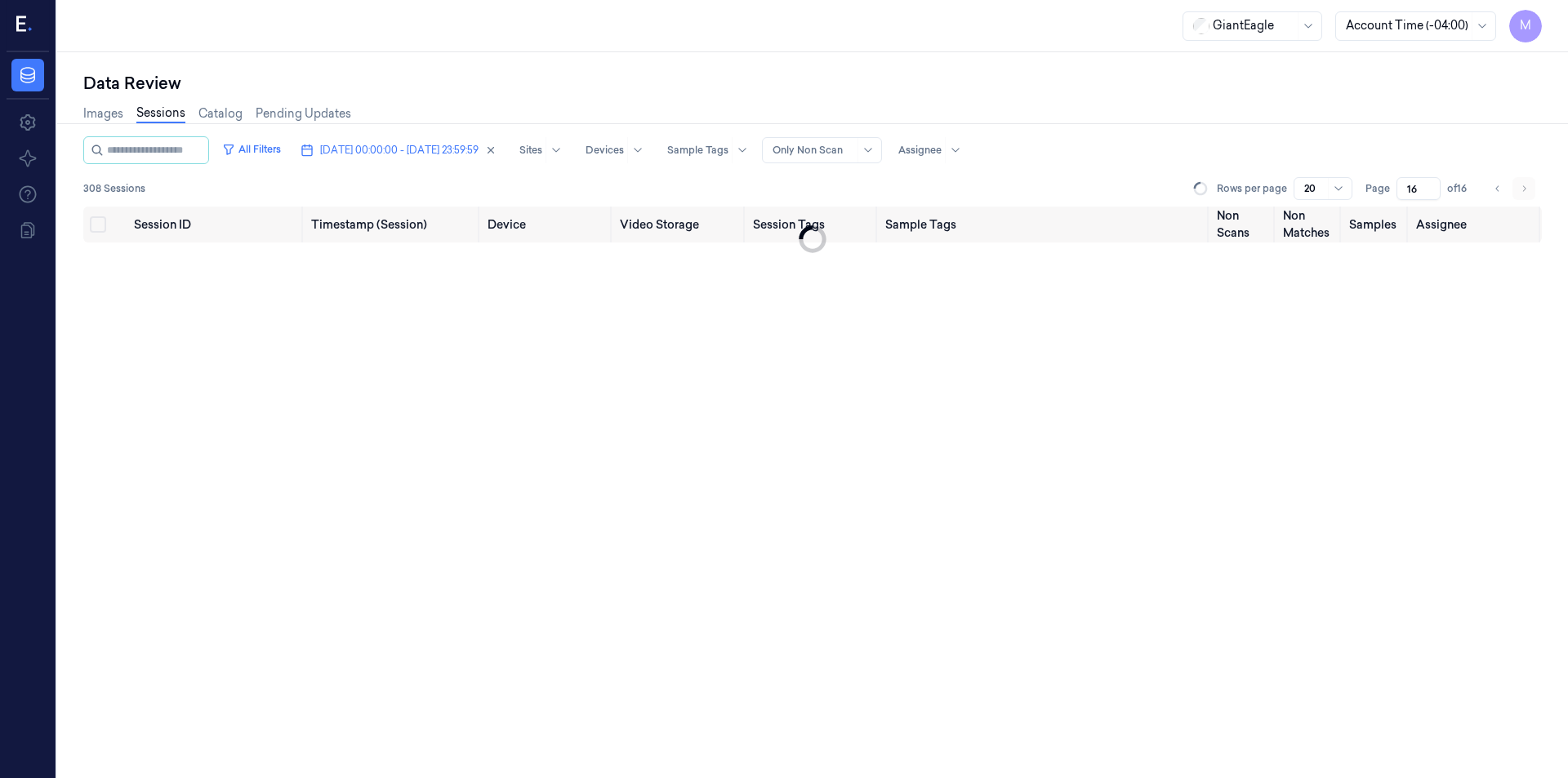
click at [1524, 190] on li "pagination" at bounding box center [1524, 188] width 23 height 23
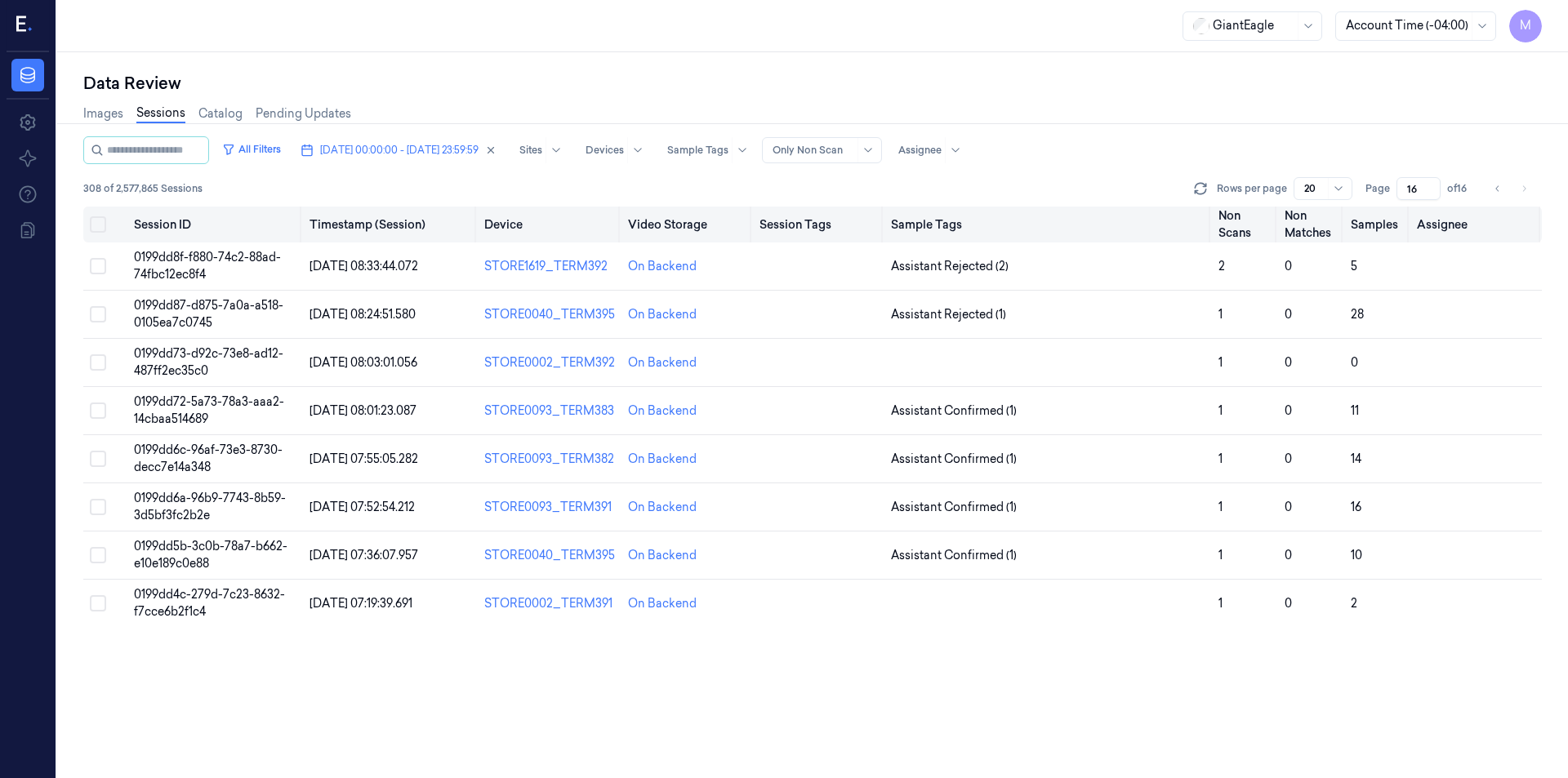
click at [103, 223] on button "Select all" at bounding box center [98, 225] width 16 height 16
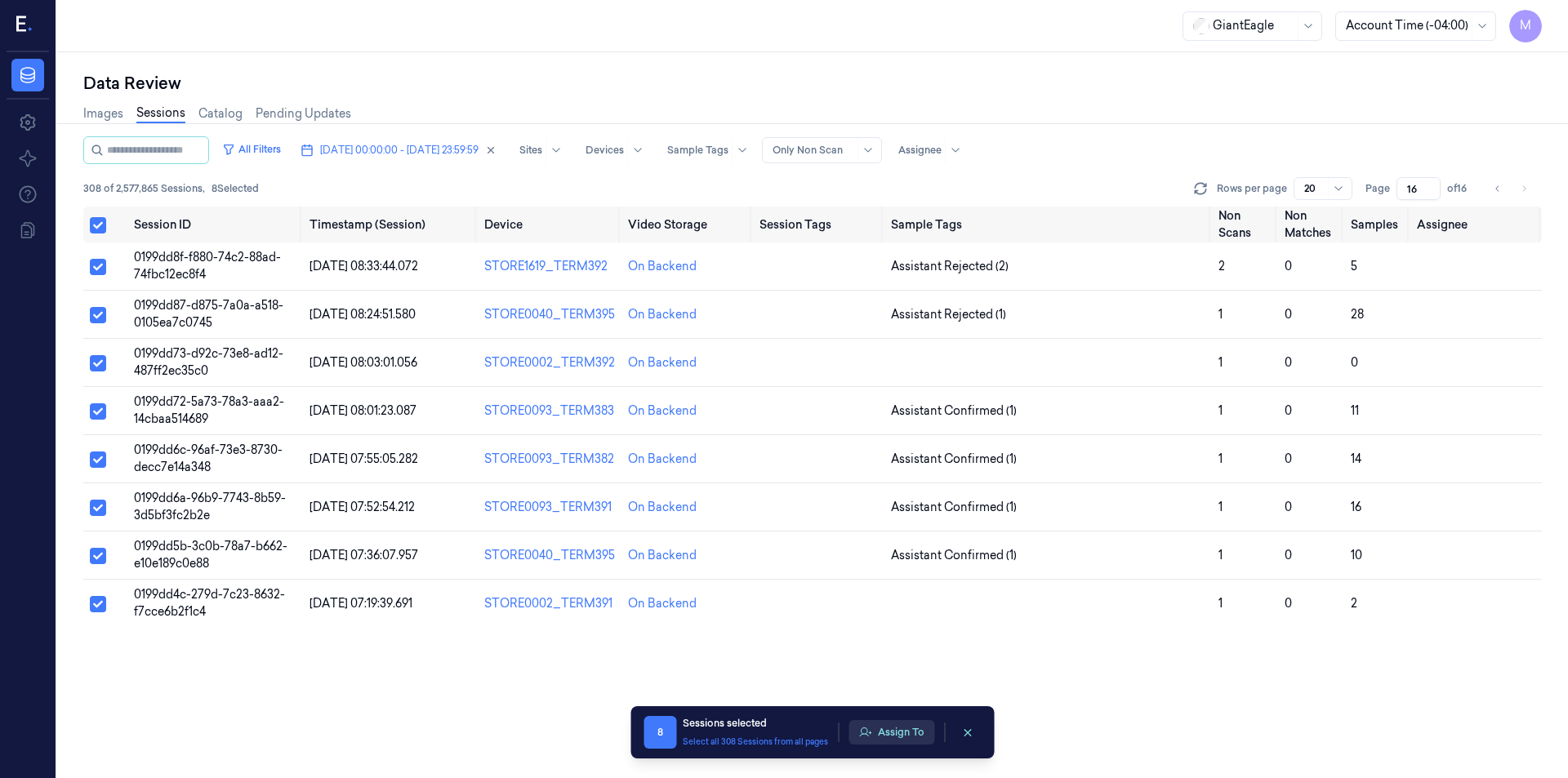
click at [924, 738] on button "Assign To" at bounding box center [891, 732] width 86 height 25
click at [900, 728] on button "Assign To" at bounding box center [891, 732] width 86 height 25
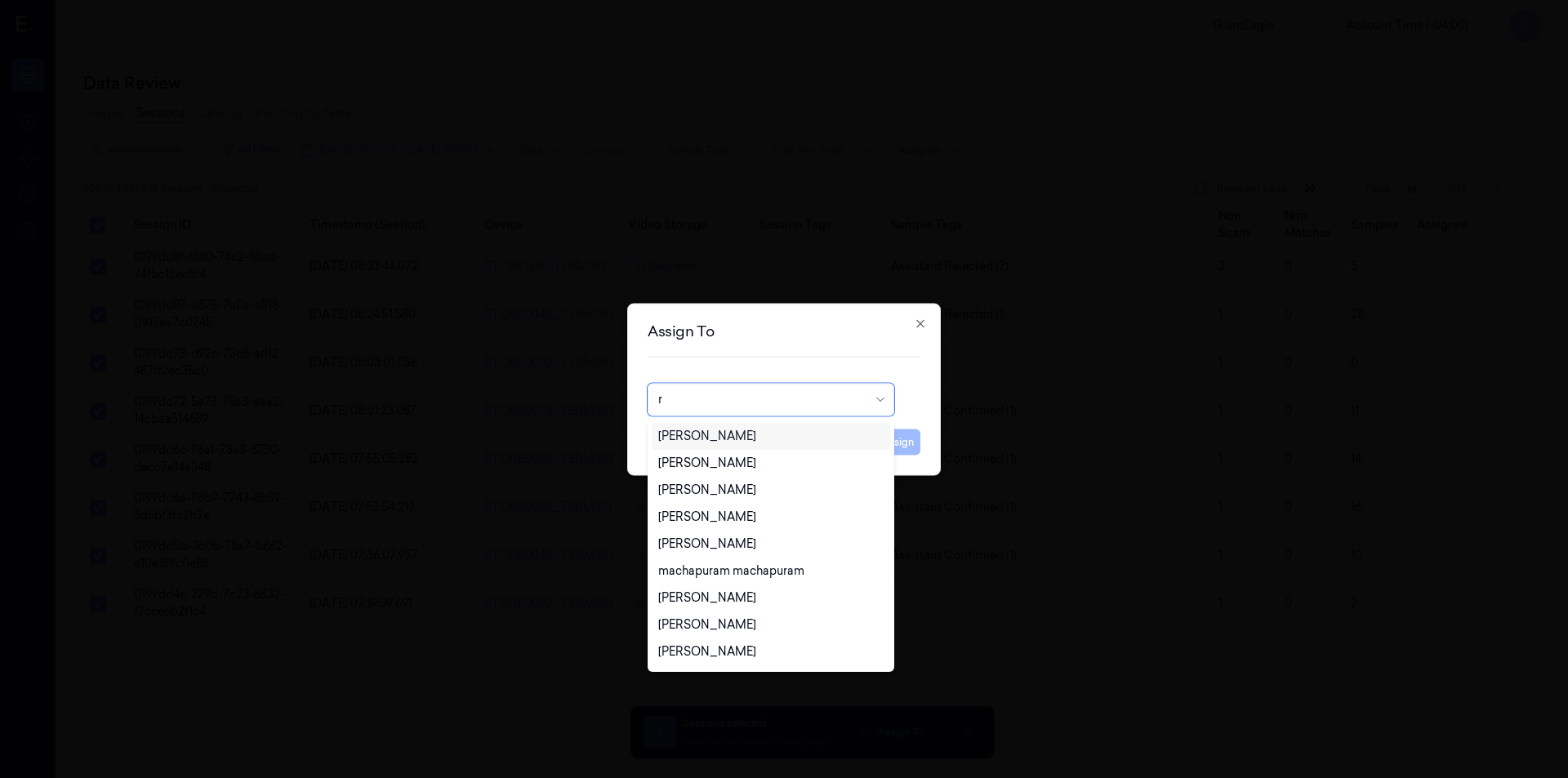
type input "ru"
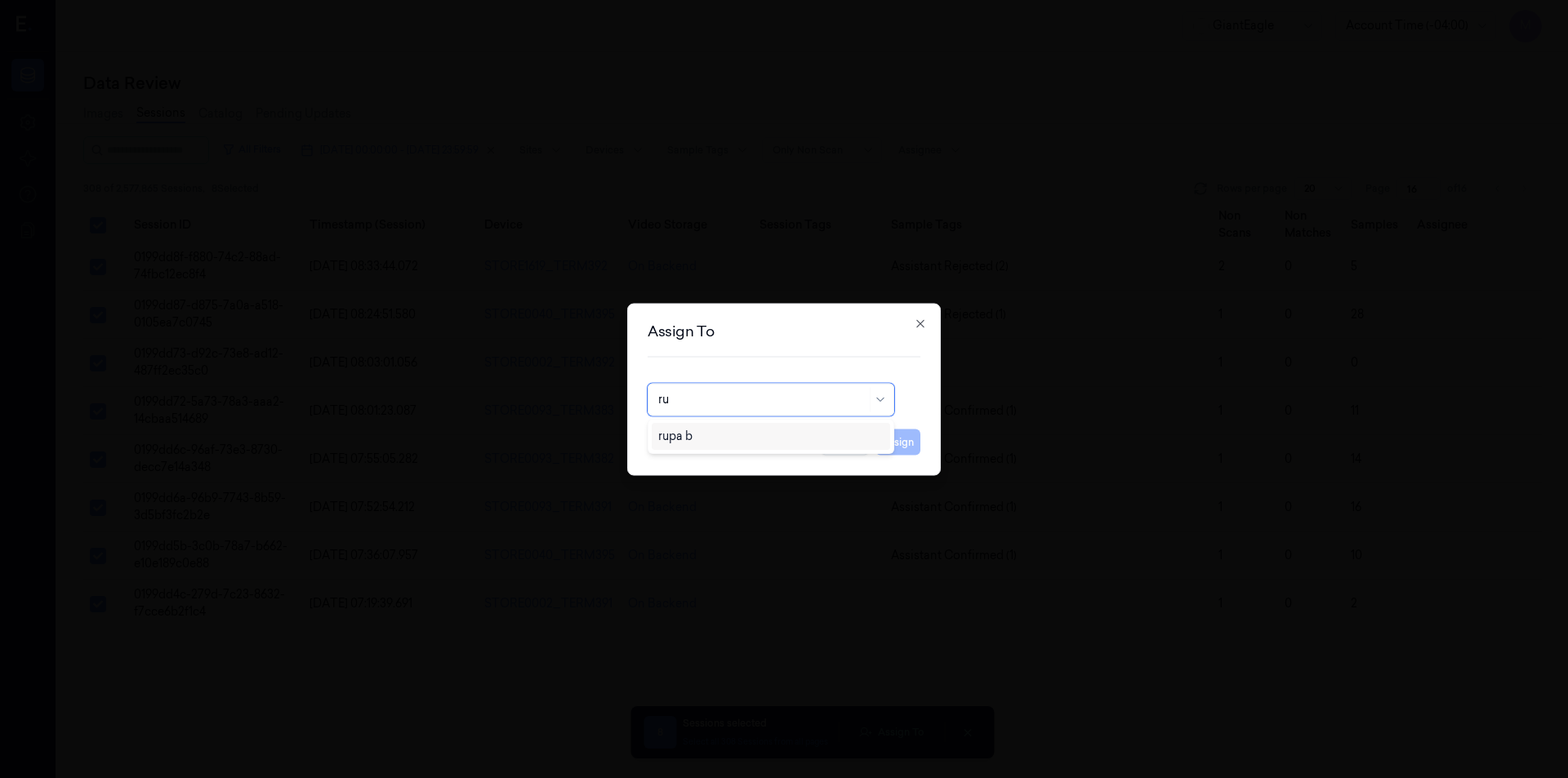
click at [713, 438] on div "rupa b" at bounding box center [771, 436] width 226 height 17
click at [910, 444] on button "Assign" at bounding box center [897, 442] width 45 height 26
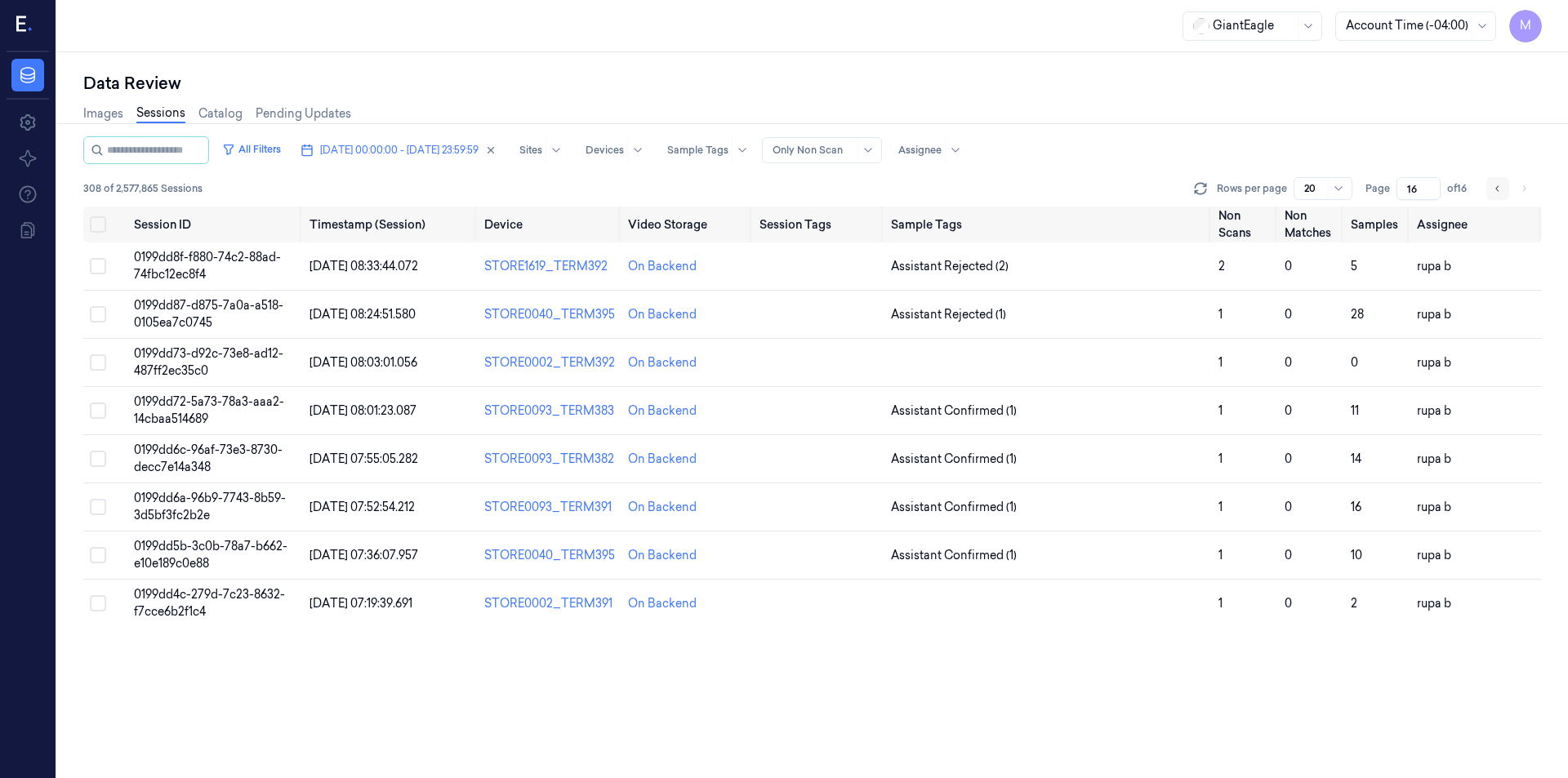
click at [1498, 194] on icon "Go to previous page" at bounding box center [1498, 188] width 10 height 13
type input "15"
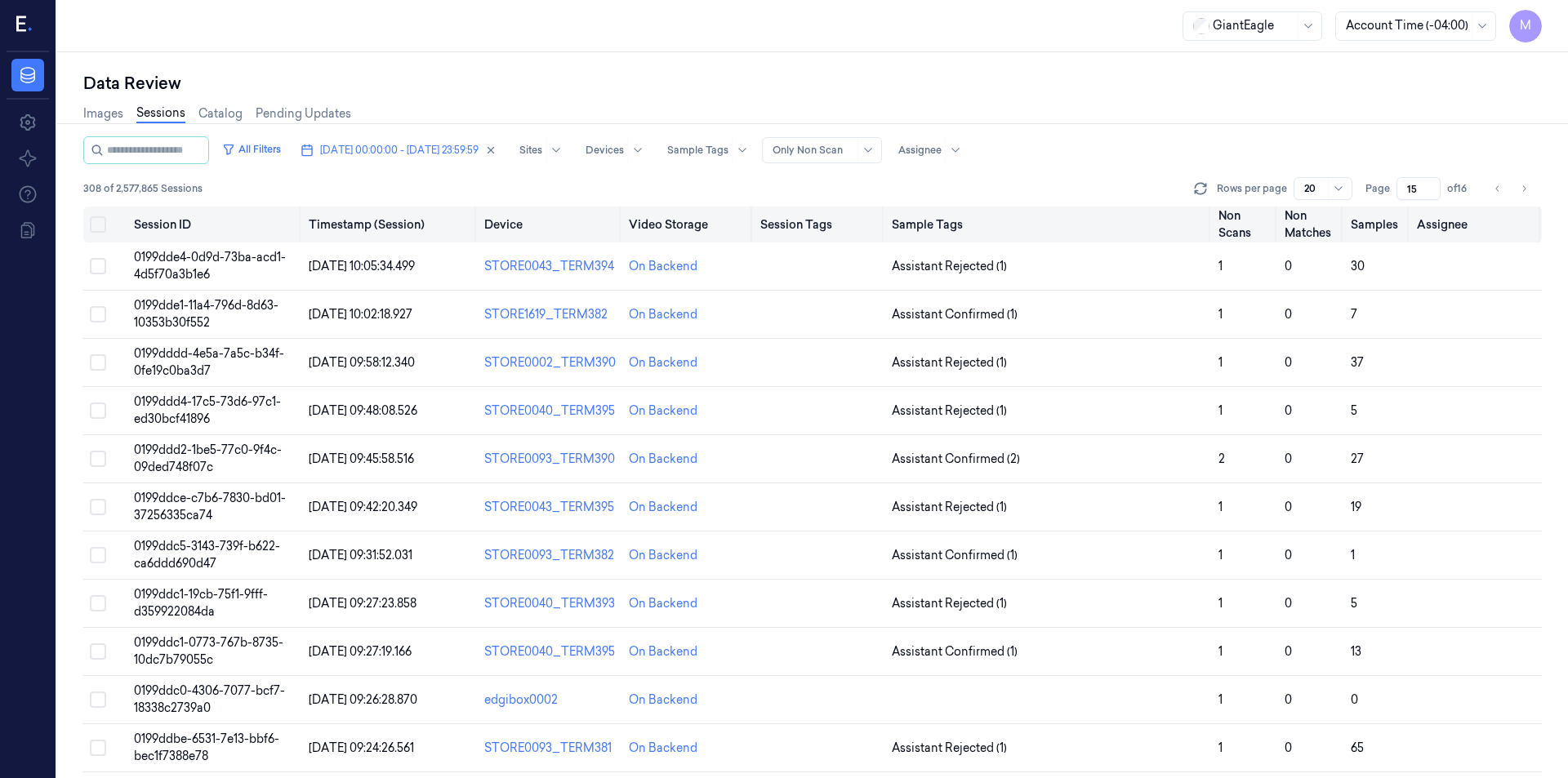
click at [99, 222] on button "Select all" at bounding box center [98, 225] width 16 height 16
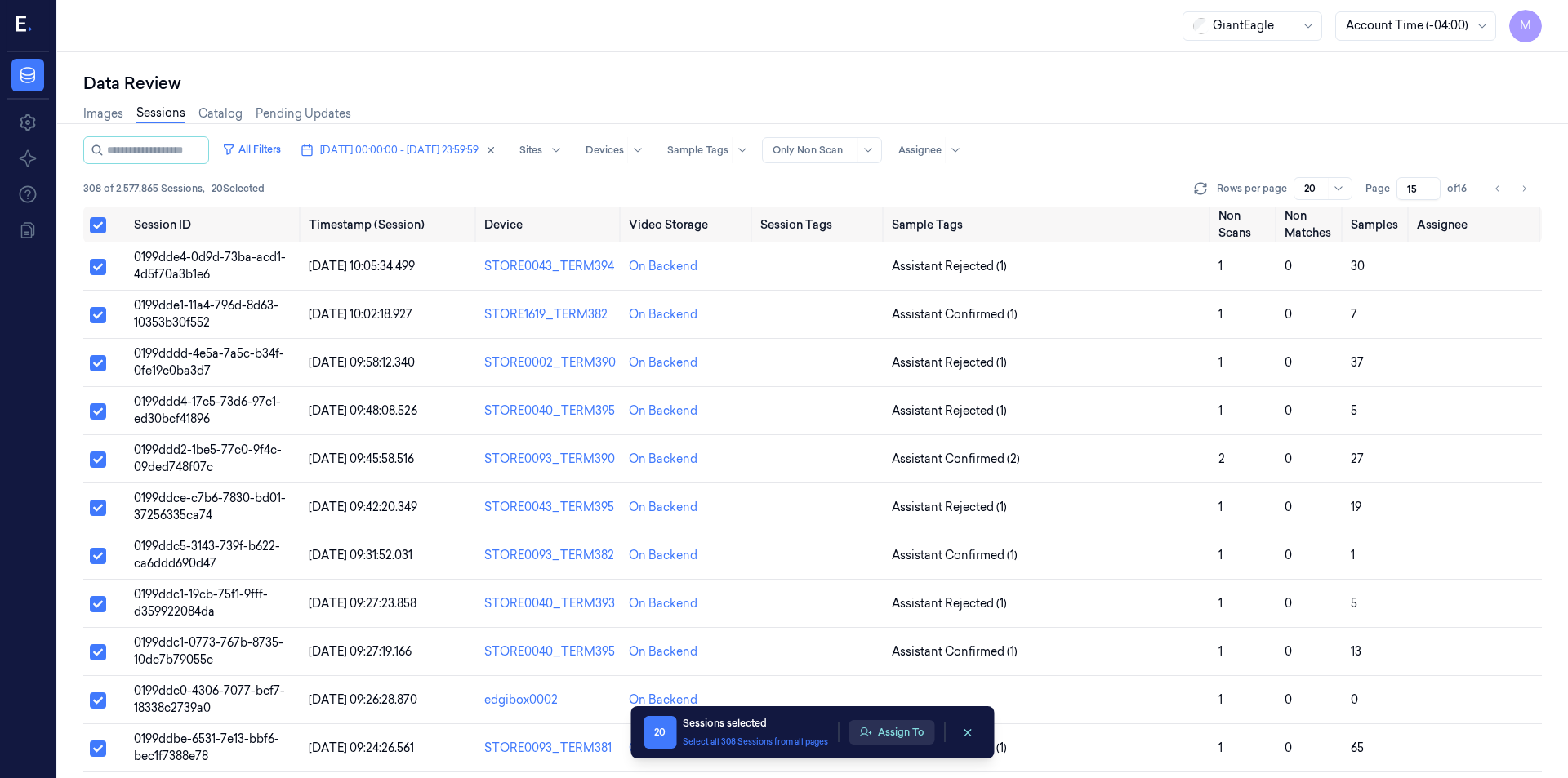
click at [930, 738] on button "Assign To" at bounding box center [891, 732] width 86 height 25
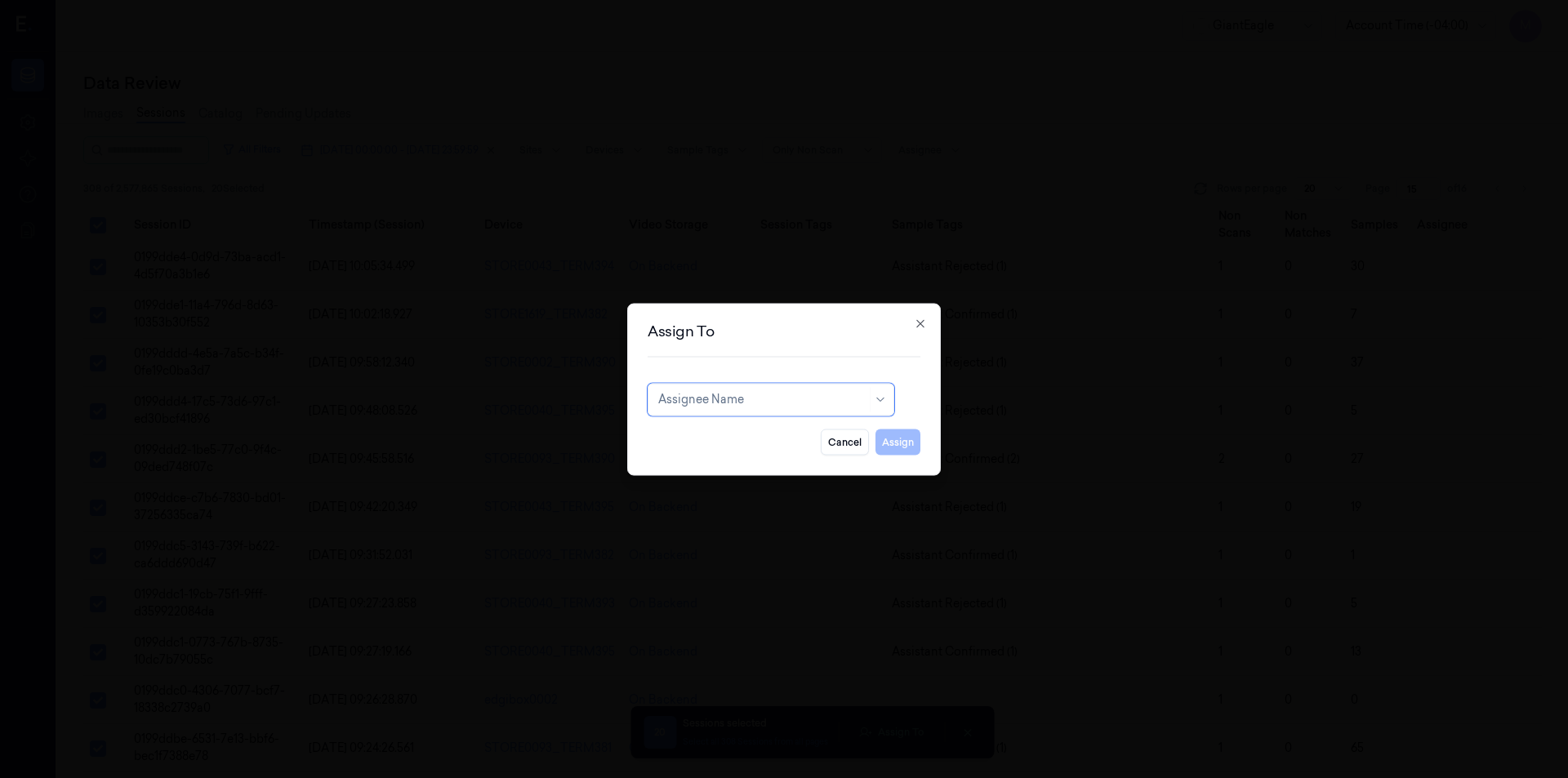
click at [764, 401] on div at bounding box center [762, 399] width 208 height 17
type input "var"
click at [704, 459] on div "[PERSON_NAME] g" at bounding box center [771, 463] width 226 height 17
drag, startPoint x: 902, startPoint y: 448, endPoint x: 799, endPoint y: 448, distance: 103.0
click at [902, 448] on button "Assign" at bounding box center [897, 442] width 45 height 26
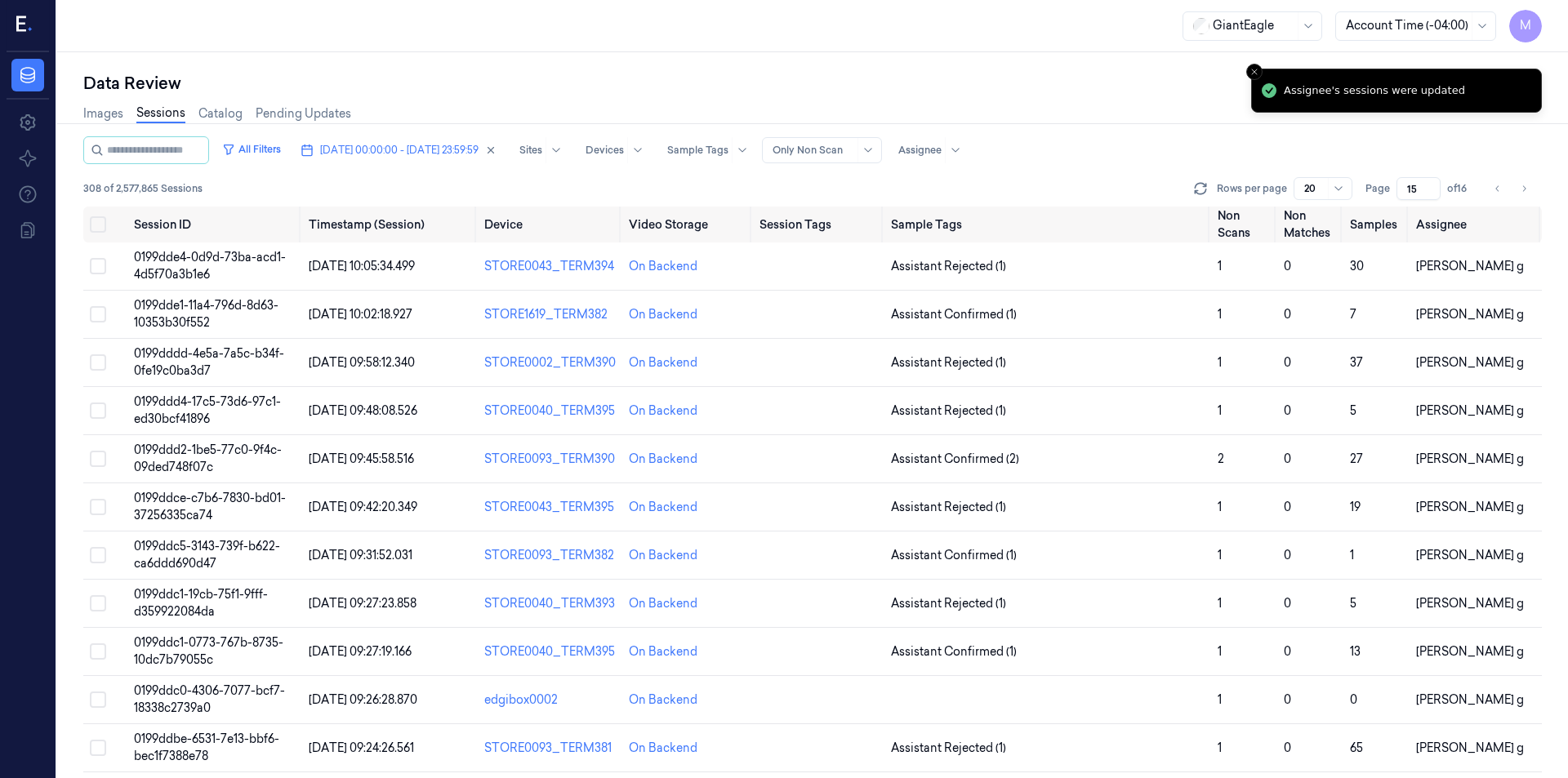
click at [605, 52] on div "GiantEagle Account Time (-04:00) M" at bounding box center [812, 26] width 1511 height 53
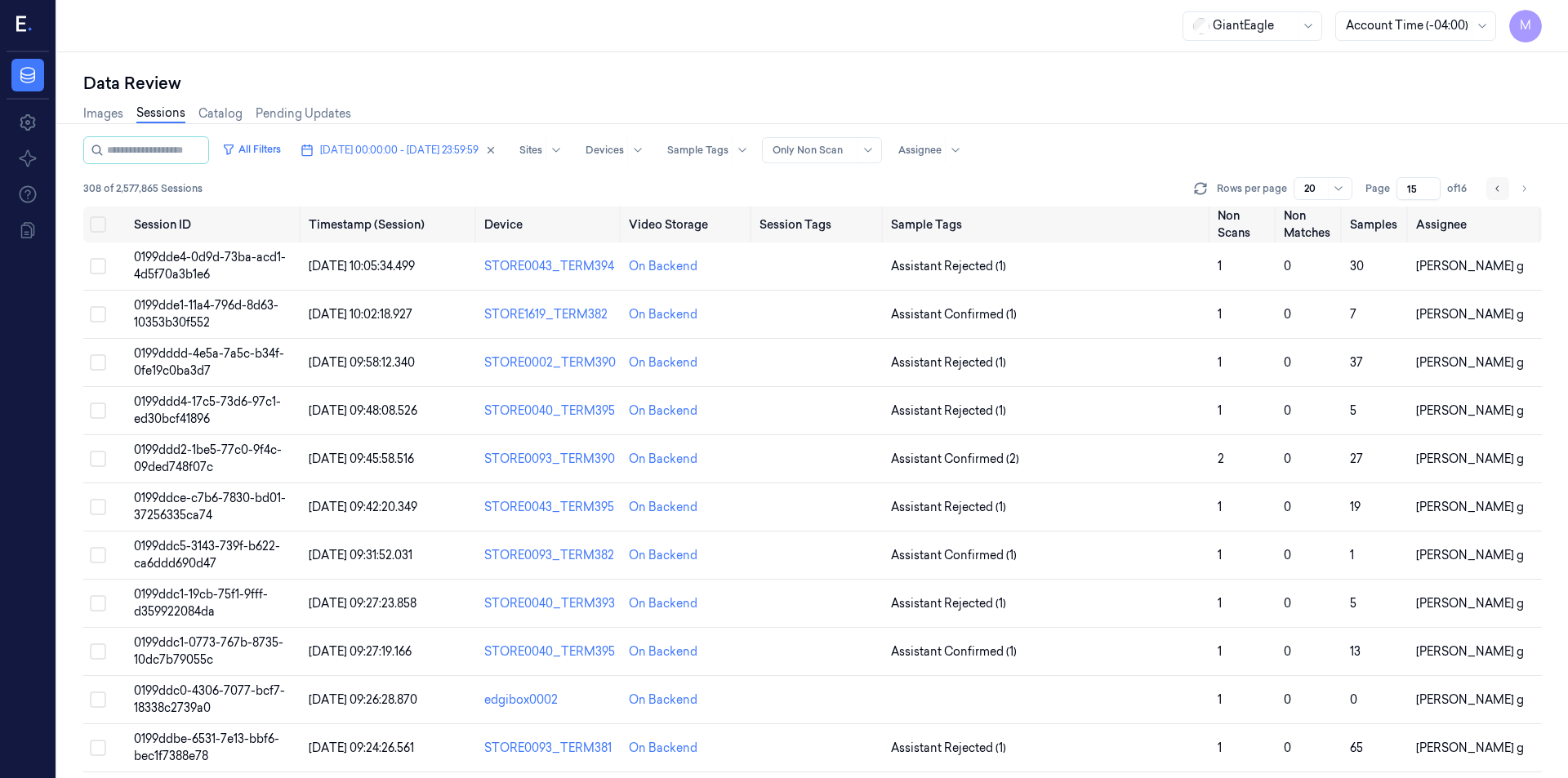
click at [1497, 187] on icon "Go to previous page" at bounding box center [1498, 188] width 10 height 13
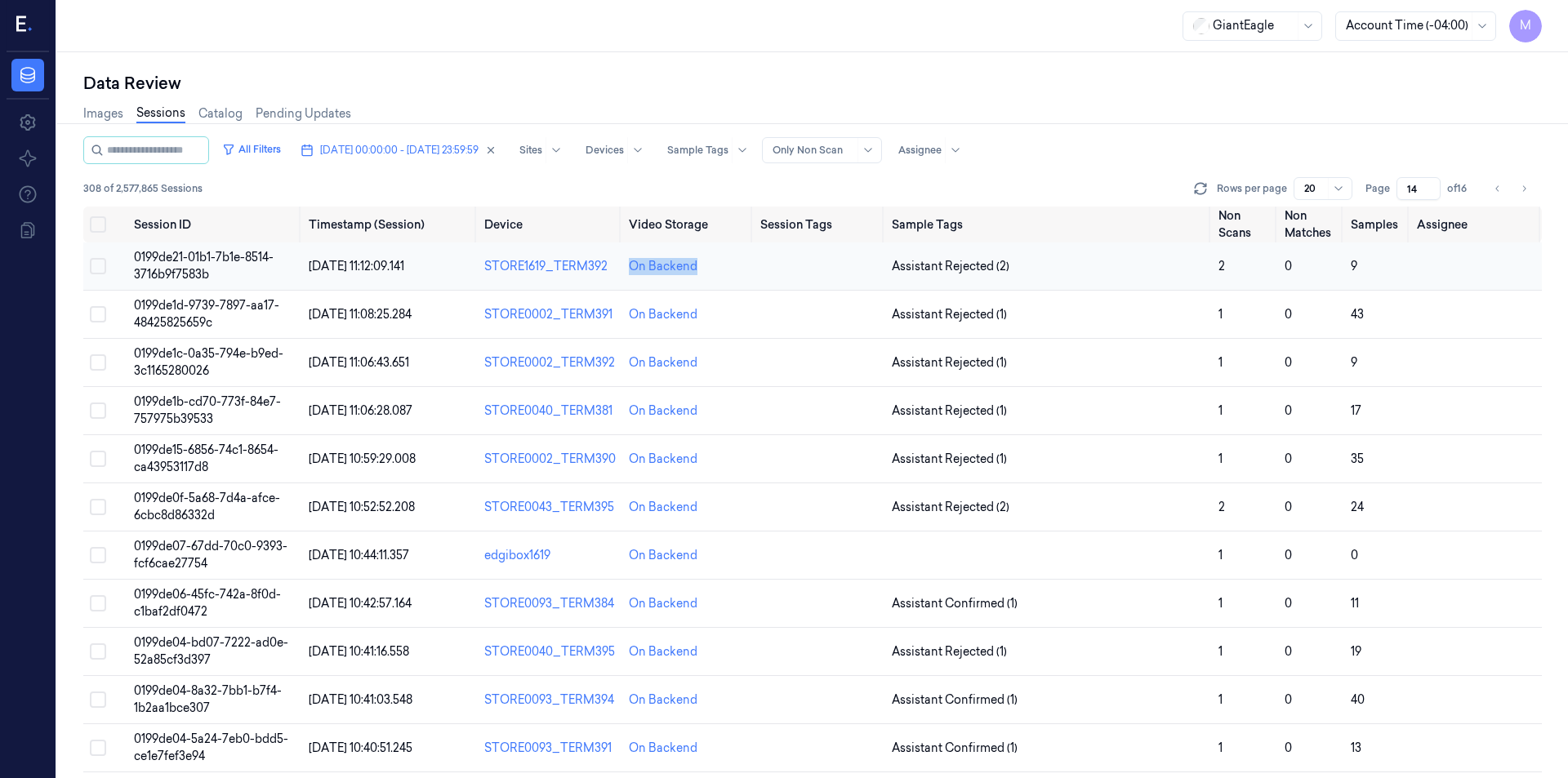
drag, startPoint x: 724, startPoint y: 265, endPoint x: 618, endPoint y: 270, distance: 106.1
click at [618, 270] on tr "0199de21-01b1-7b1e-8514-3716b9f7583b [DATE] 11:12:09.141 STORE1619_TERM392 On B…" at bounding box center [813, 267] width 1459 height 48
copy tr "On Backend"
click at [1491, 189] on button "Go to previous page" at bounding box center [1497, 188] width 23 height 23
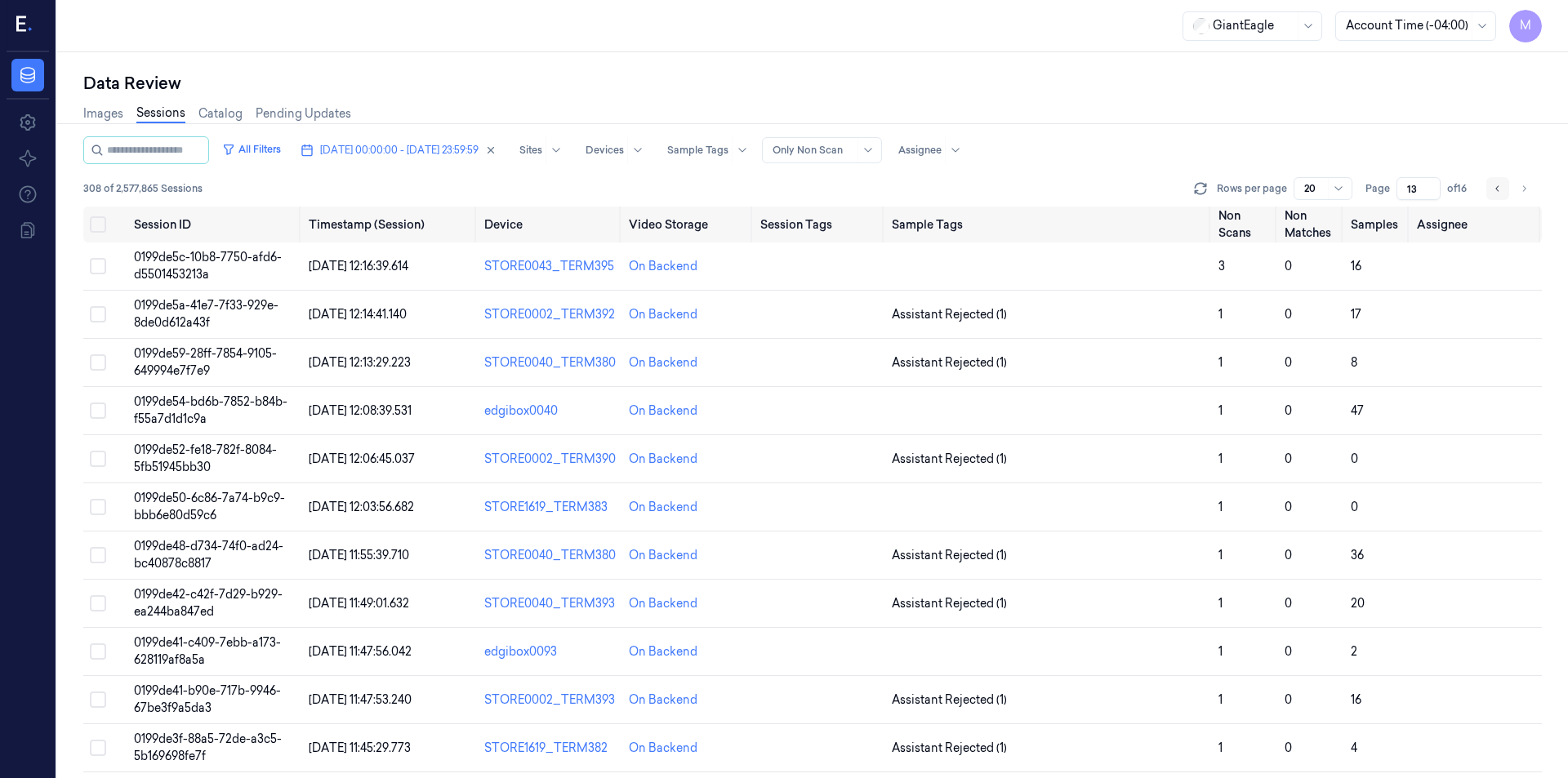
click at [1490, 189] on button "Go to previous page" at bounding box center [1497, 188] width 23 height 23
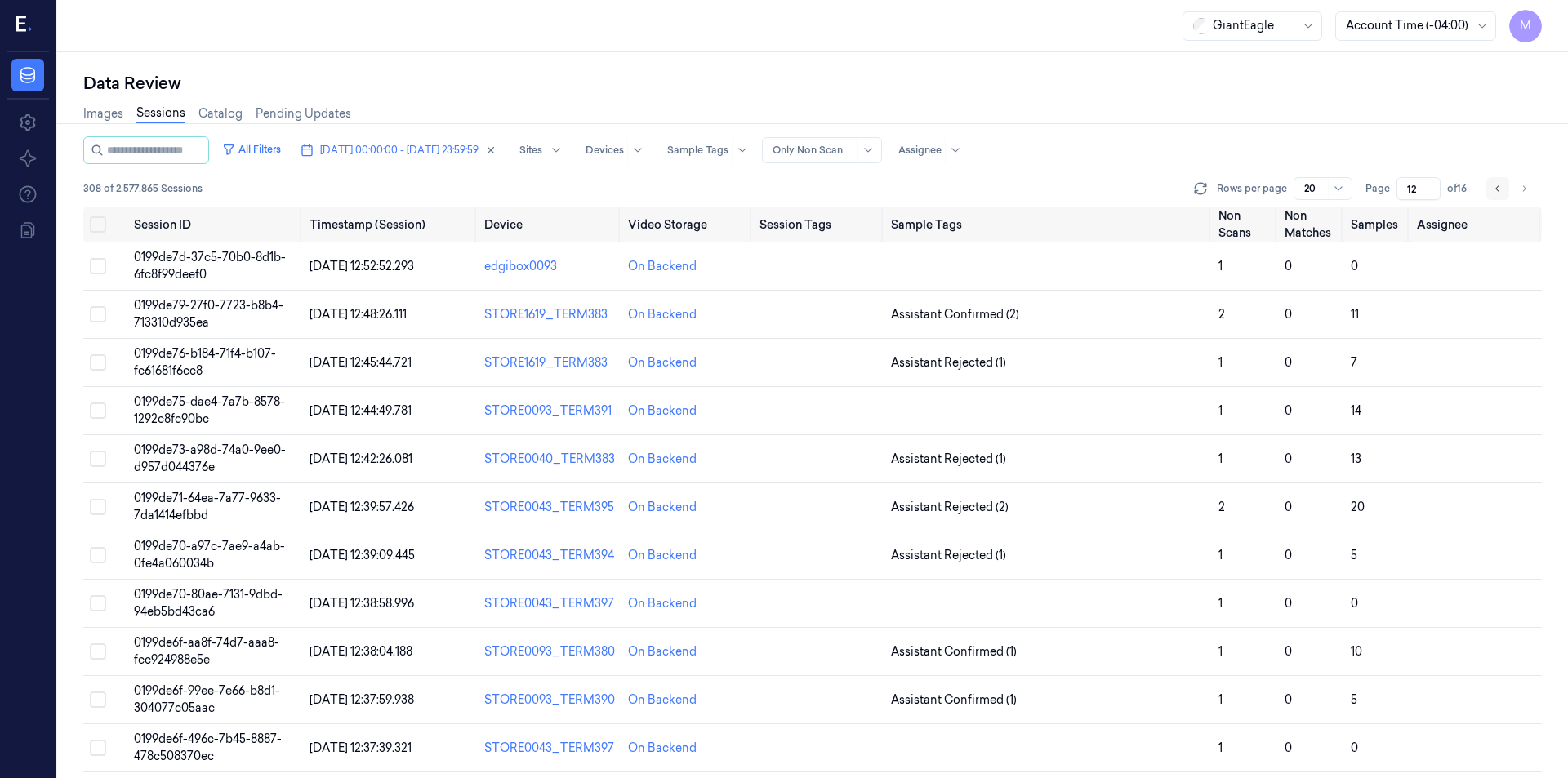
click at [1504, 183] on button "Go to previous page" at bounding box center [1497, 188] width 23 height 23
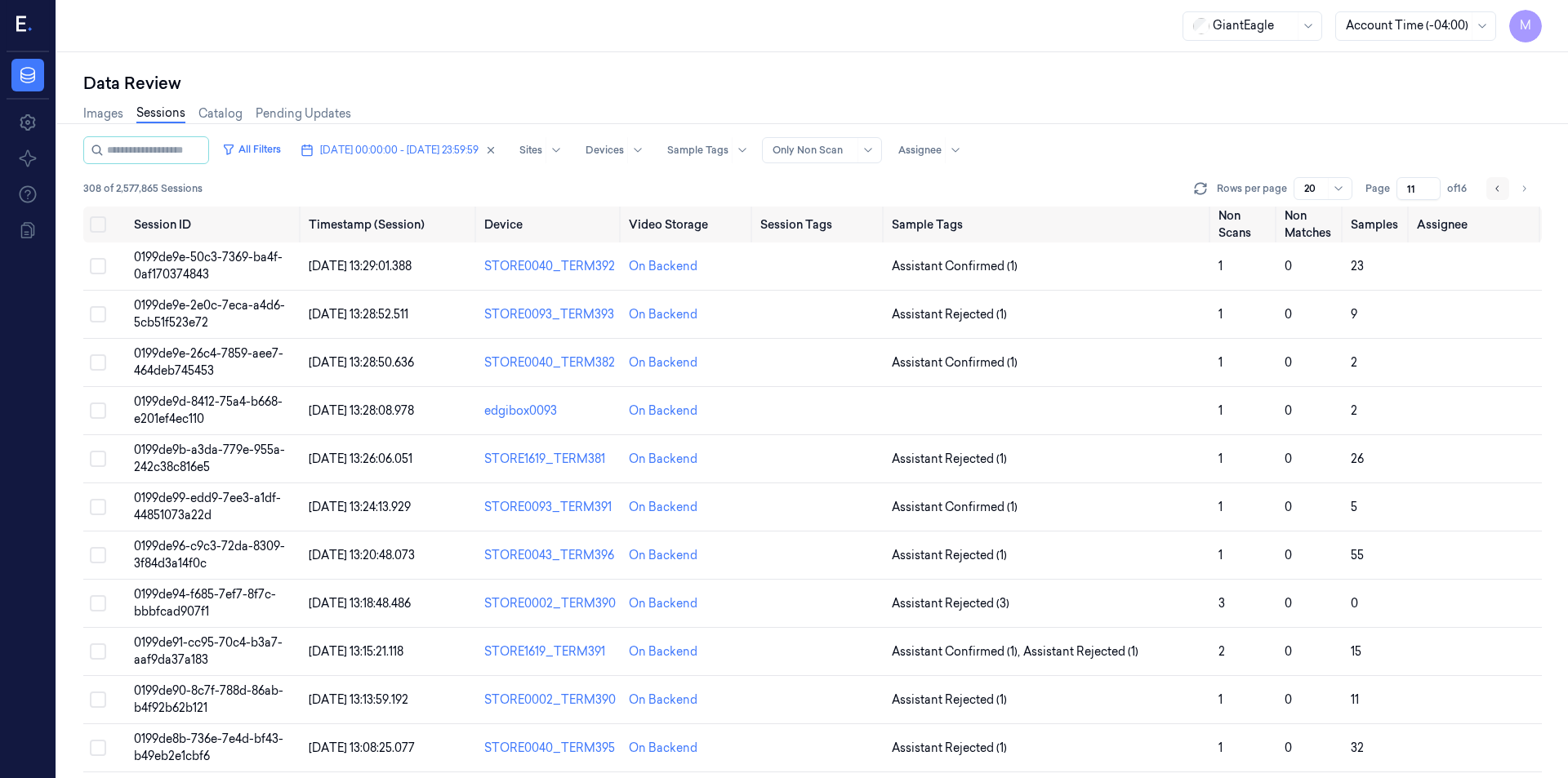
click at [1497, 190] on icon "Go to previous page" at bounding box center [1498, 188] width 10 height 13
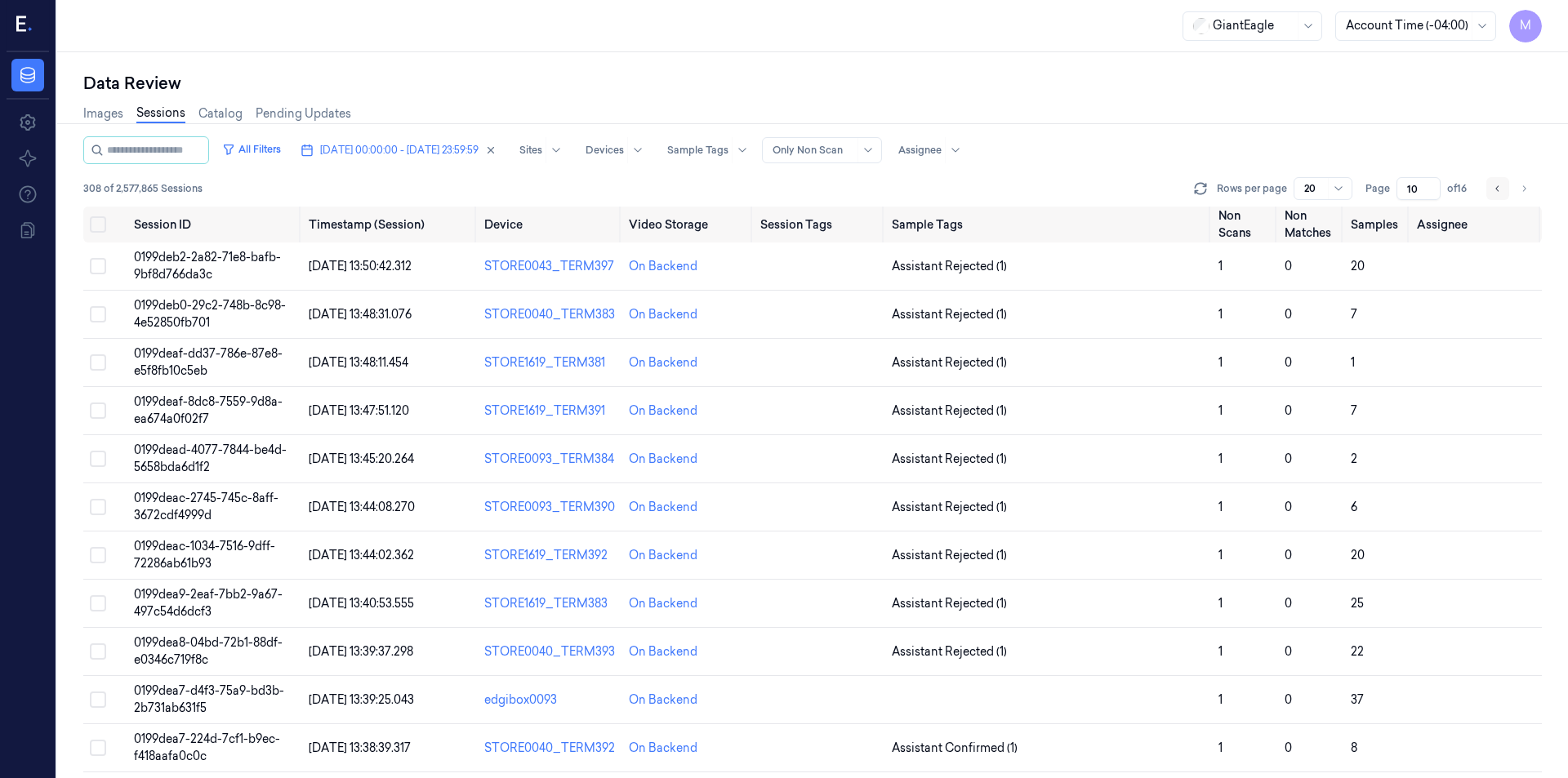
click at [1496, 191] on icon "Go to previous page" at bounding box center [1498, 188] width 10 height 13
click at [1492, 189] on button "Go to previous page" at bounding box center [1497, 188] width 23 height 23
click at [1497, 188] on icon "Go to previous page" at bounding box center [1496, 188] width 3 height 6
click at [1493, 195] on button "Go to previous page" at bounding box center [1497, 188] width 23 height 23
click at [1498, 190] on icon "Go to previous page" at bounding box center [1496, 188] width 3 height 6
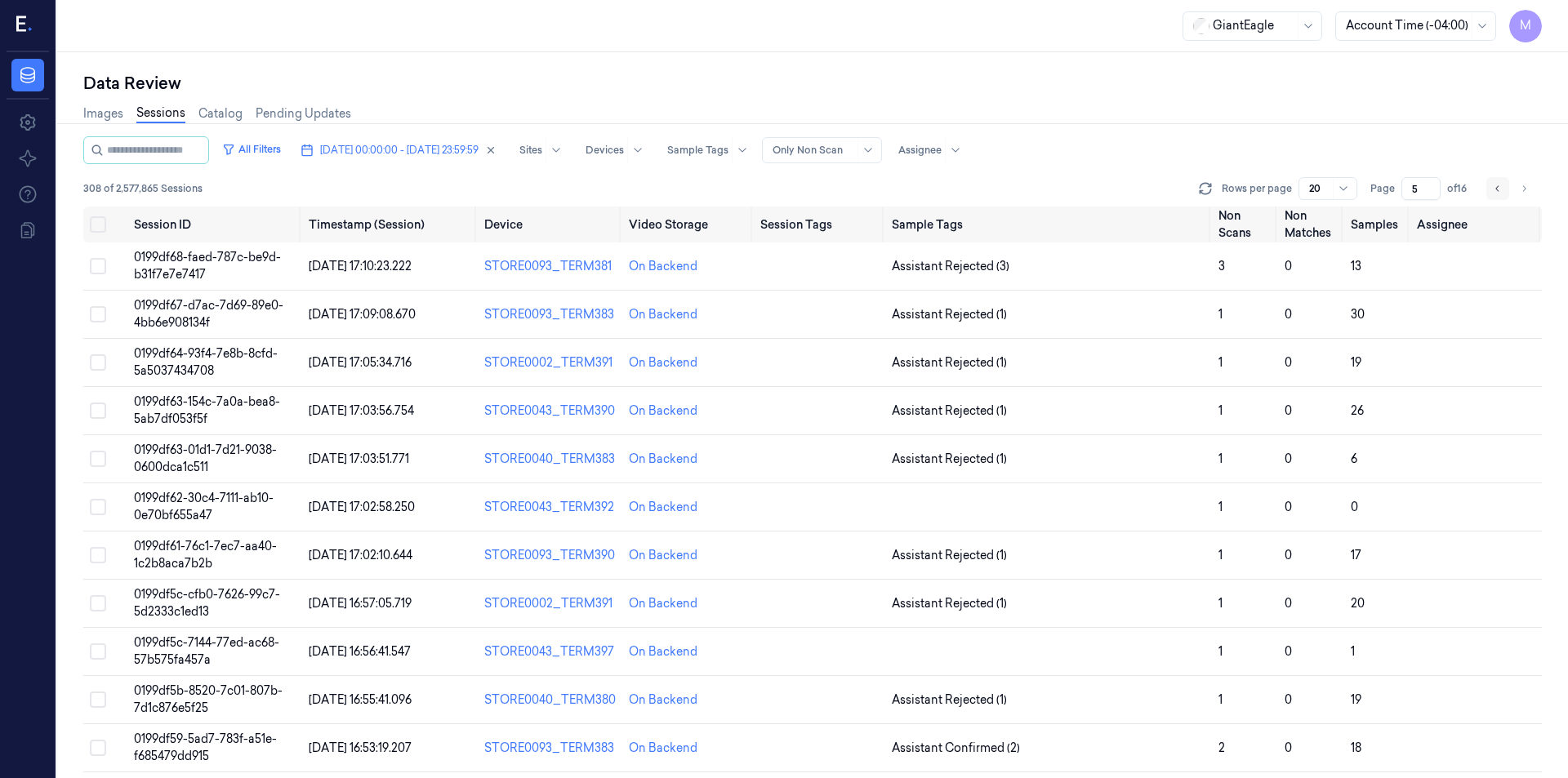
click at [1493, 189] on icon "Go to previous page" at bounding box center [1498, 188] width 10 height 13
click at [1517, 194] on button "Go to next page" at bounding box center [1524, 188] width 23 height 23
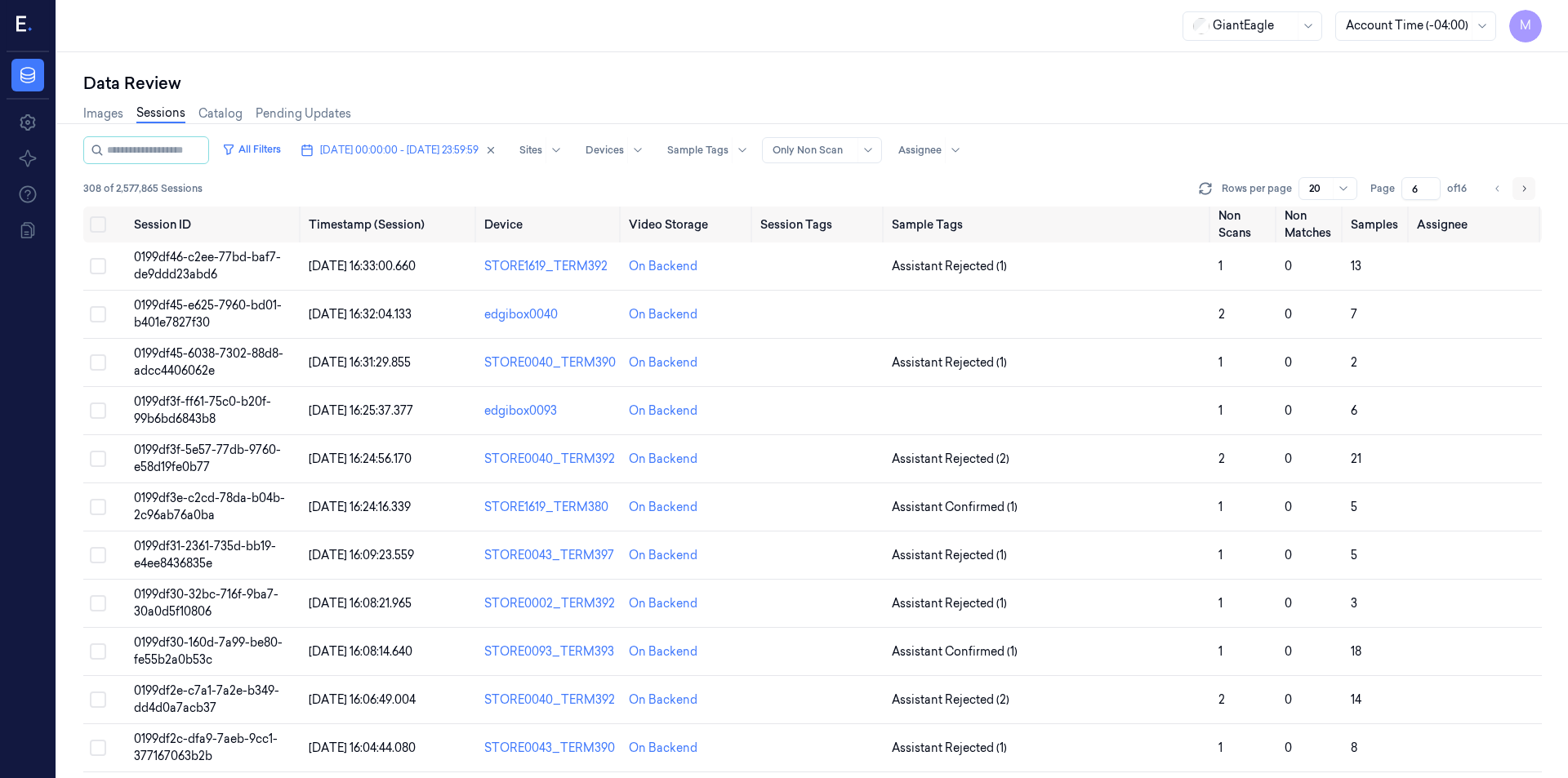
click at [1517, 194] on button "Go to next page" at bounding box center [1524, 188] width 23 height 23
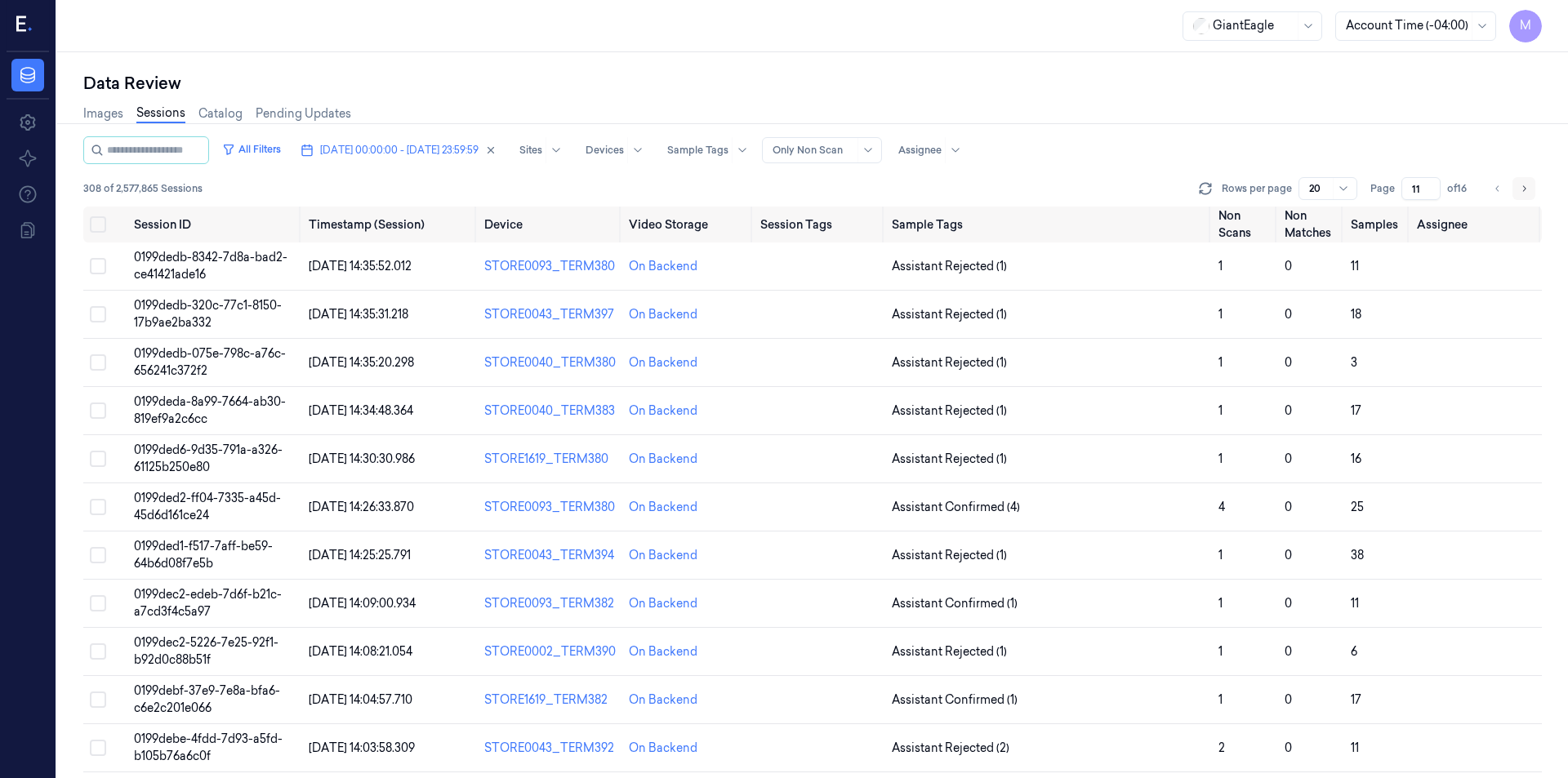
click at [1517, 194] on button "Go to next page" at bounding box center [1524, 188] width 23 height 23
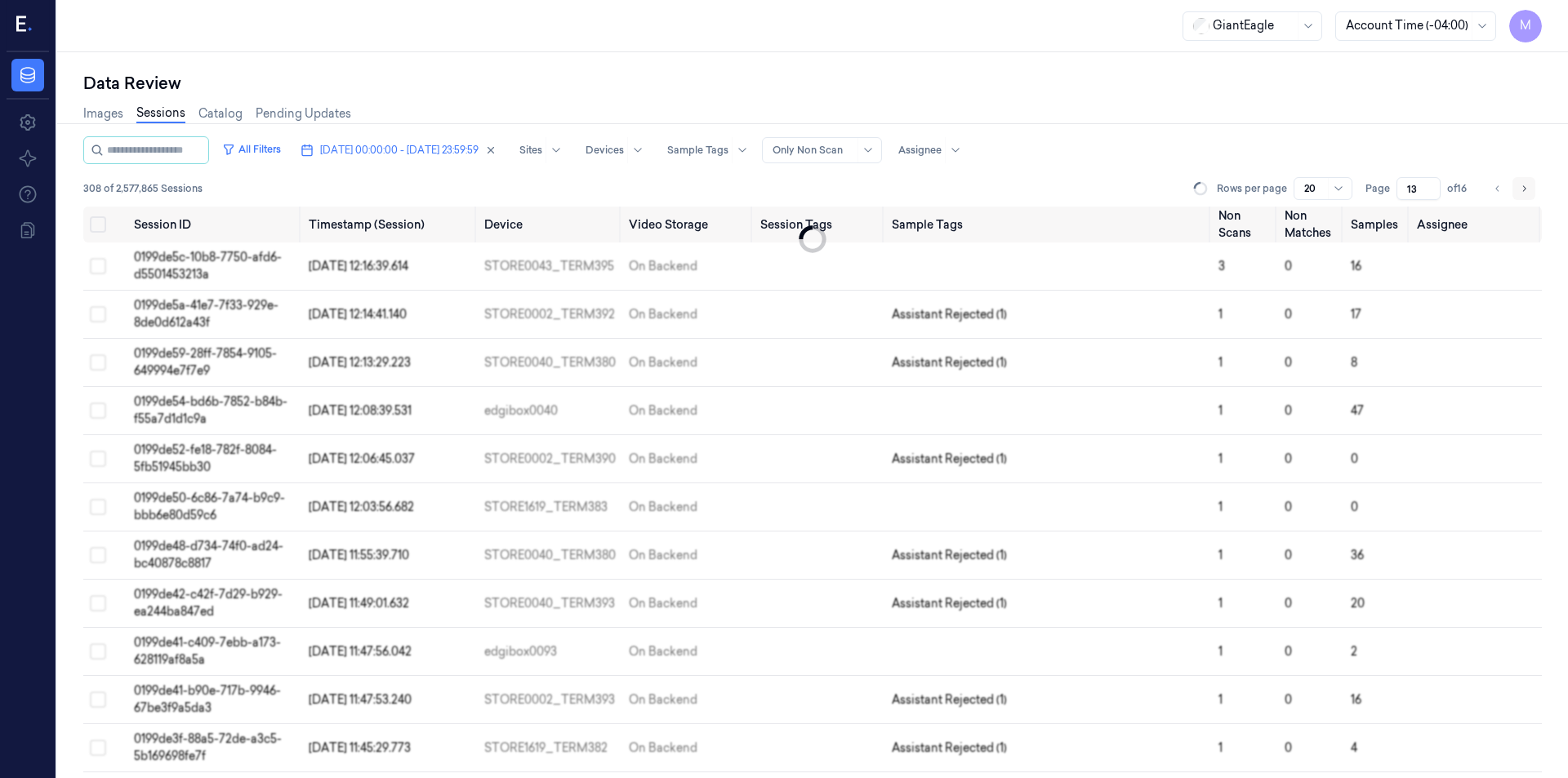
click at [1517, 194] on button "Go to next page" at bounding box center [1524, 188] width 23 height 23
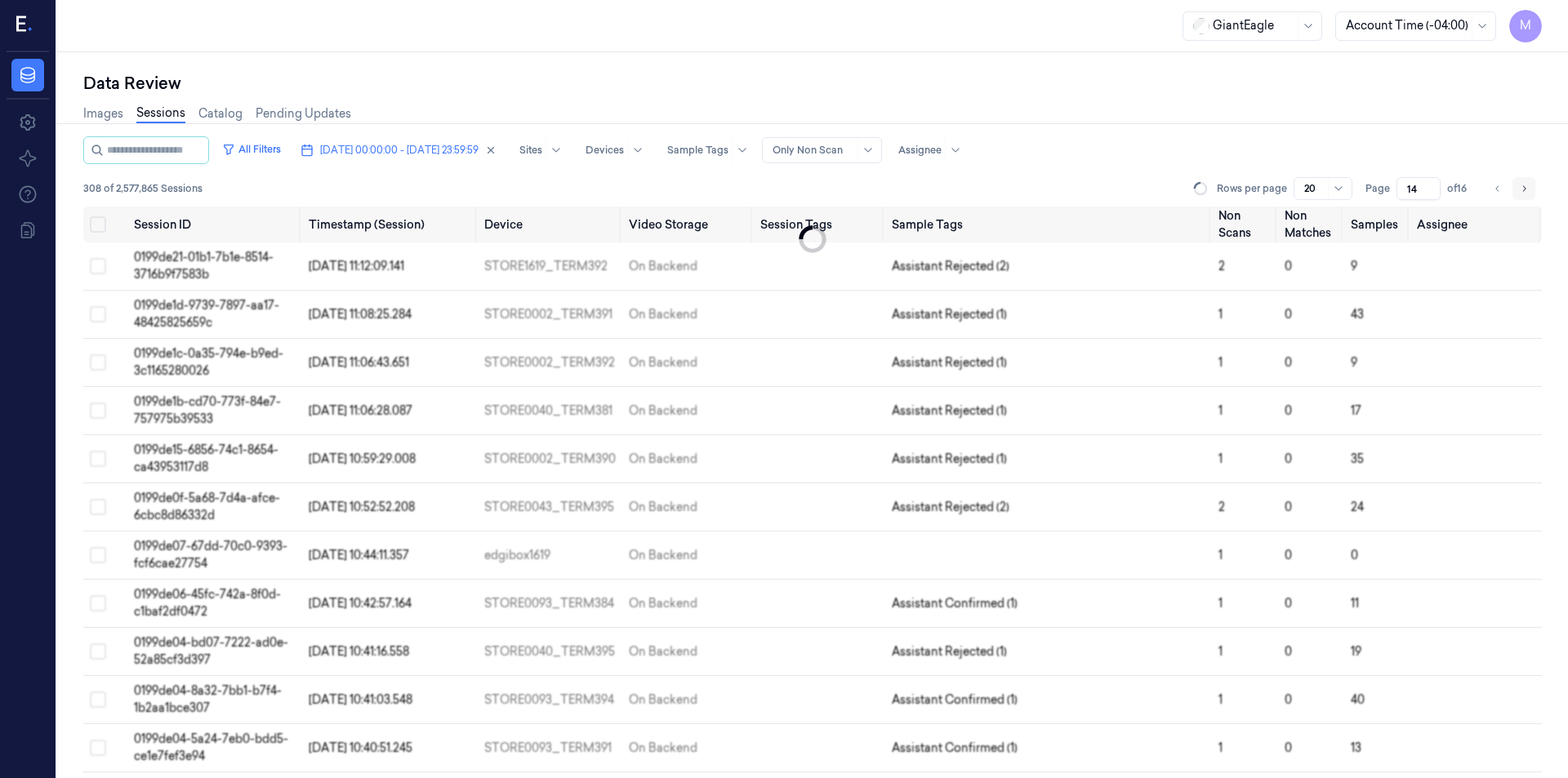
click at [1517, 194] on button "Go to next page" at bounding box center [1524, 188] width 23 height 23
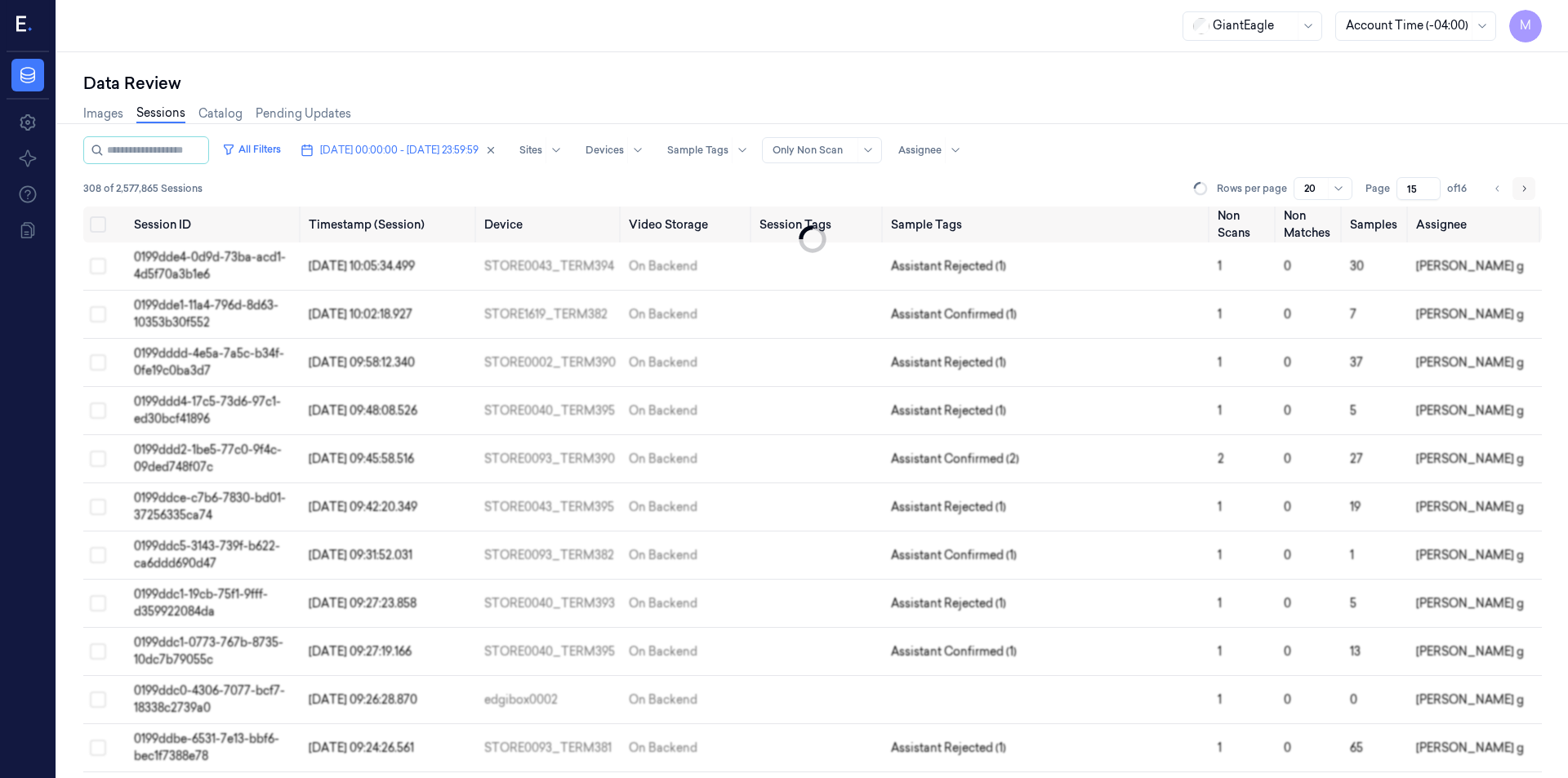
click at [1517, 194] on button "Go to next page" at bounding box center [1524, 188] width 23 height 23
click at [1517, 194] on li "pagination" at bounding box center [1524, 188] width 23 height 23
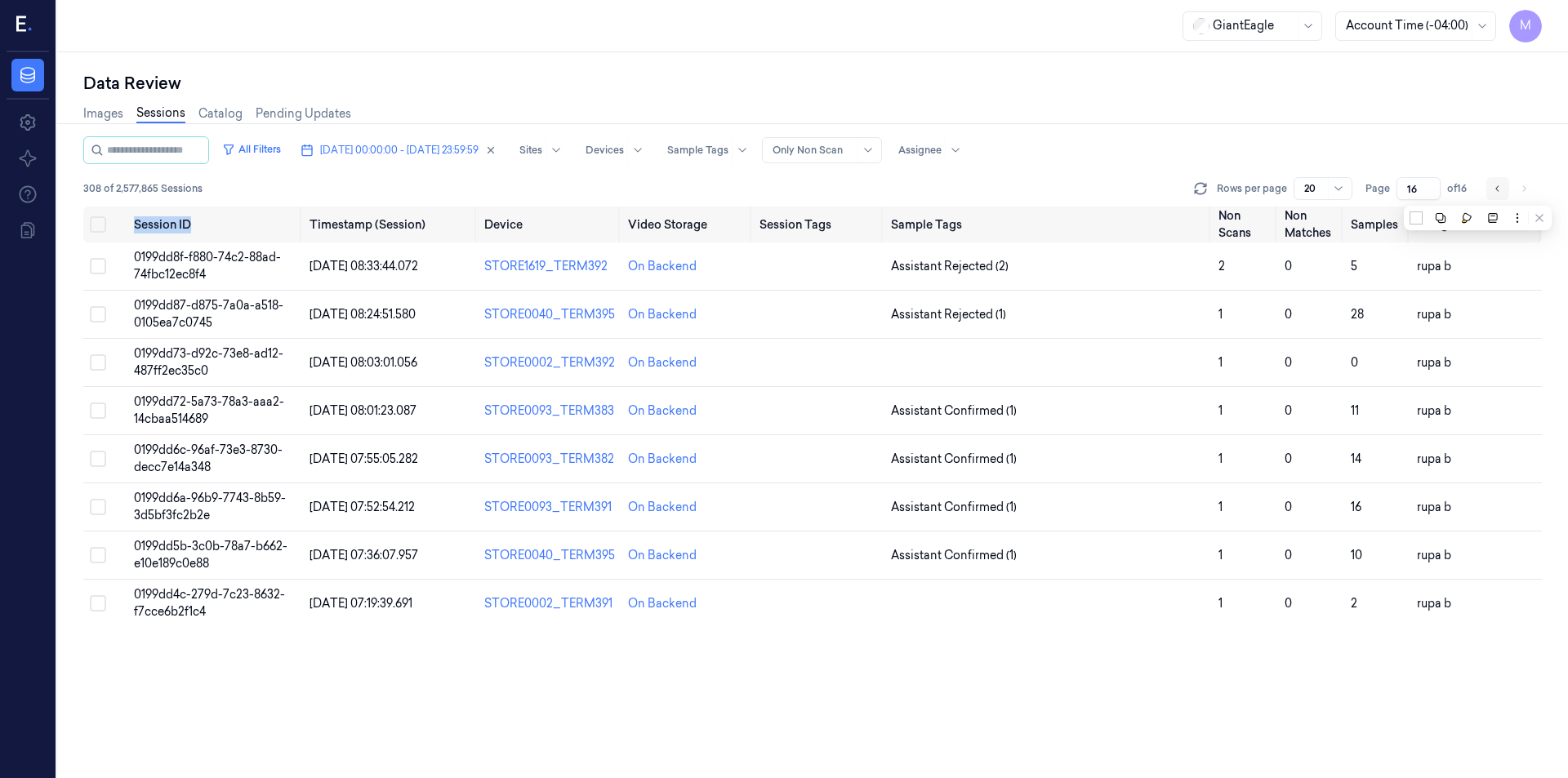
click at [1495, 193] on icon "Go to previous page" at bounding box center [1498, 188] width 10 height 13
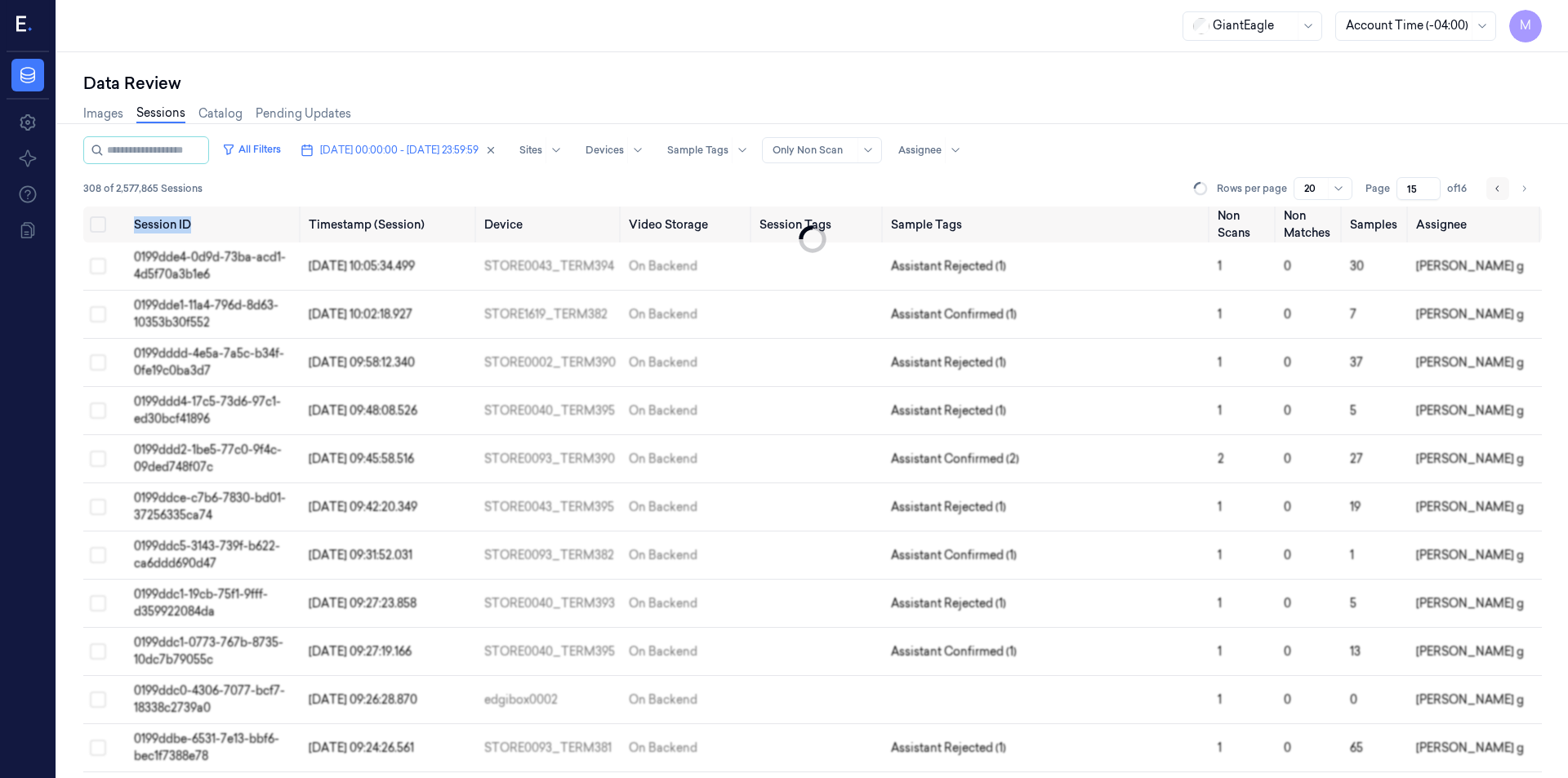
click at [1495, 193] on icon "Go to previous page" at bounding box center [1498, 188] width 10 height 13
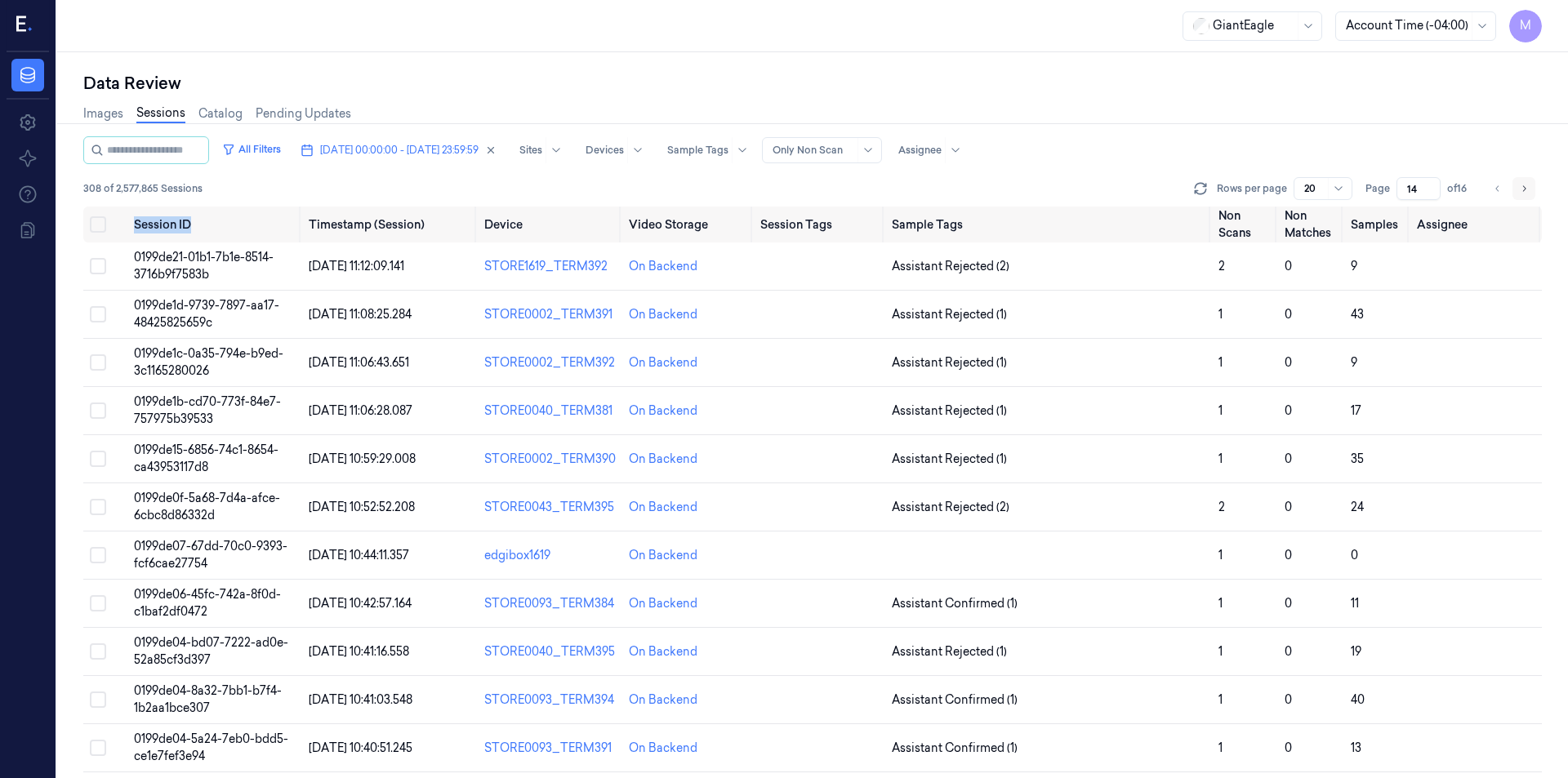
click at [1517, 185] on button "Go to next page" at bounding box center [1524, 188] width 23 height 23
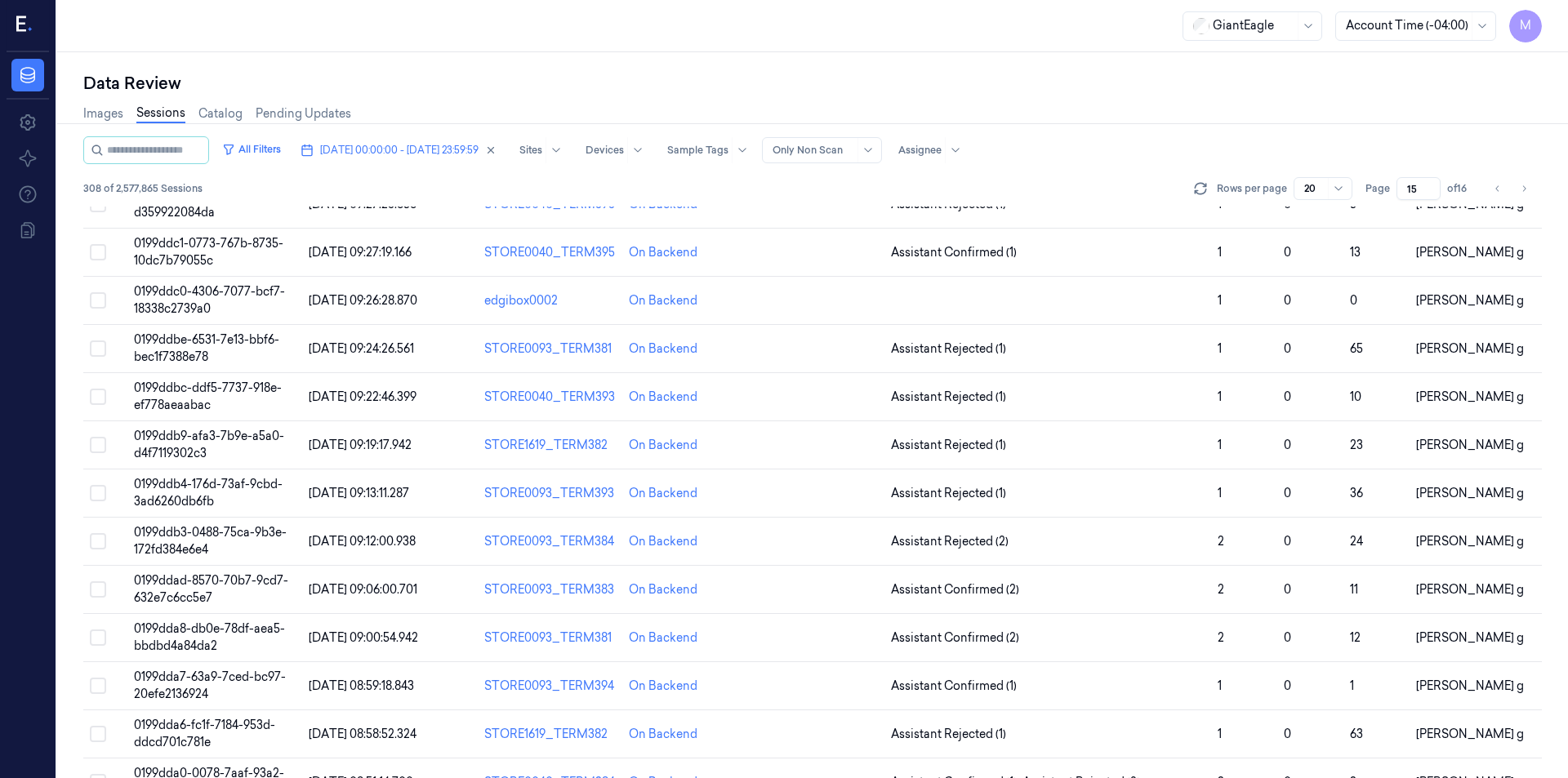
scroll to position [441, 0]
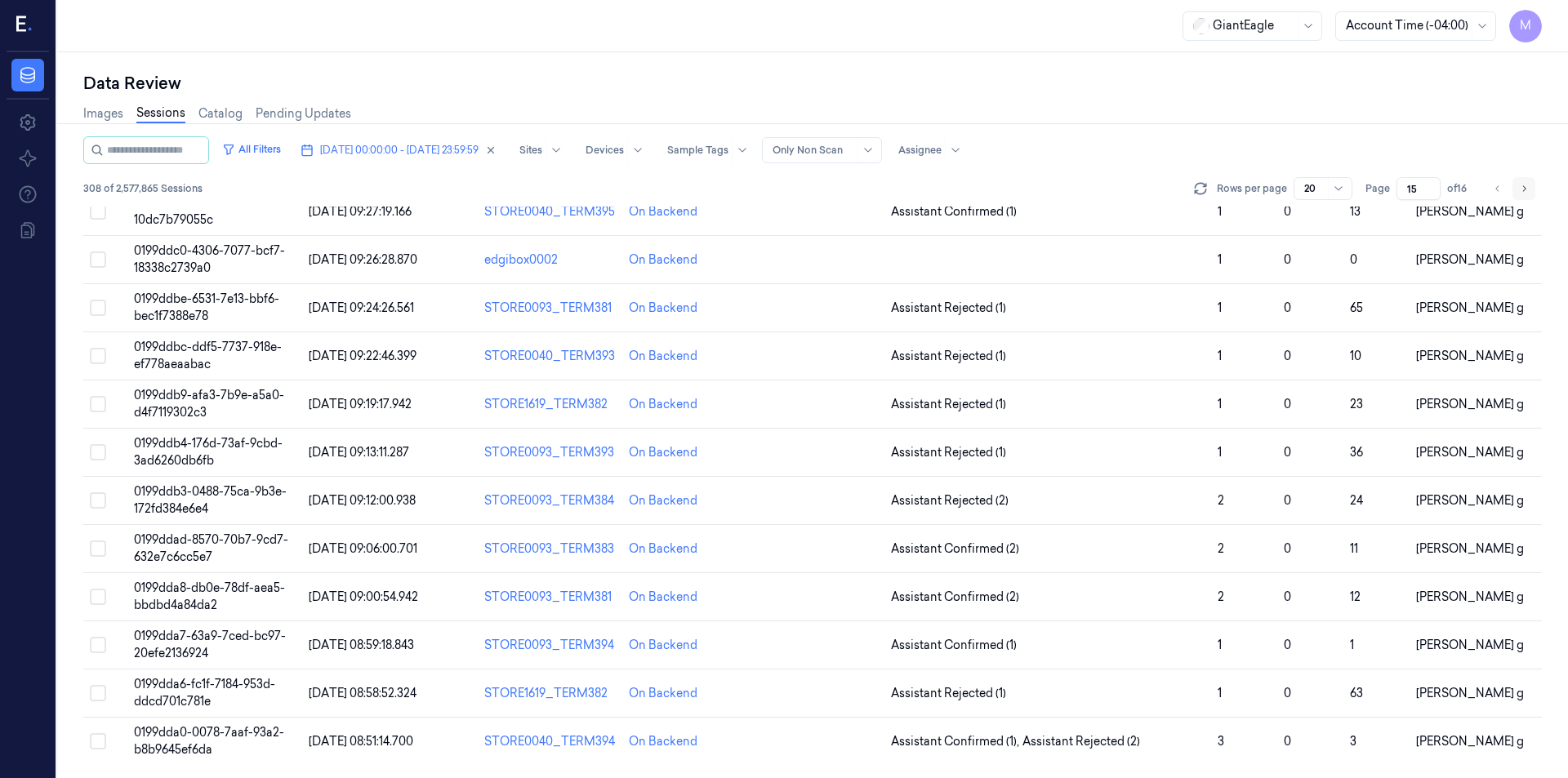
click at [1513, 189] on button "Go to next page" at bounding box center [1524, 188] width 23 height 23
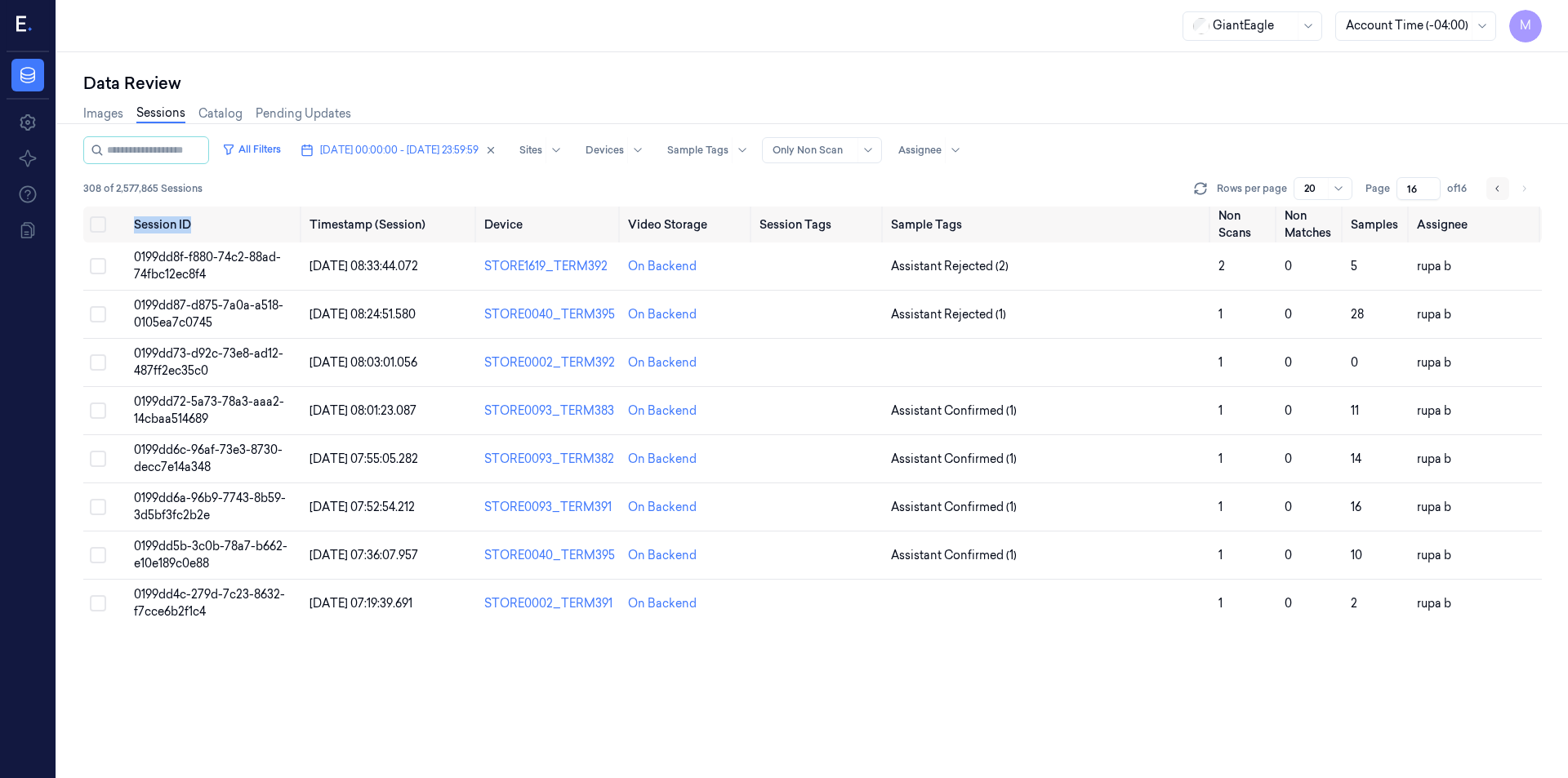
click at [1496, 189] on icon "Go to previous page" at bounding box center [1498, 188] width 10 height 13
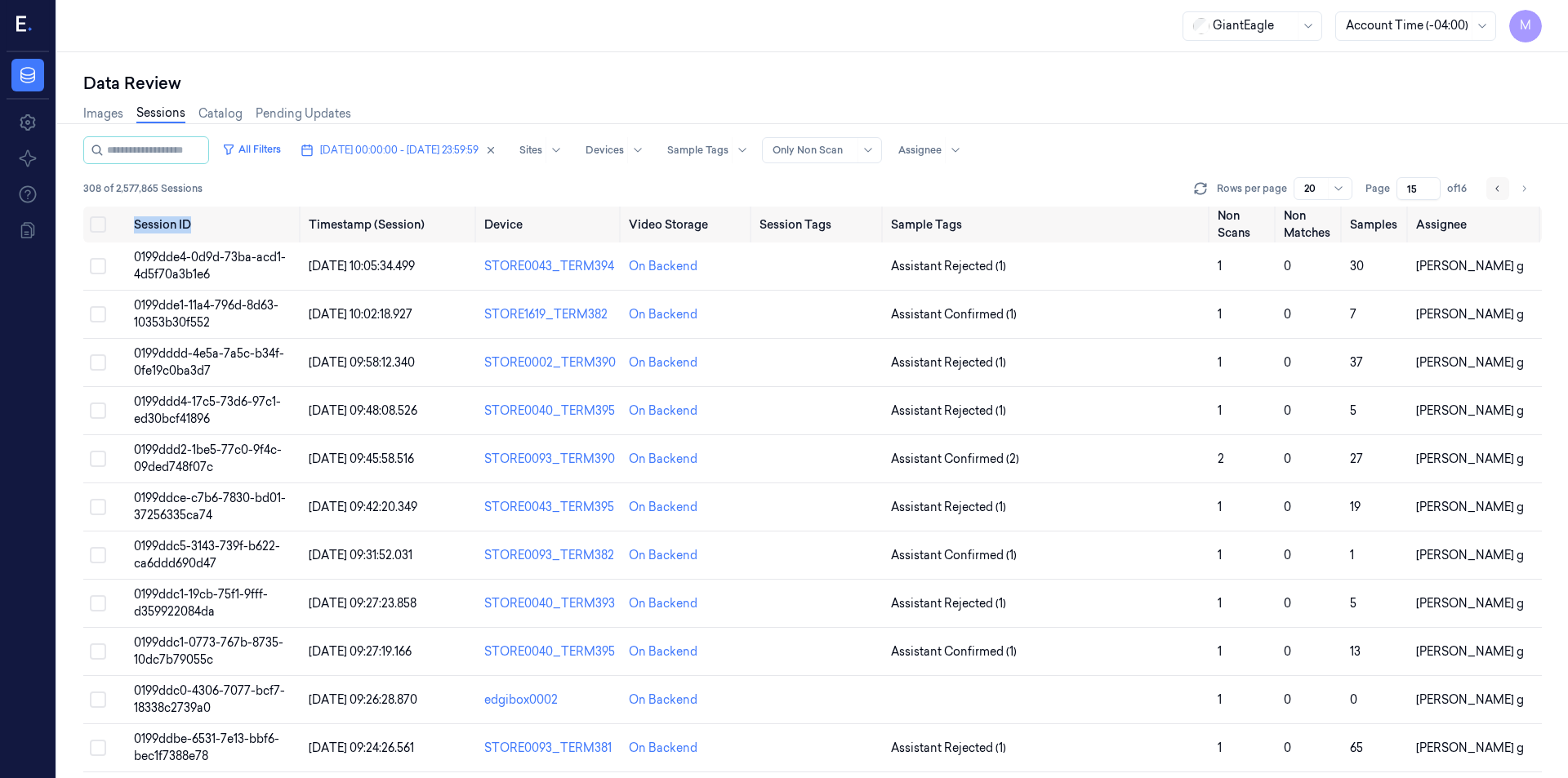
click at [1496, 189] on icon "Go to previous page" at bounding box center [1498, 188] width 10 height 13
type input "14"
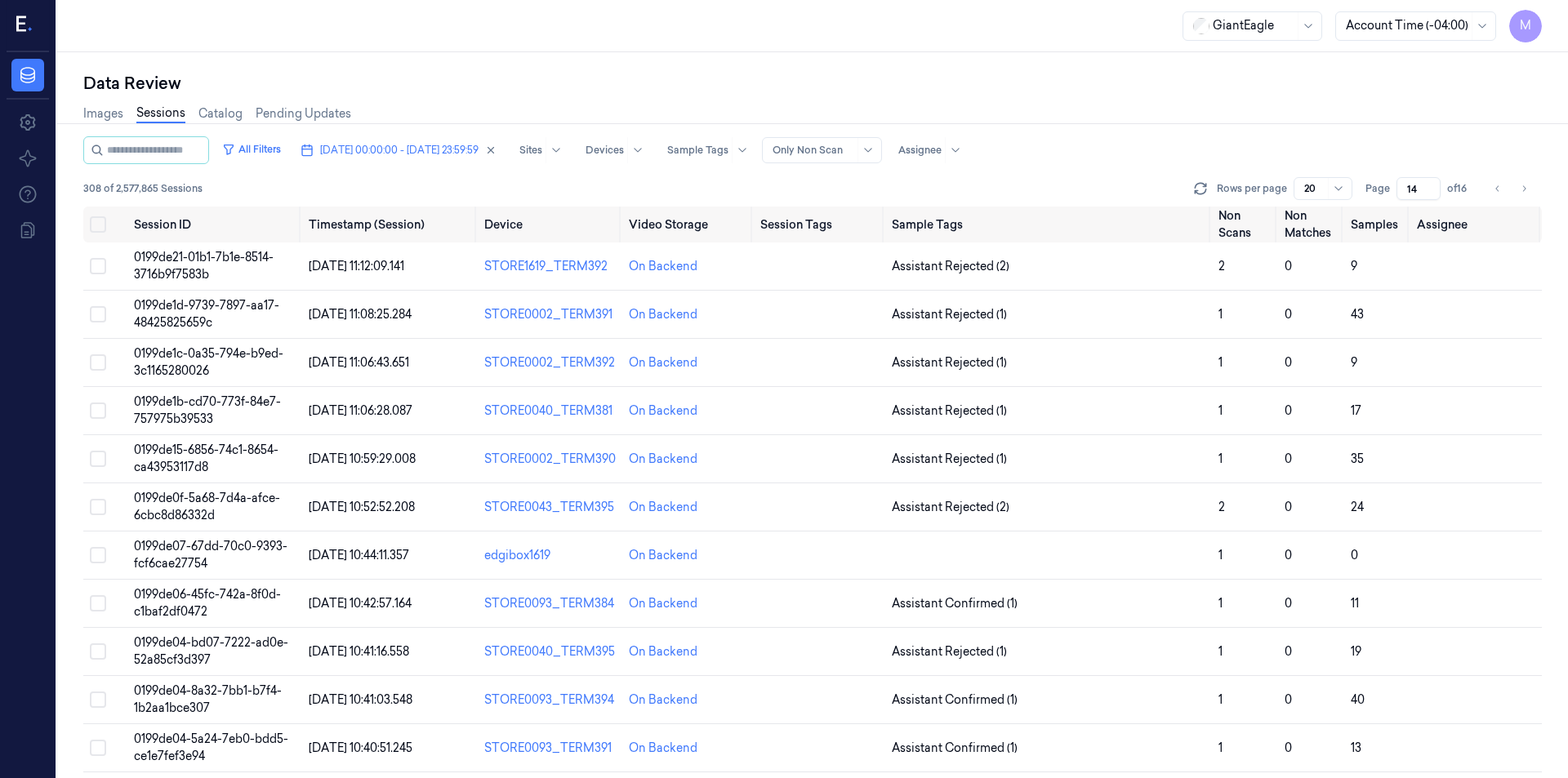
click at [1249, 119] on div "Images Sessions Catalog Pending Updates" at bounding box center [813, 115] width 1459 height 42
click at [714, 93] on div "Data Review" at bounding box center [813, 83] width 1459 height 23
click at [630, 181] on div "308 of 2,577,865 Sessions Rows per page 20 Page 14 of 16" at bounding box center [813, 188] width 1459 height 23
click at [100, 222] on button "Select all" at bounding box center [98, 225] width 16 height 16
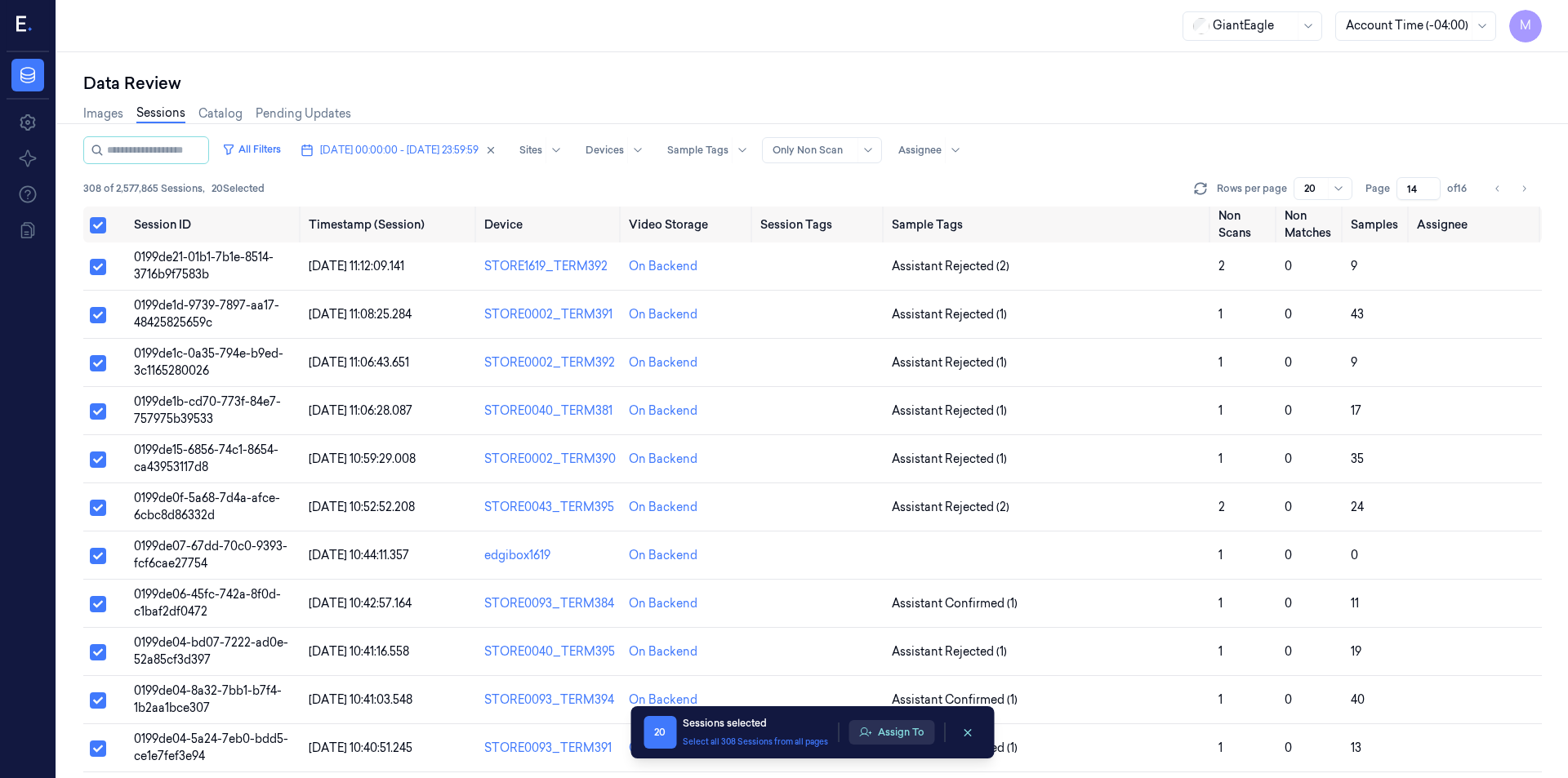
click at [909, 738] on button "Assign To" at bounding box center [891, 732] width 86 height 25
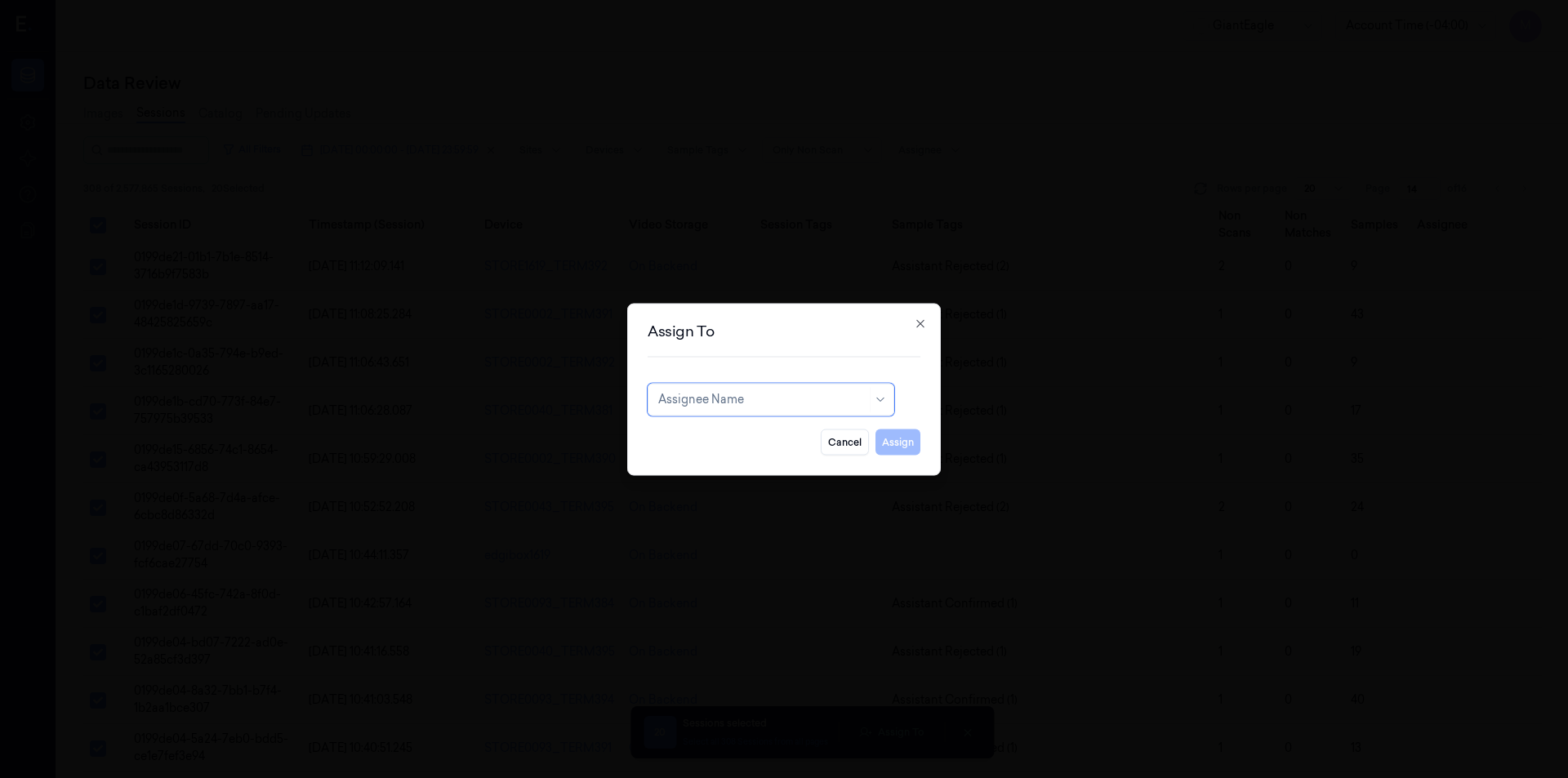
click at [705, 404] on div at bounding box center [762, 399] width 208 height 17
type input "mo"
click at [711, 441] on div "[PERSON_NAME]" at bounding box center [707, 436] width 98 height 17
click at [910, 436] on button "Assign" at bounding box center [897, 442] width 45 height 26
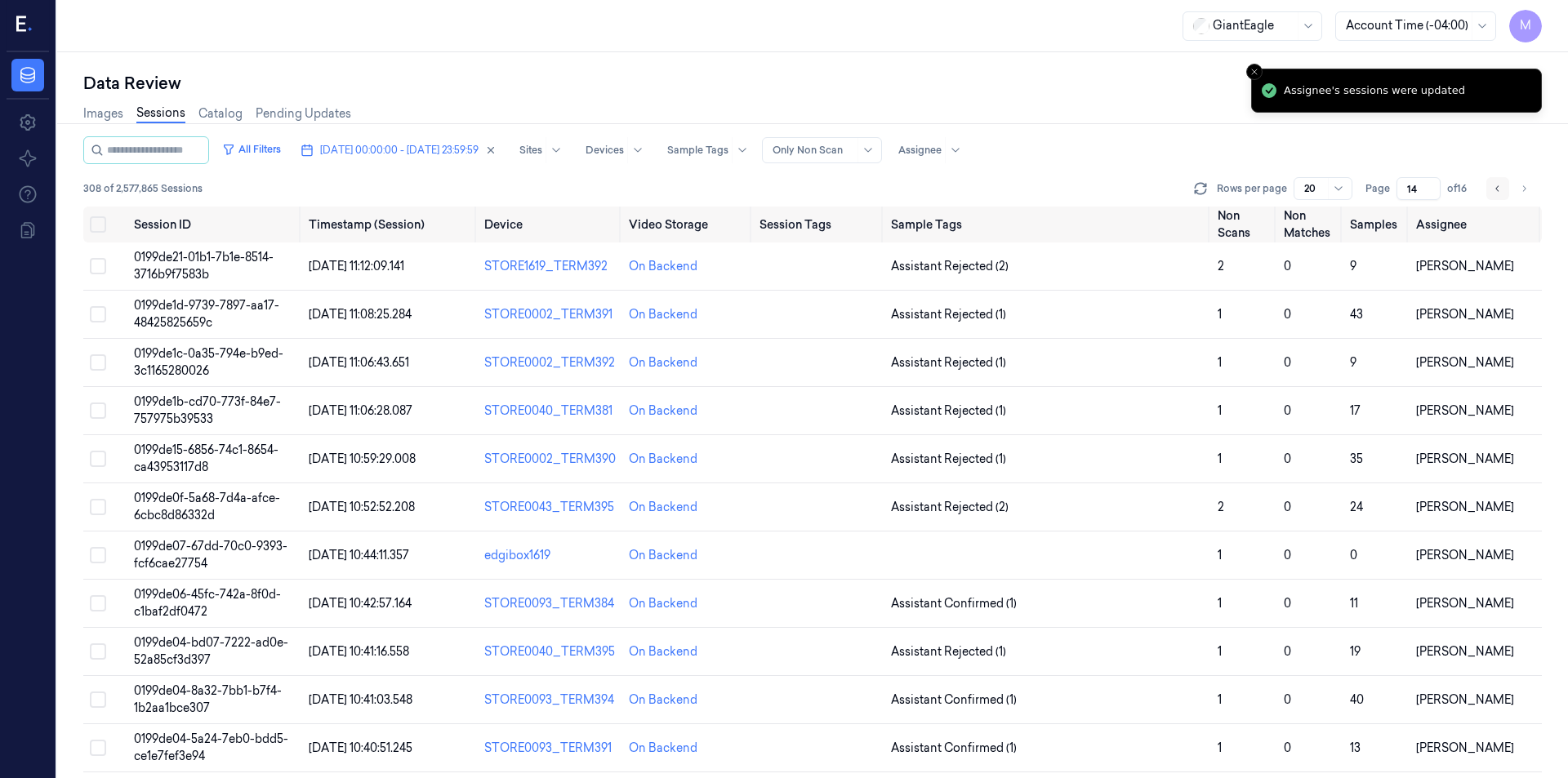
click at [1504, 194] on button "Go to previous page" at bounding box center [1497, 188] width 23 height 23
type input "13"
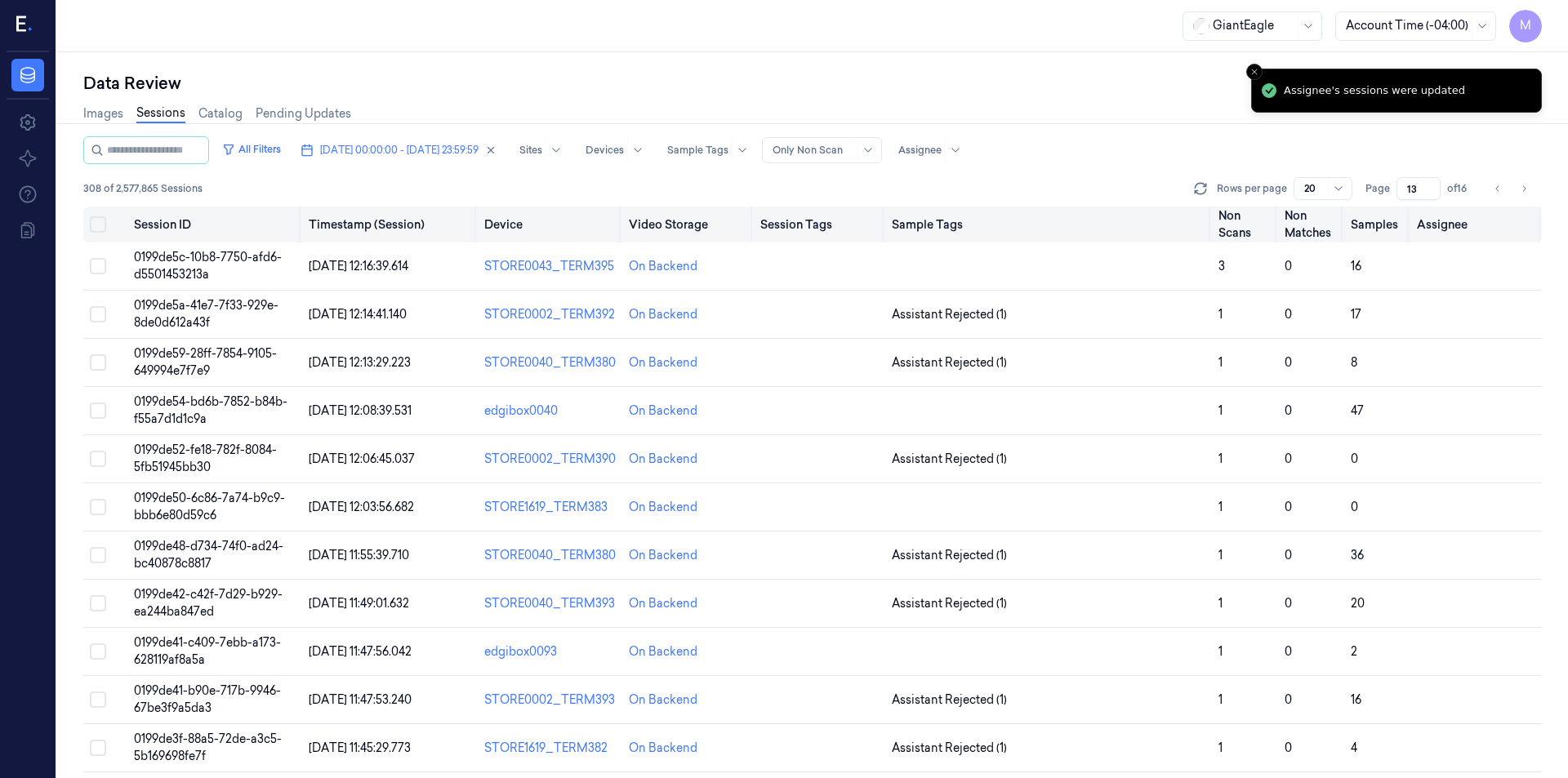
click at [100, 226] on button "Select all" at bounding box center [98, 225] width 16 height 16
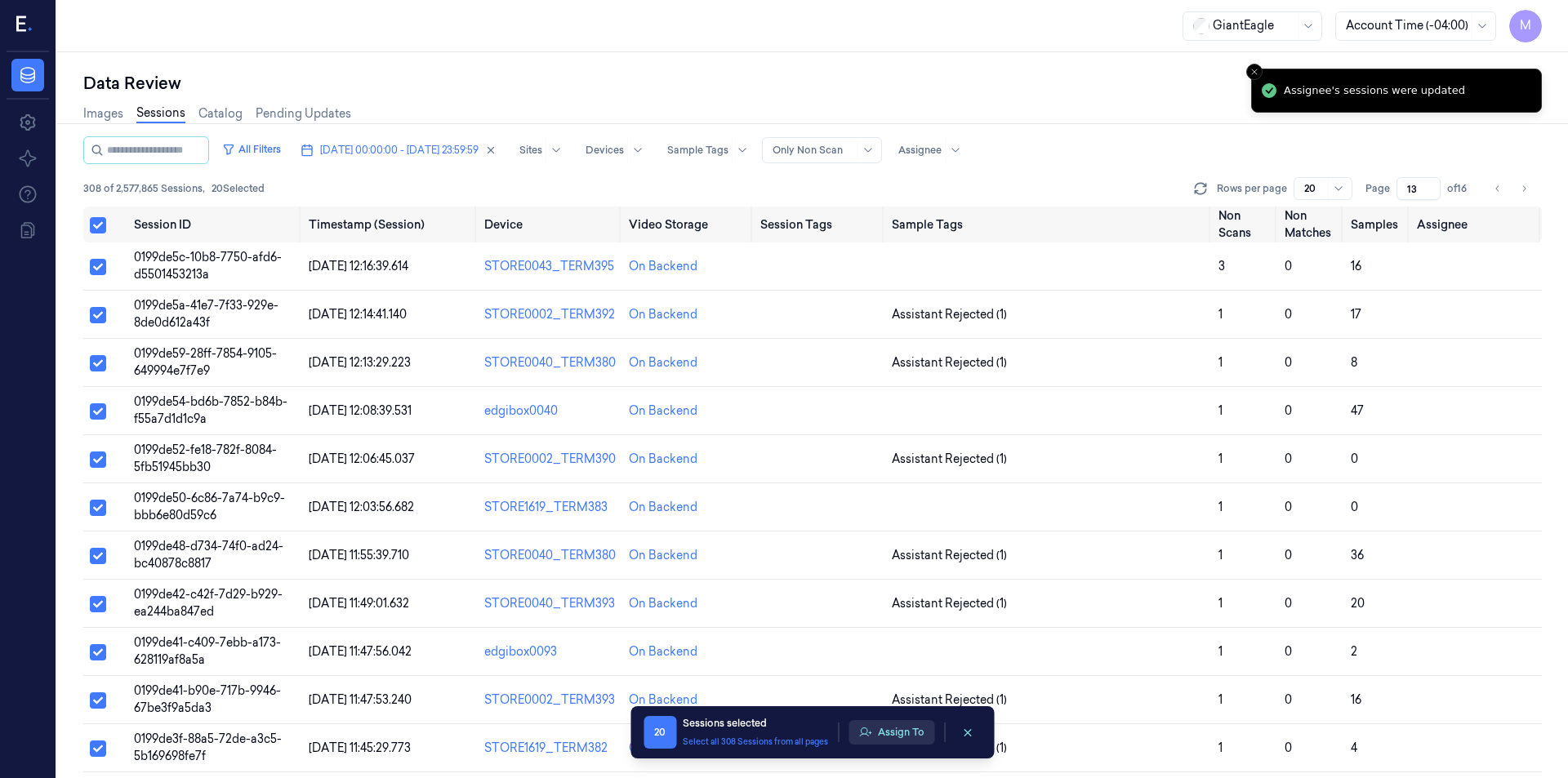
click at [922, 723] on button "Assign To" at bounding box center [891, 732] width 86 height 25
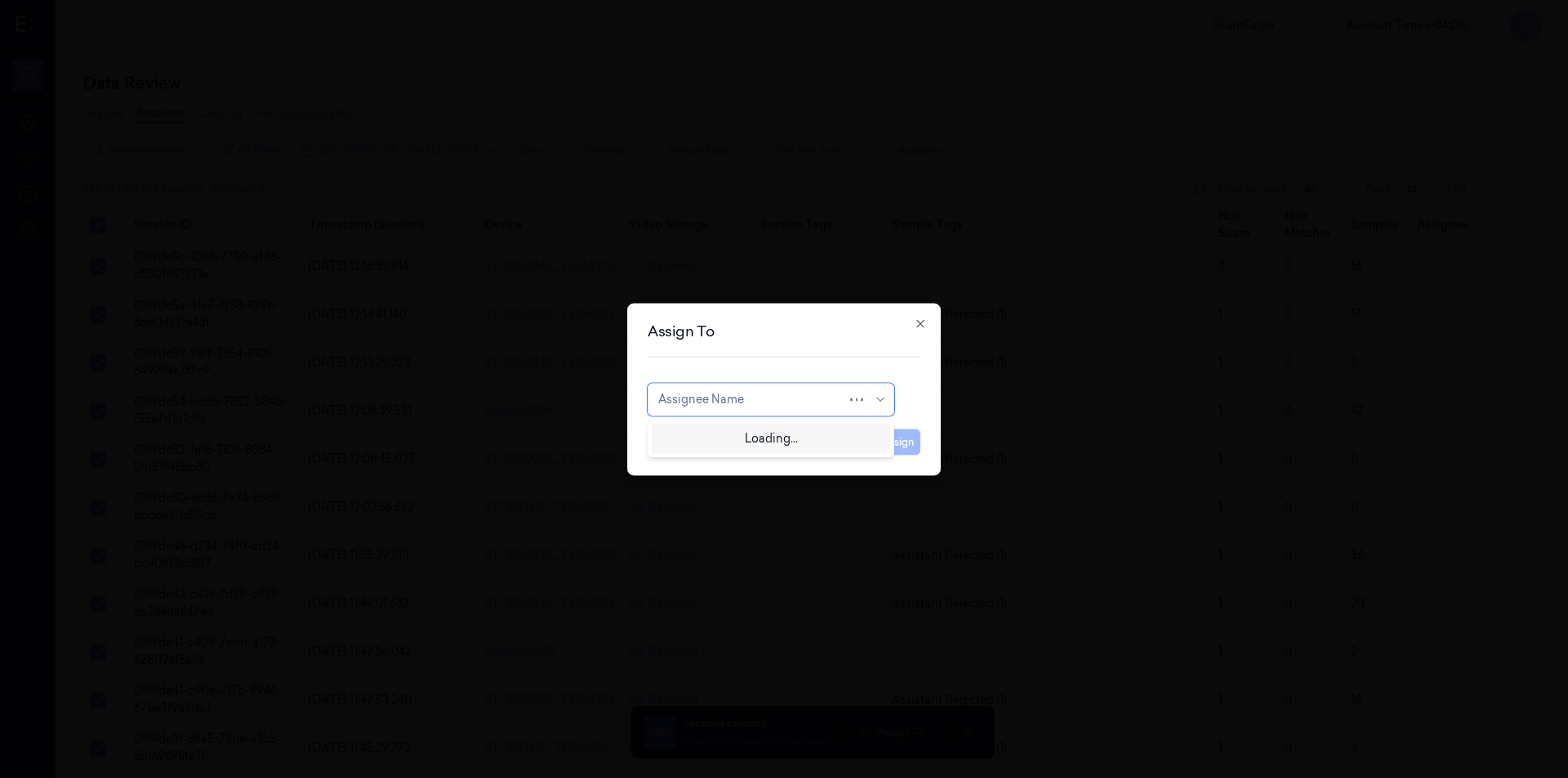
click at [694, 406] on div at bounding box center [753, 399] width 189 height 17
type input "ru"
click at [695, 437] on div "rupa b" at bounding box center [771, 436] width 226 height 17
click at [899, 443] on button "Assign" at bounding box center [897, 442] width 45 height 26
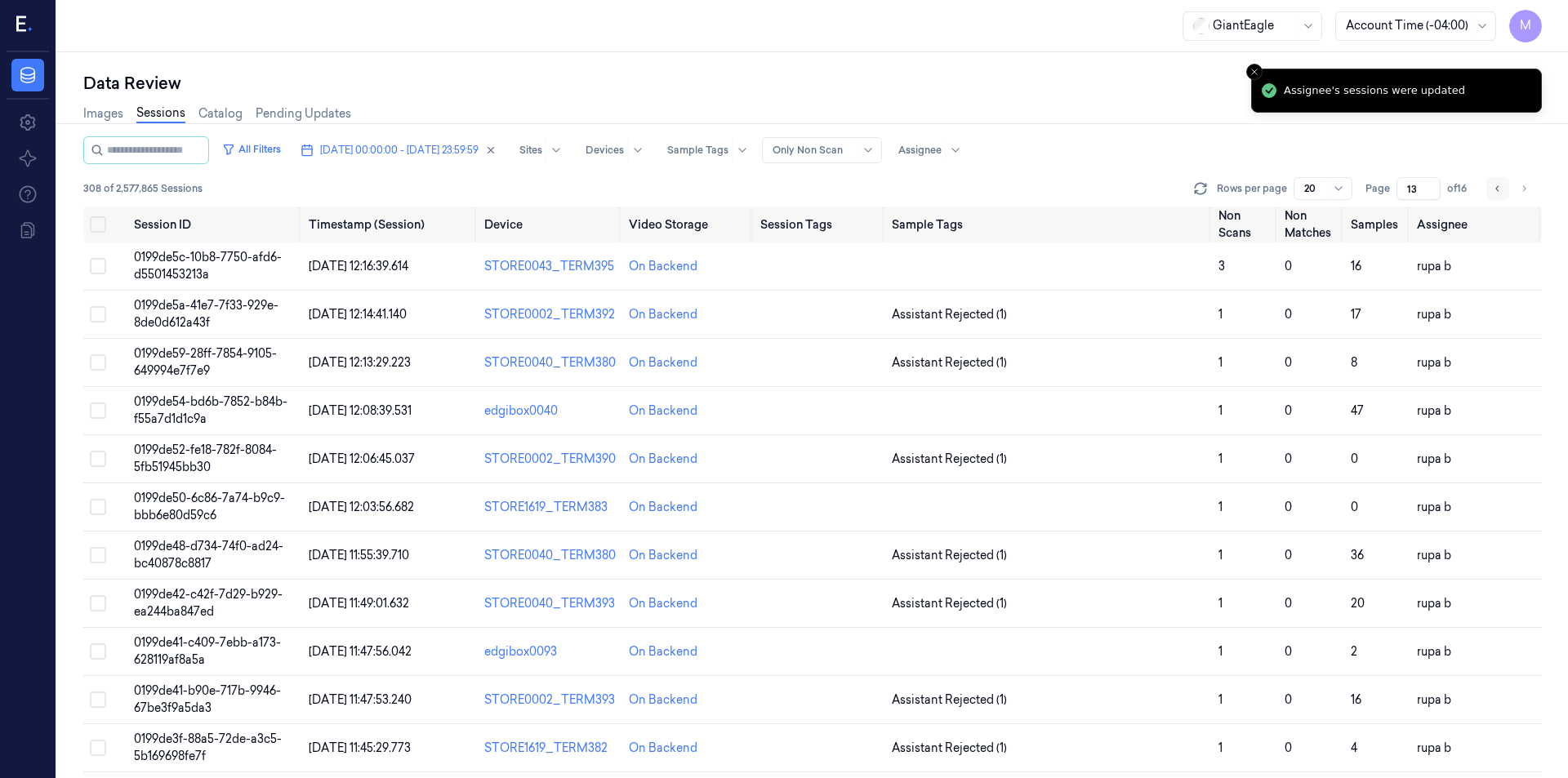
click at [1501, 189] on icon "Go to previous page" at bounding box center [1498, 188] width 10 height 13
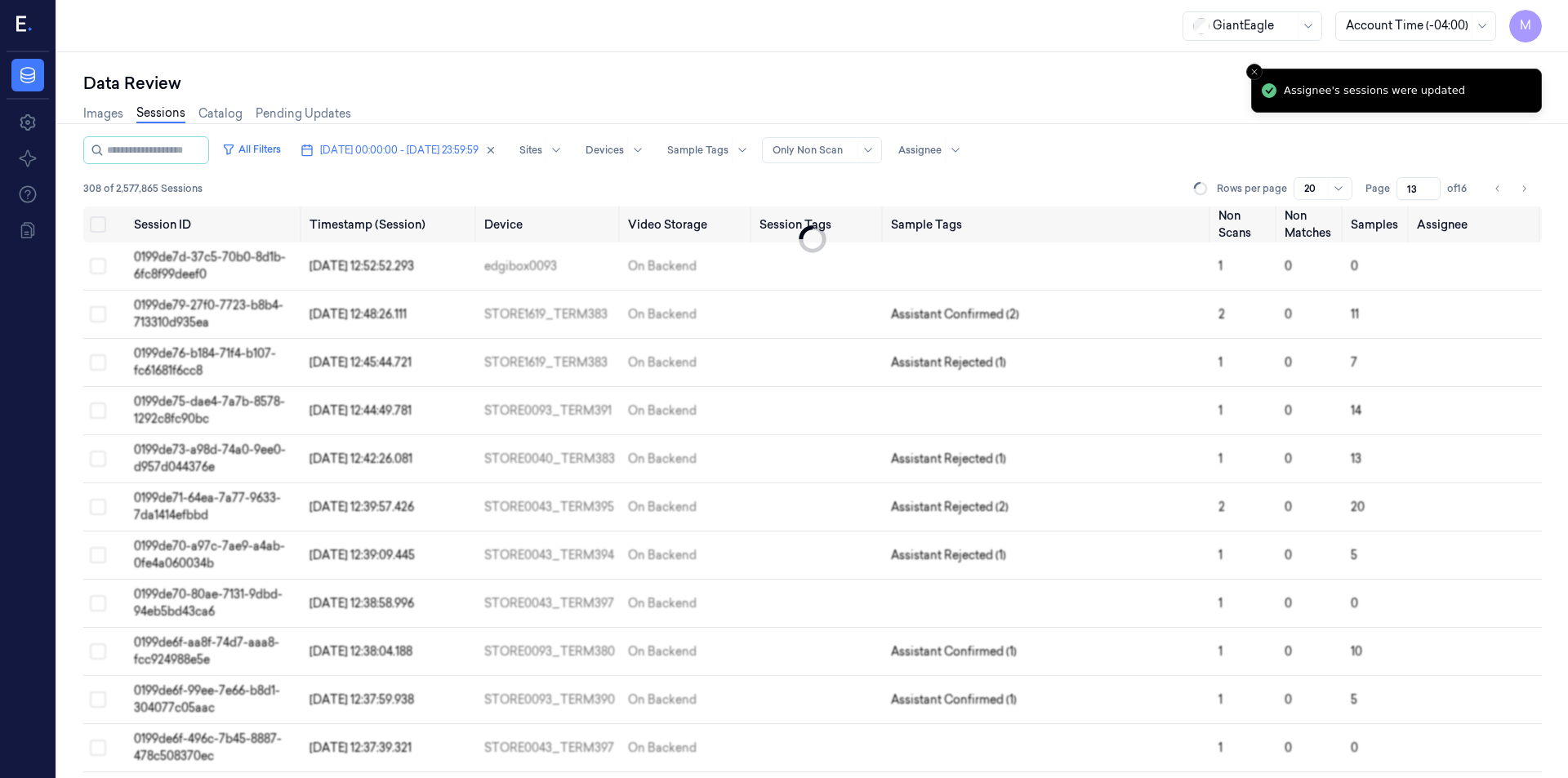
type input "12"
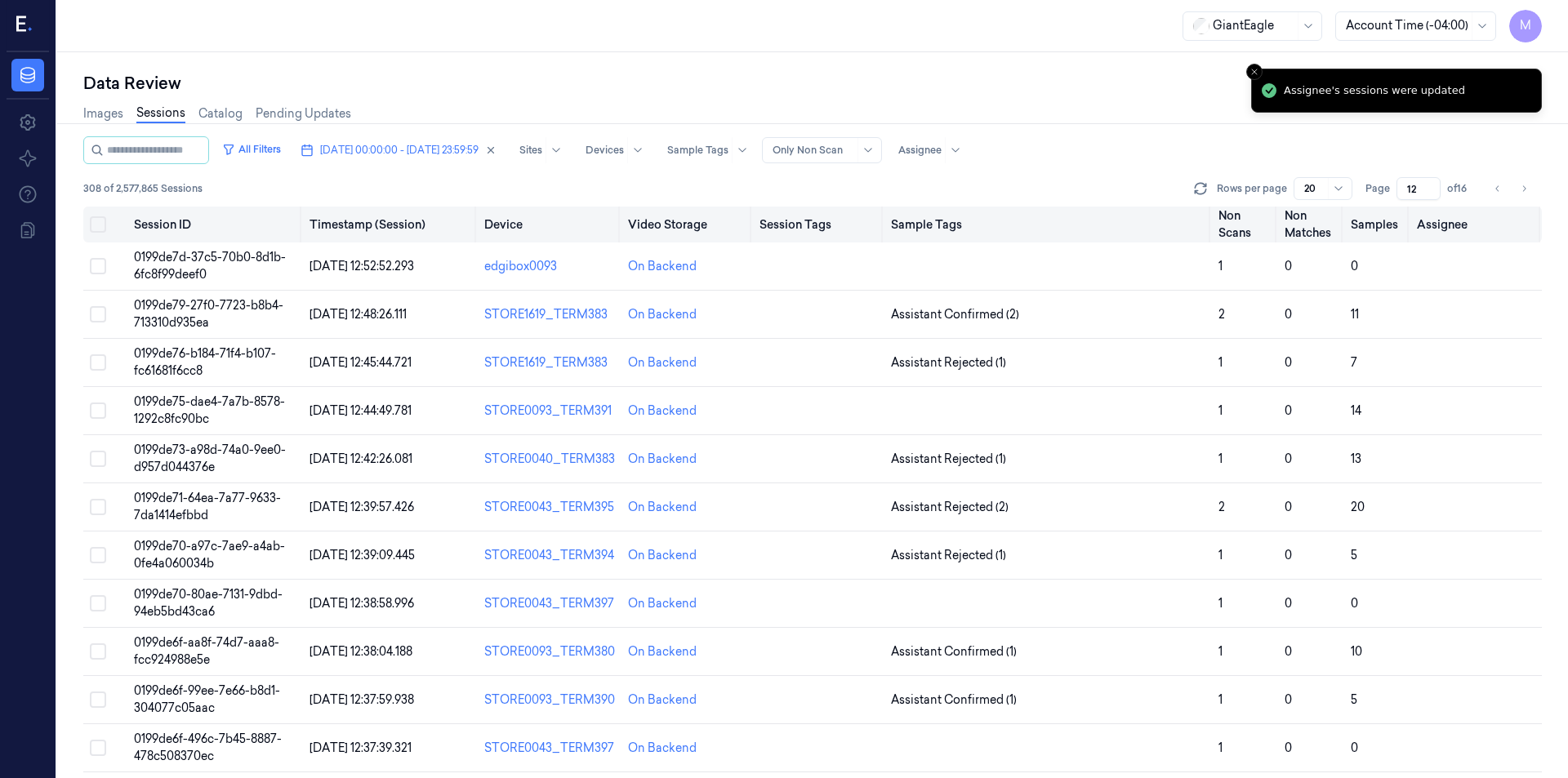
click at [99, 226] on button "Select all" at bounding box center [98, 225] width 16 height 16
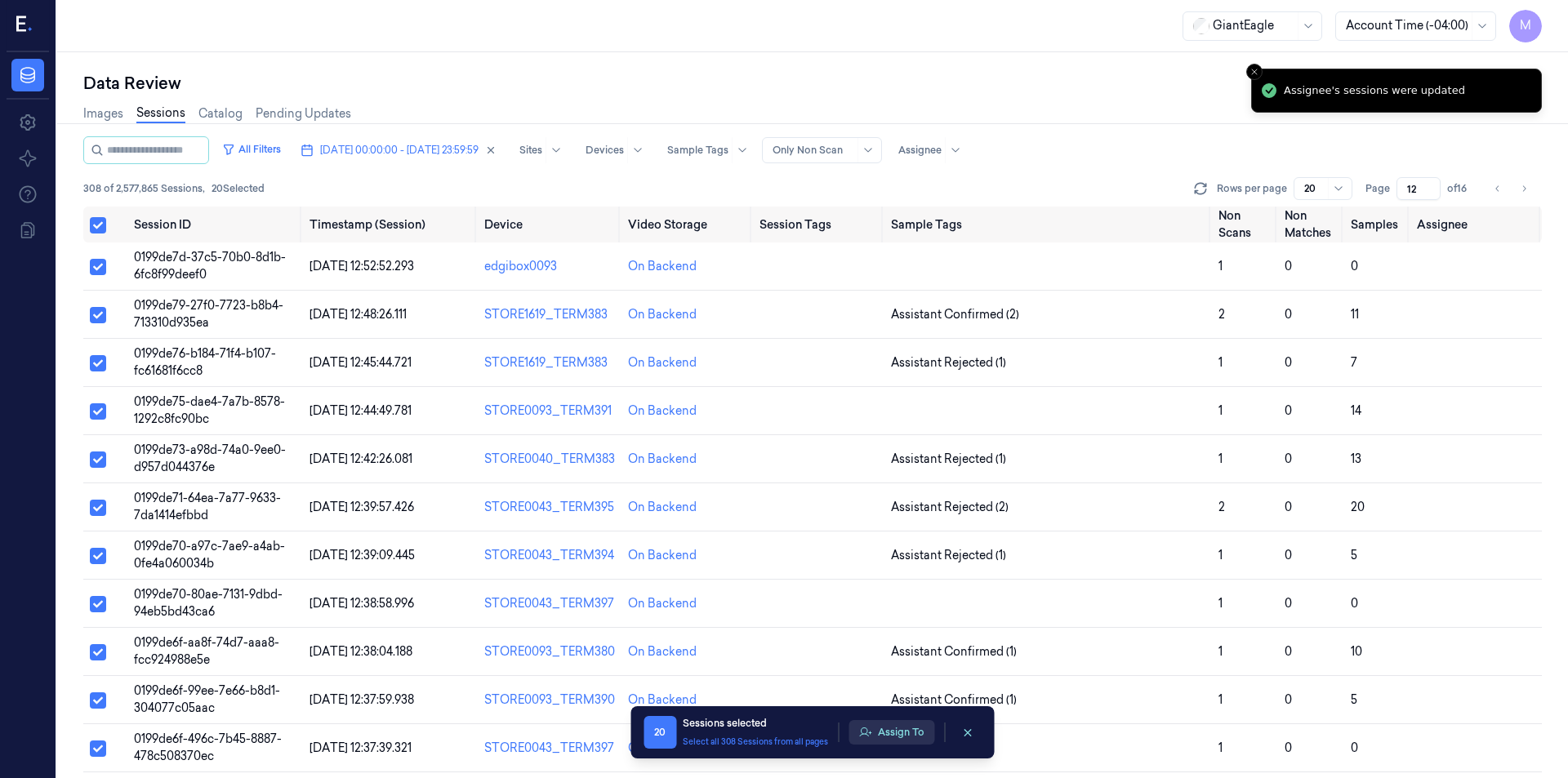
click at [894, 741] on button "Assign To" at bounding box center [891, 732] width 86 height 25
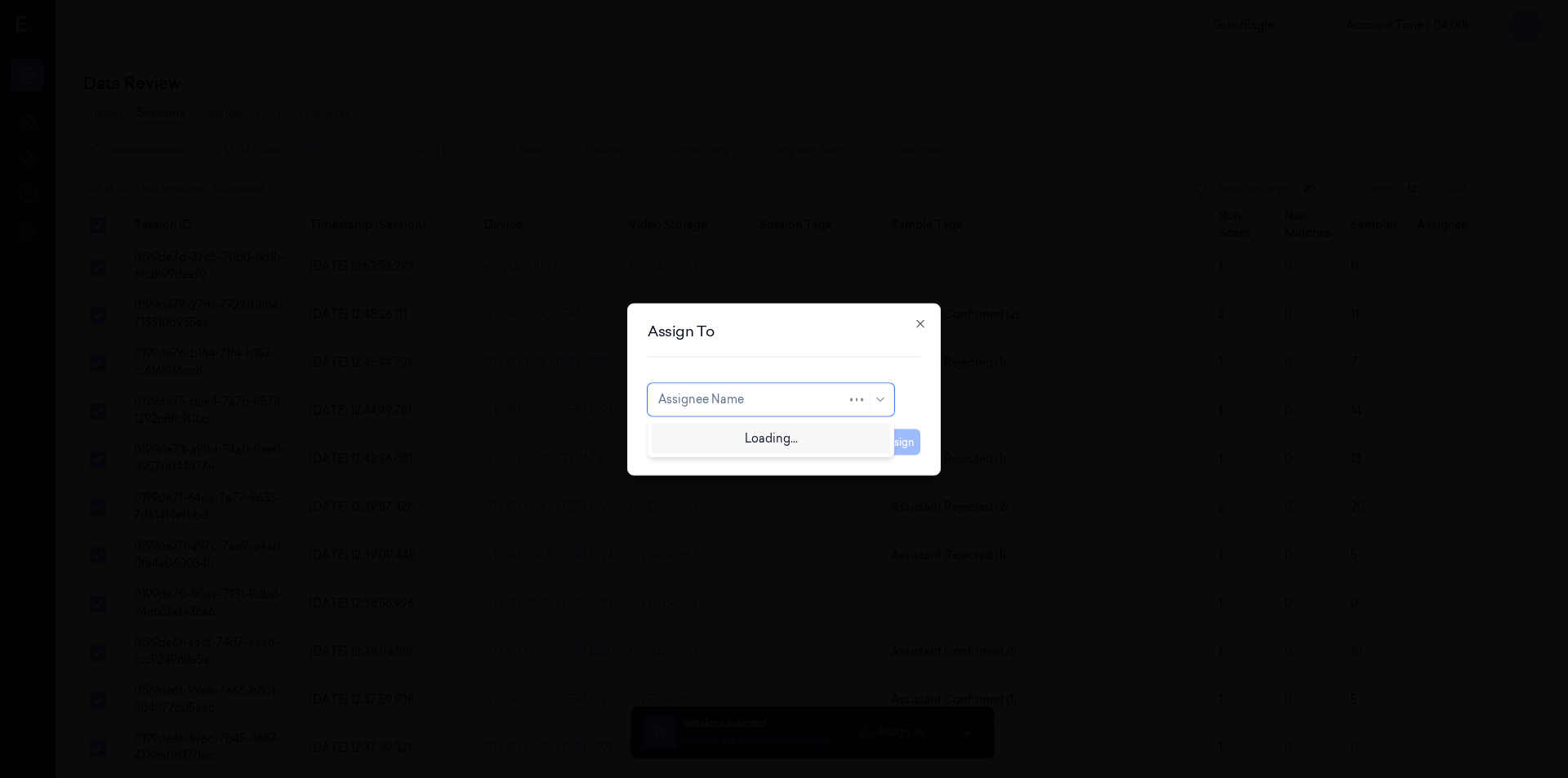
click at [773, 411] on div "Assignee Name" at bounding box center [771, 399] width 247 height 33
type input "ko"
drag, startPoint x: 730, startPoint y: 444, endPoint x: 878, endPoint y: 442, distance: 148.0
click at [731, 440] on div "korisetty prem" at bounding box center [697, 436] width 79 height 17
click at [906, 442] on button "Assign" at bounding box center [897, 442] width 45 height 26
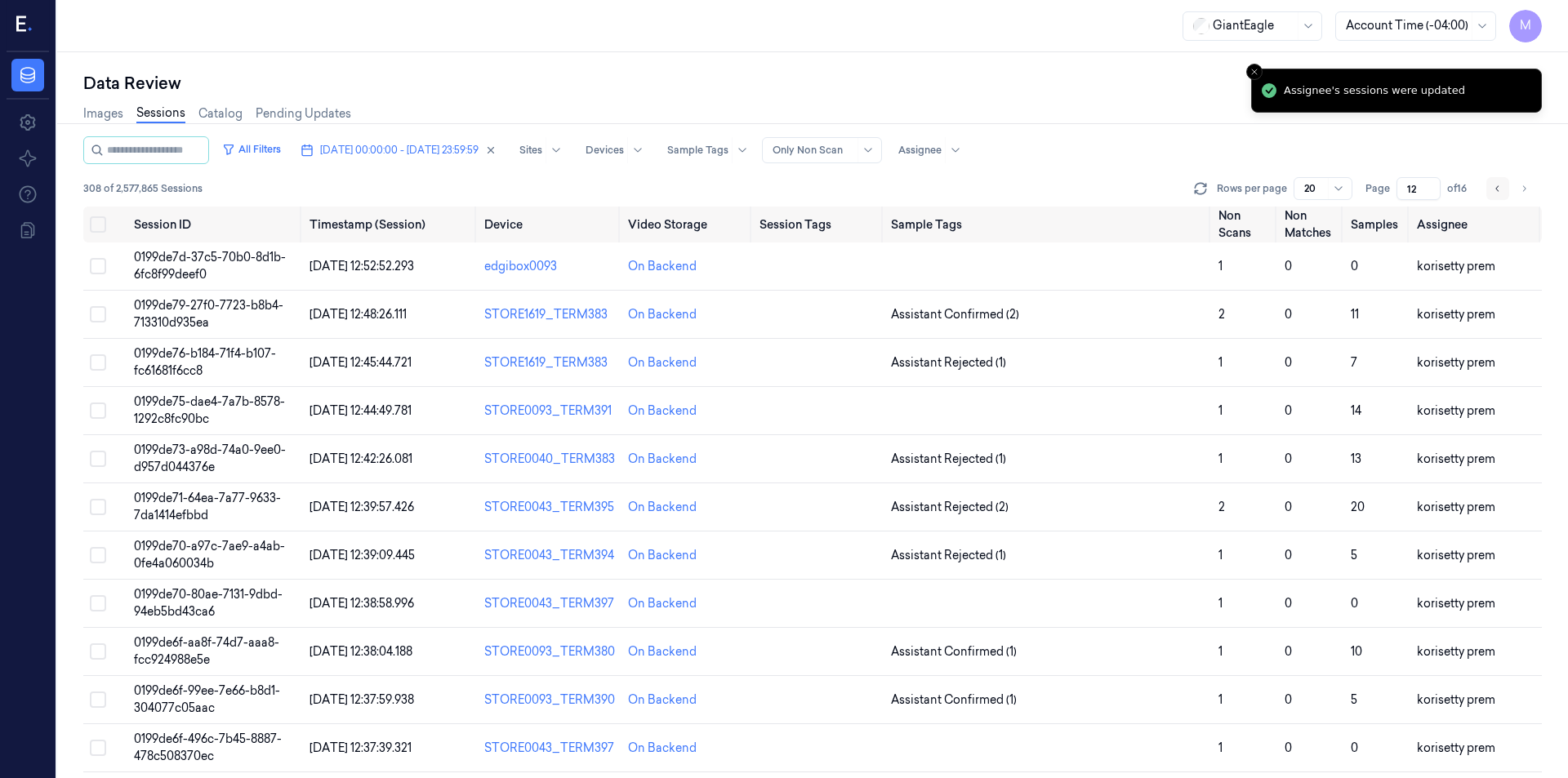
click at [1499, 191] on icon "Go to previous page" at bounding box center [1498, 188] width 10 height 13
type input "11"
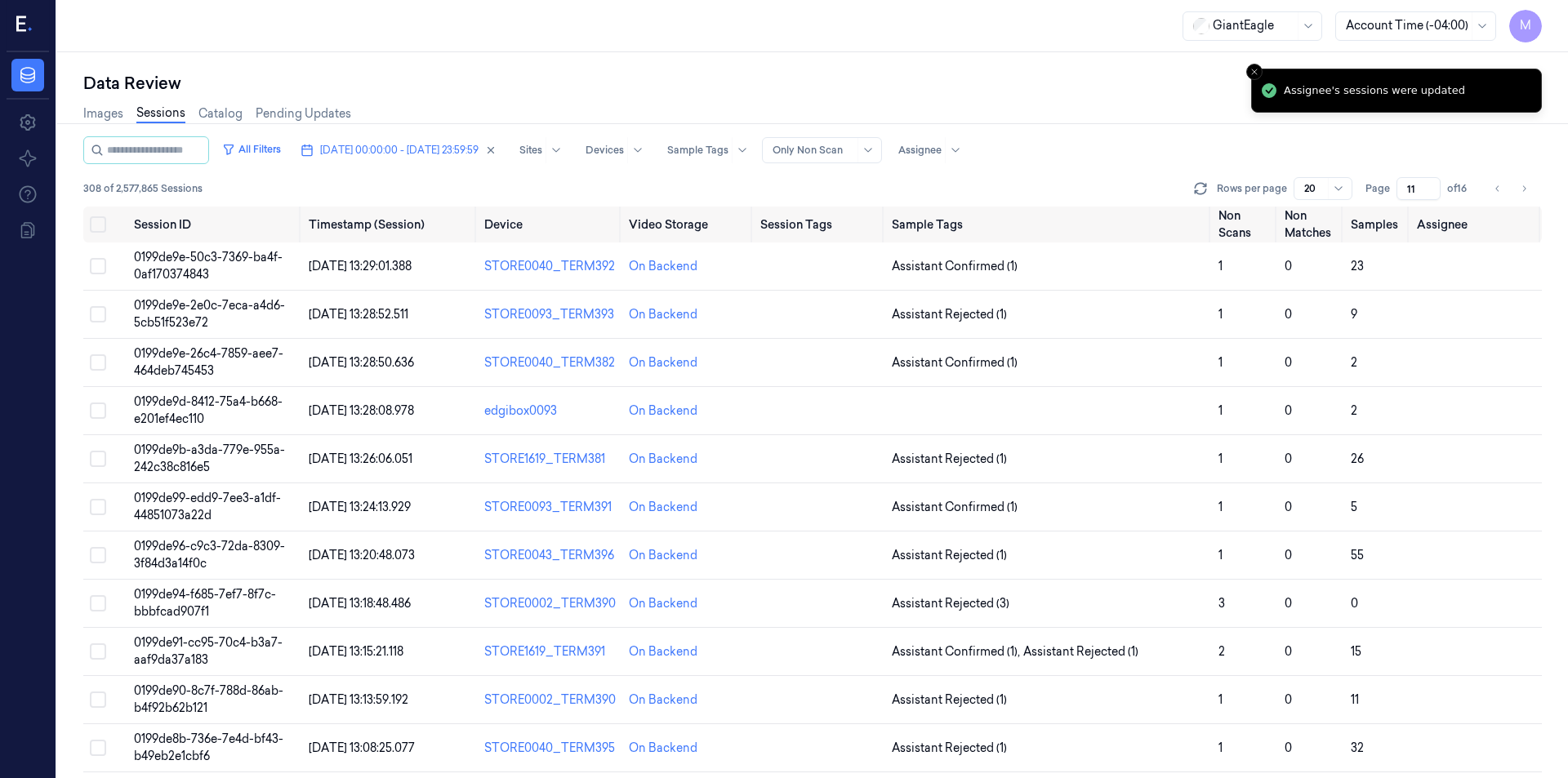
click at [1102, 107] on div "Images Sessions Catalog Pending Updates" at bounding box center [813, 115] width 1459 height 42
